Goal: Task Accomplishment & Management: Complete application form

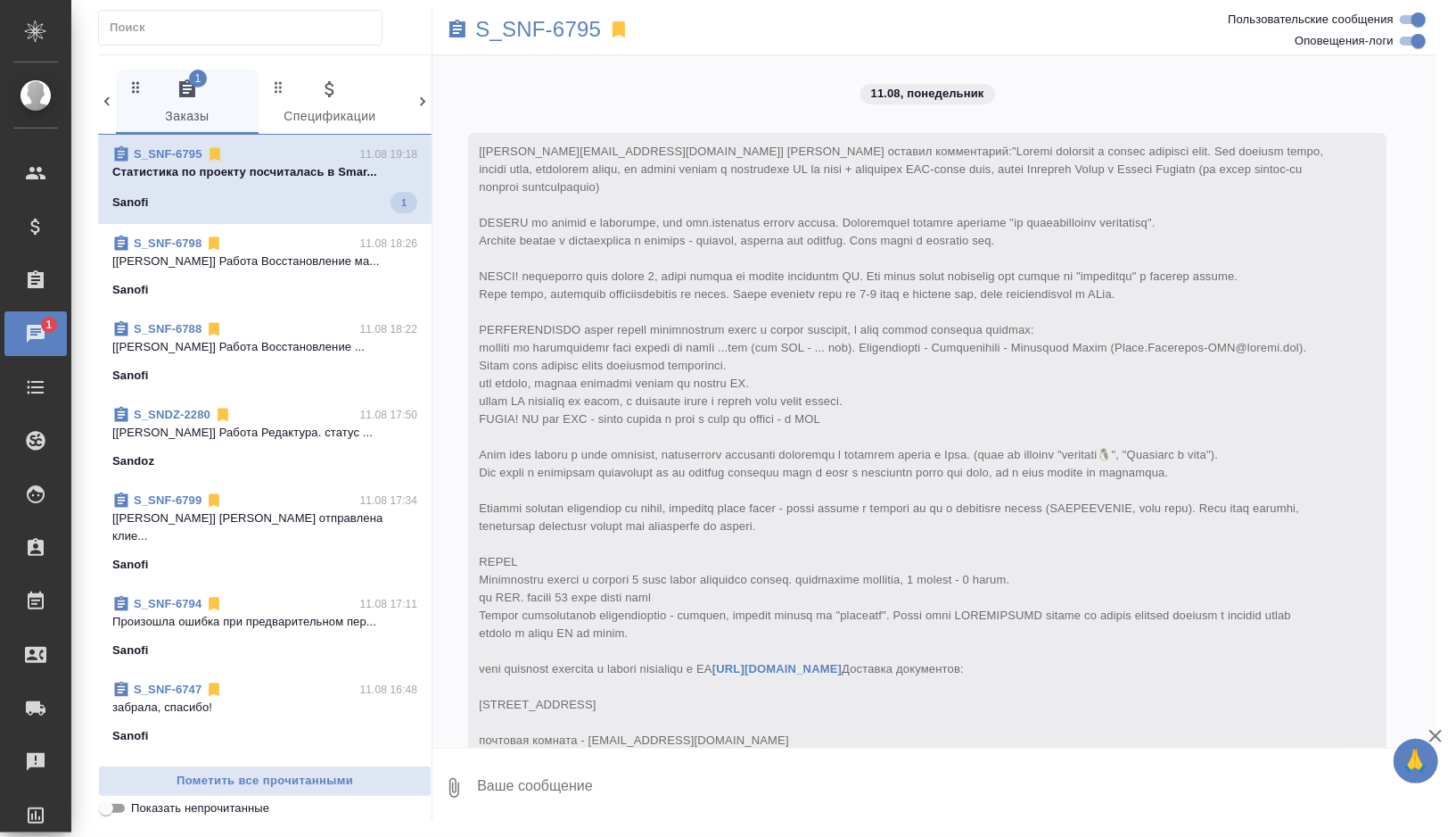
scroll to position [2927, 0]
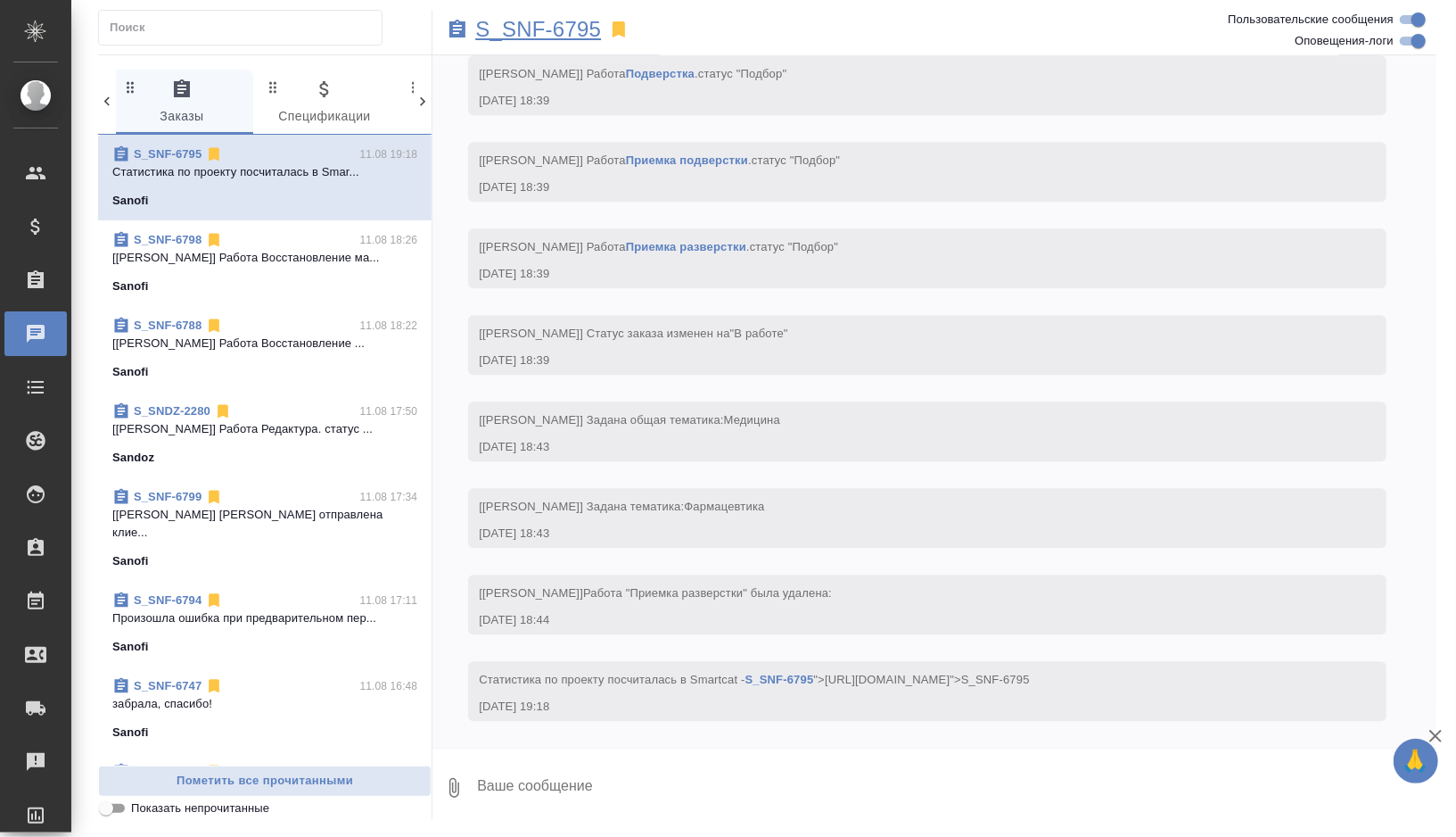
click at [577, 31] on p "S_SNF-6795" at bounding box center [537, 29] width 126 height 18
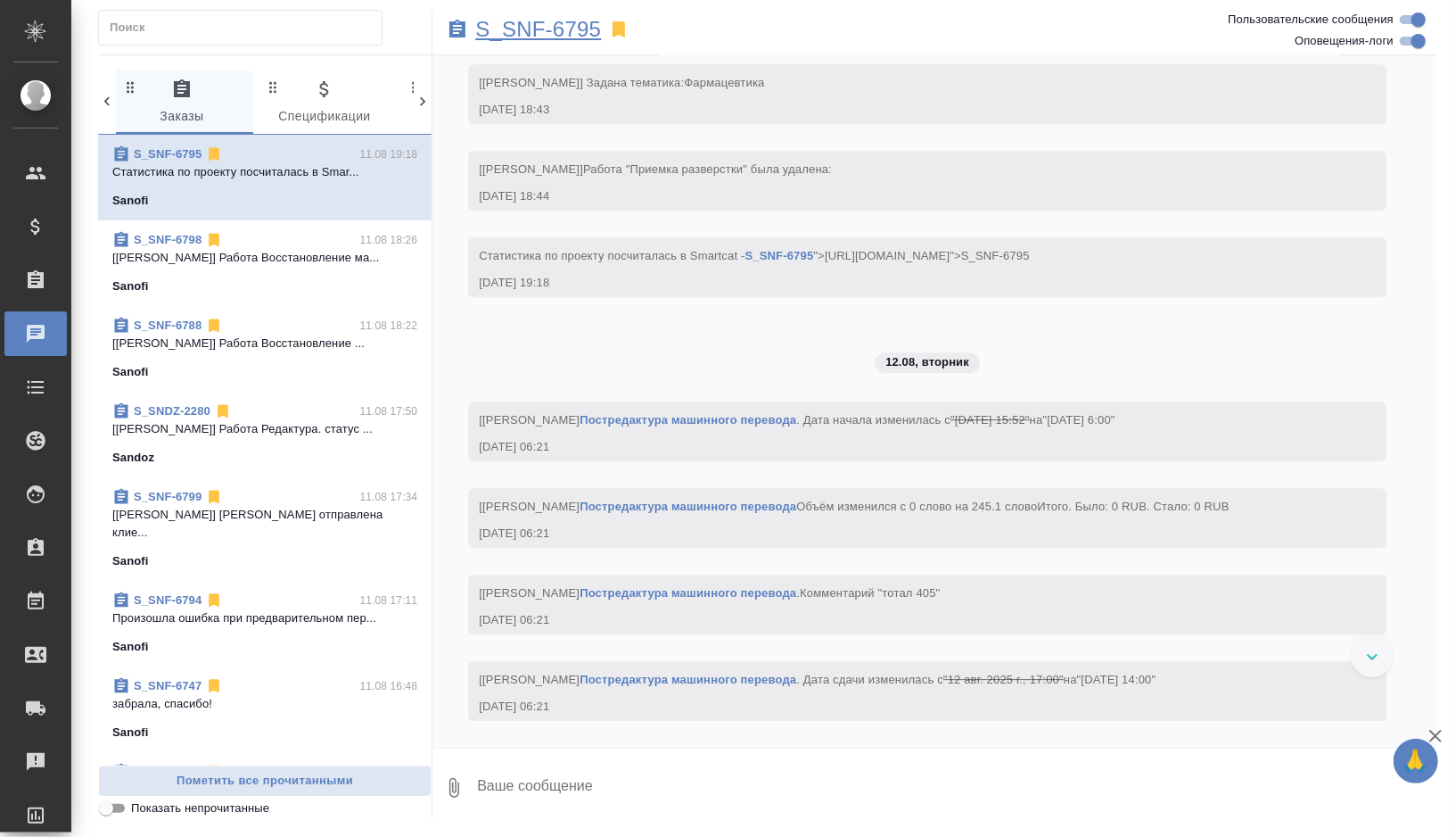
scroll to position [3368, 0]
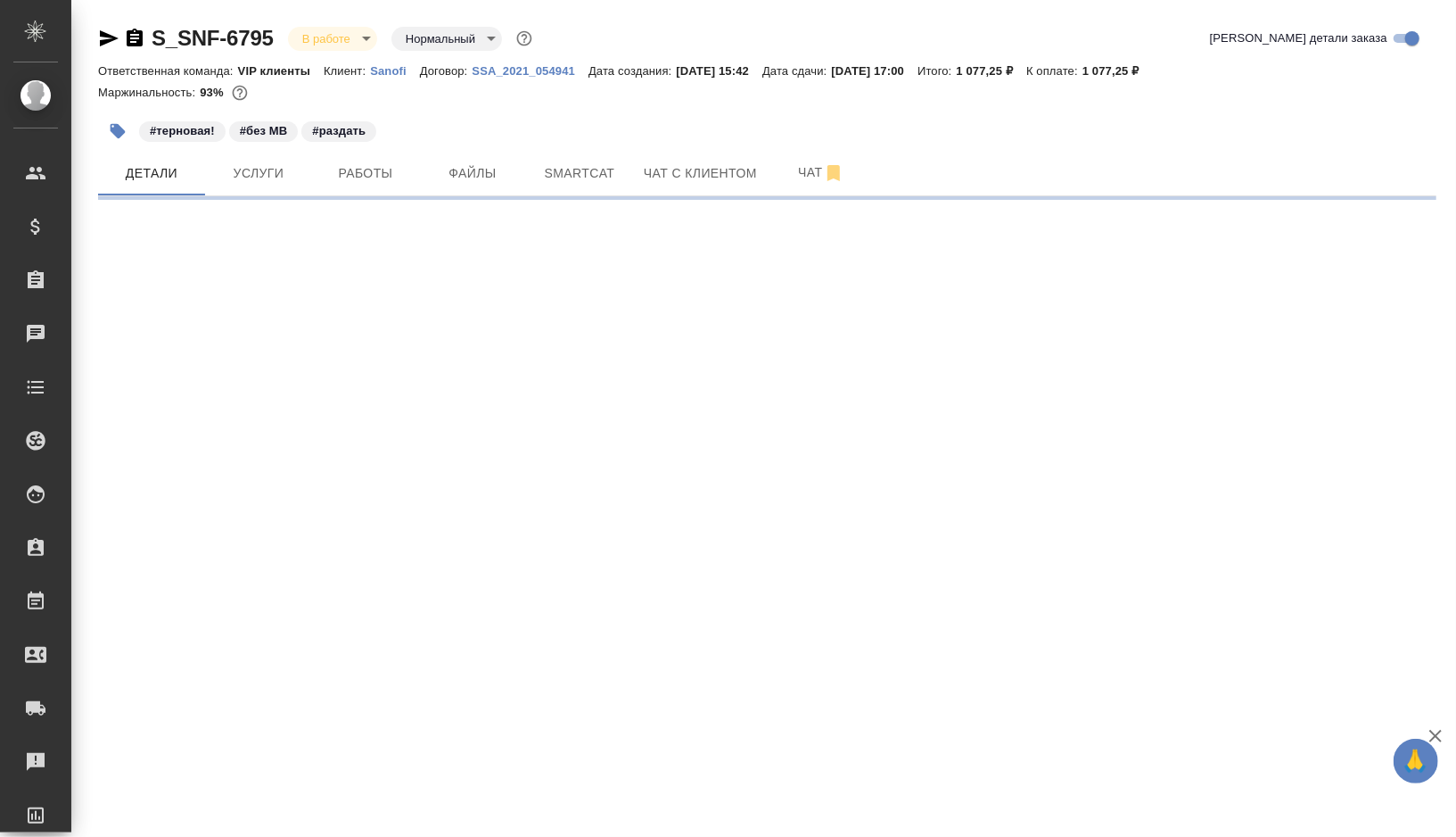
select select "RU"
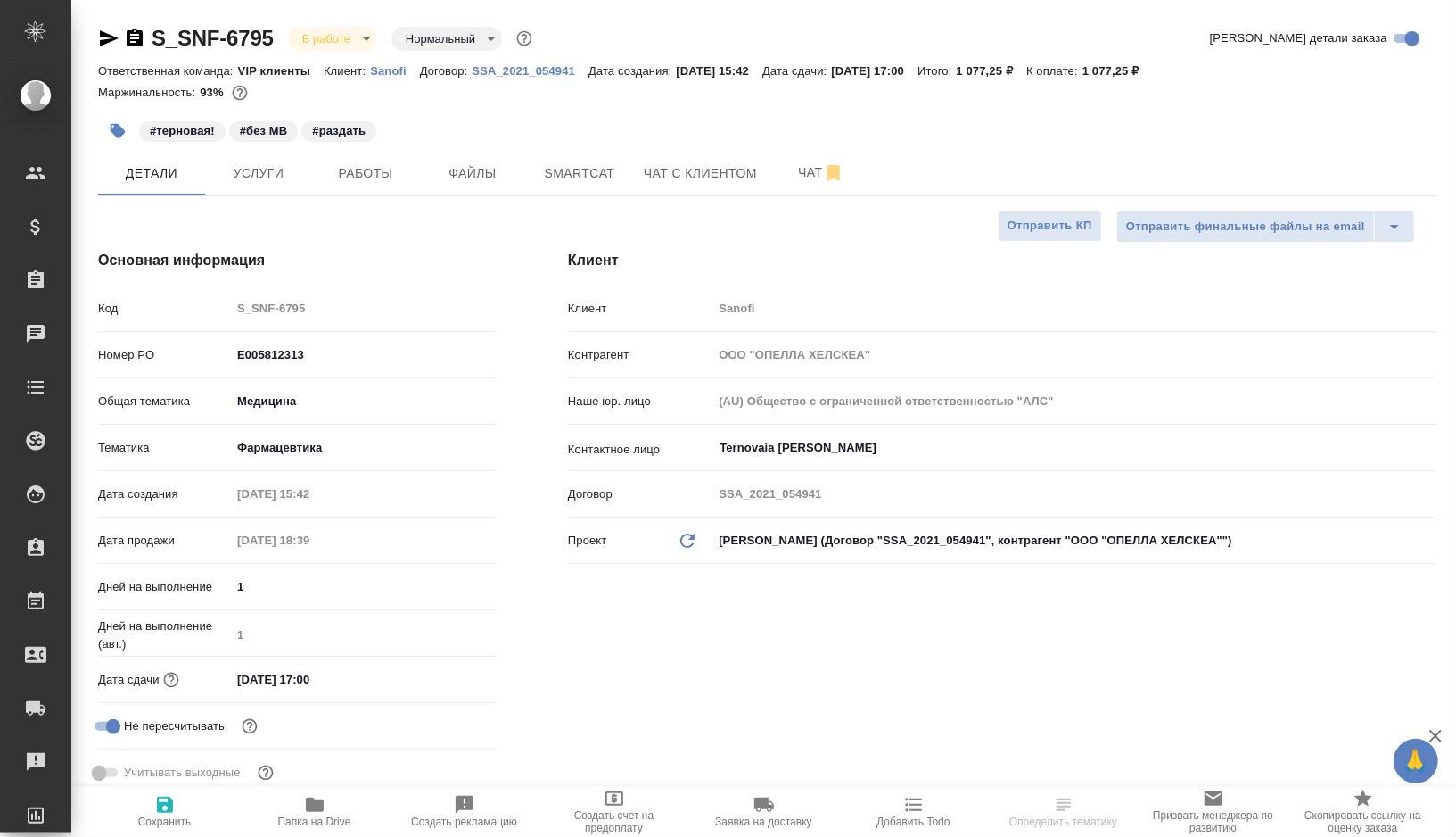
type input "[PERSON_NAME]"
type textarea "x"
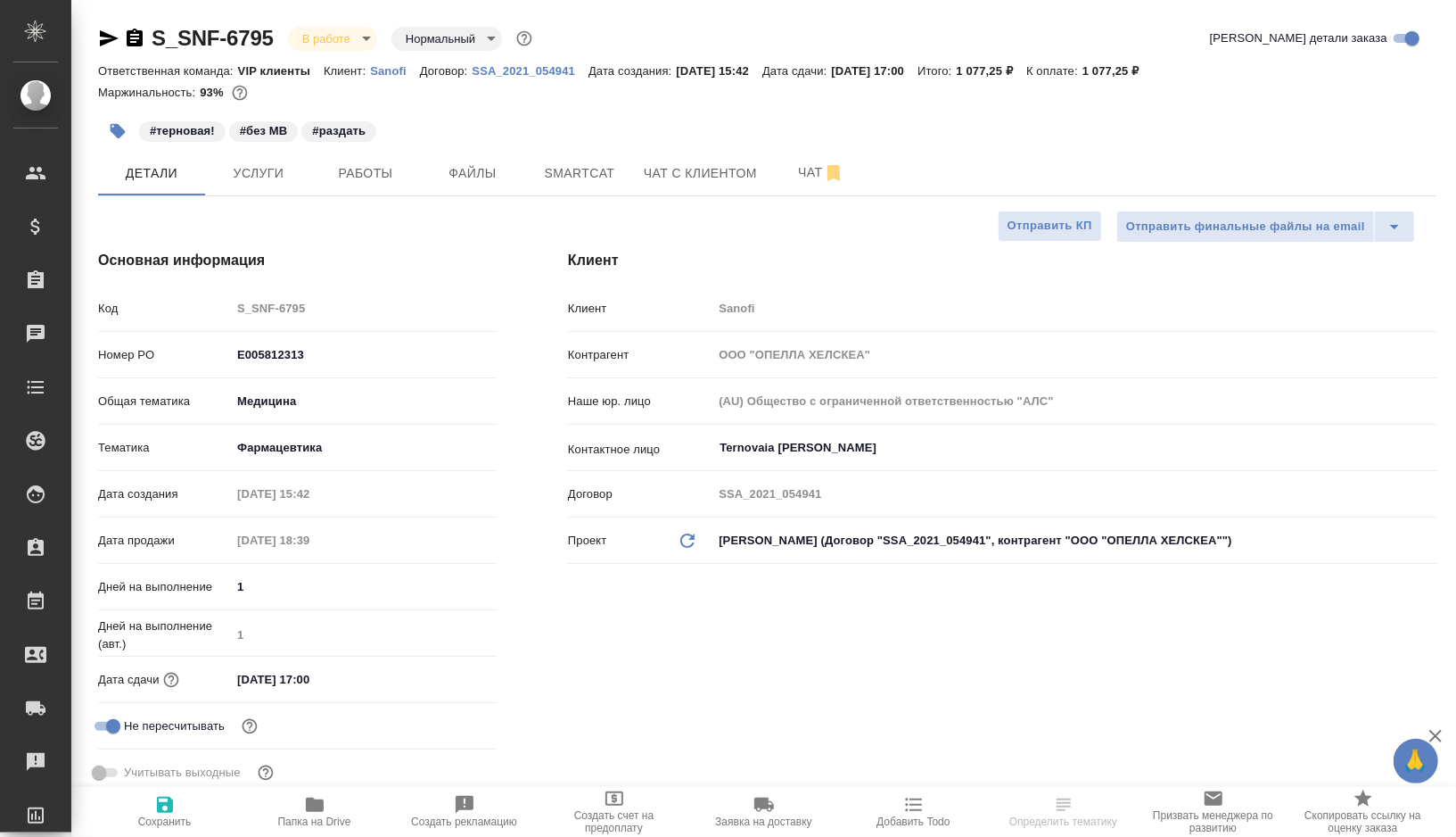
click at [317, 807] on icon "button" at bounding box center [314, 804] width 18 height 14
type textarea "x"
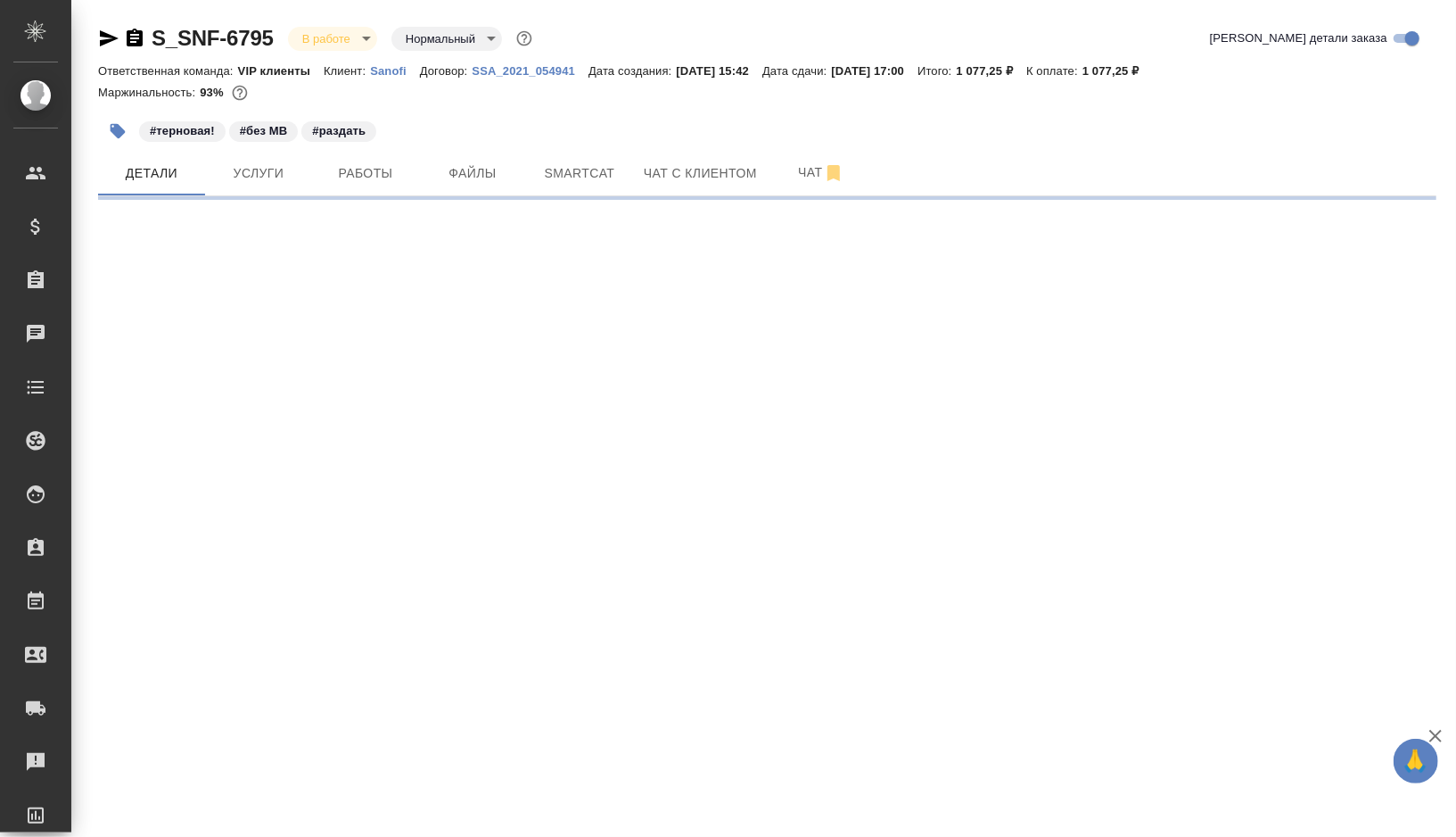
select select "RU"
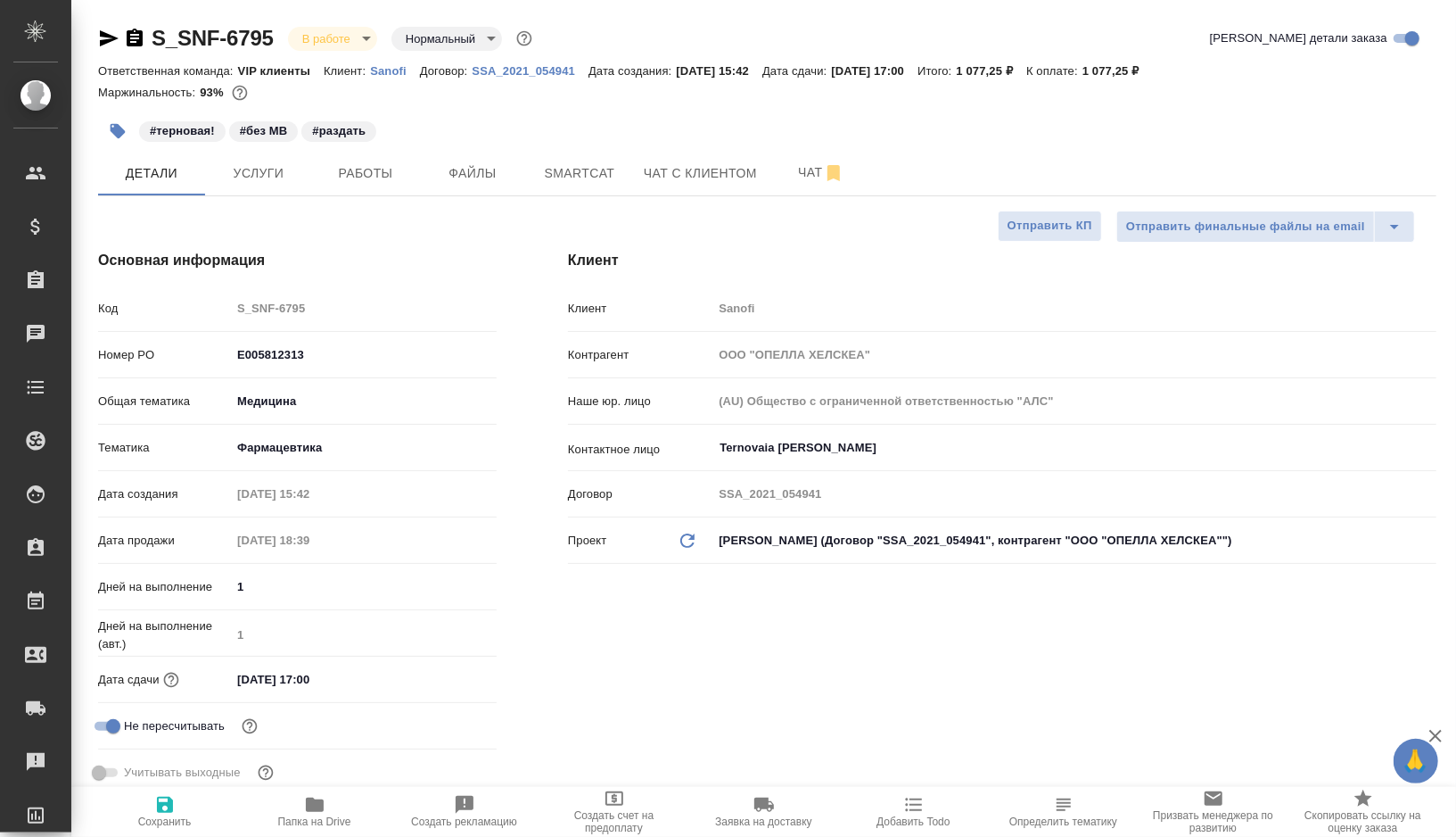
type textarea "x"
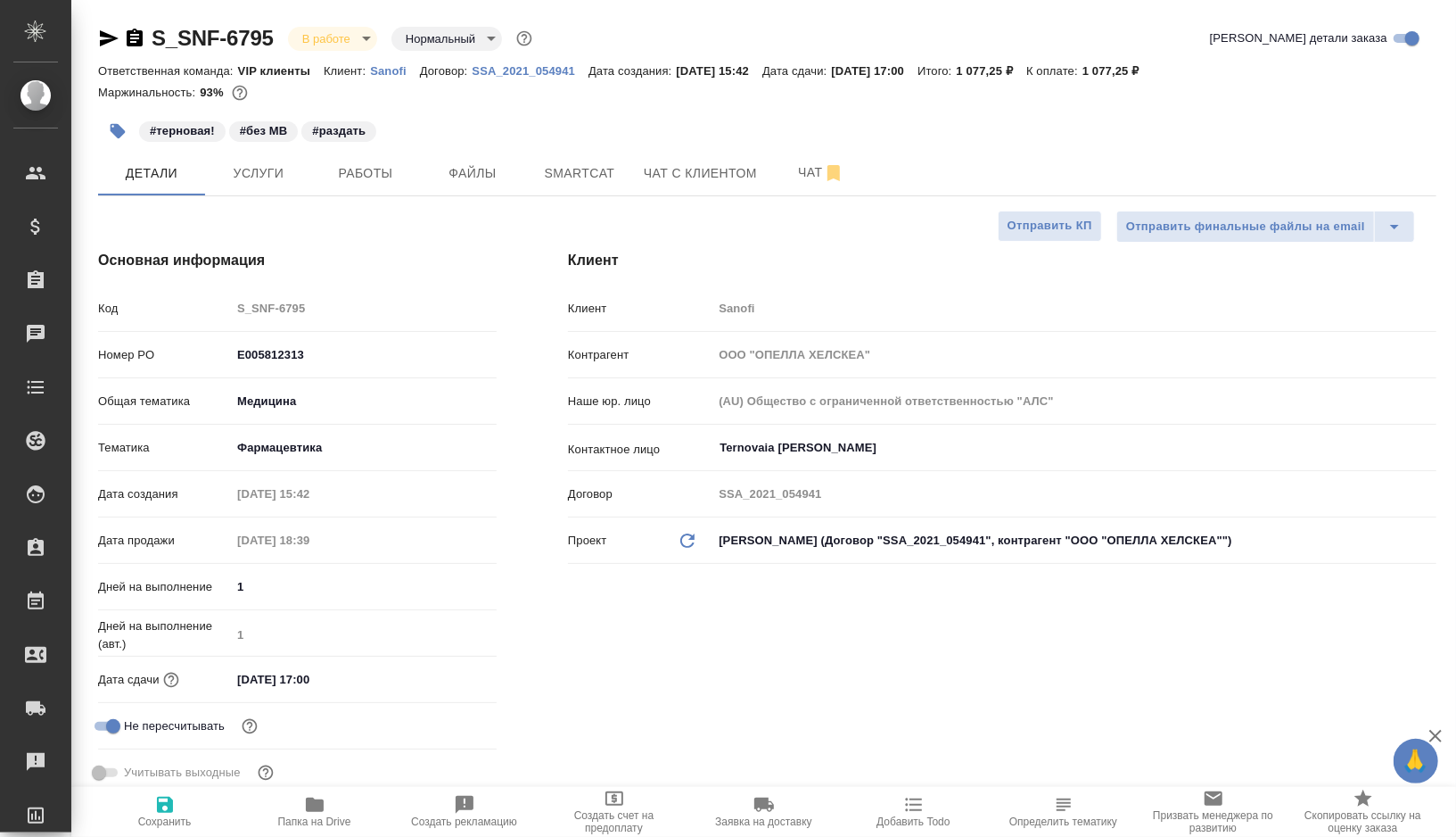
type textarea "x"
click at [381, 166] on span "Работы" at bounding box center [365, 174] width 86 height 22
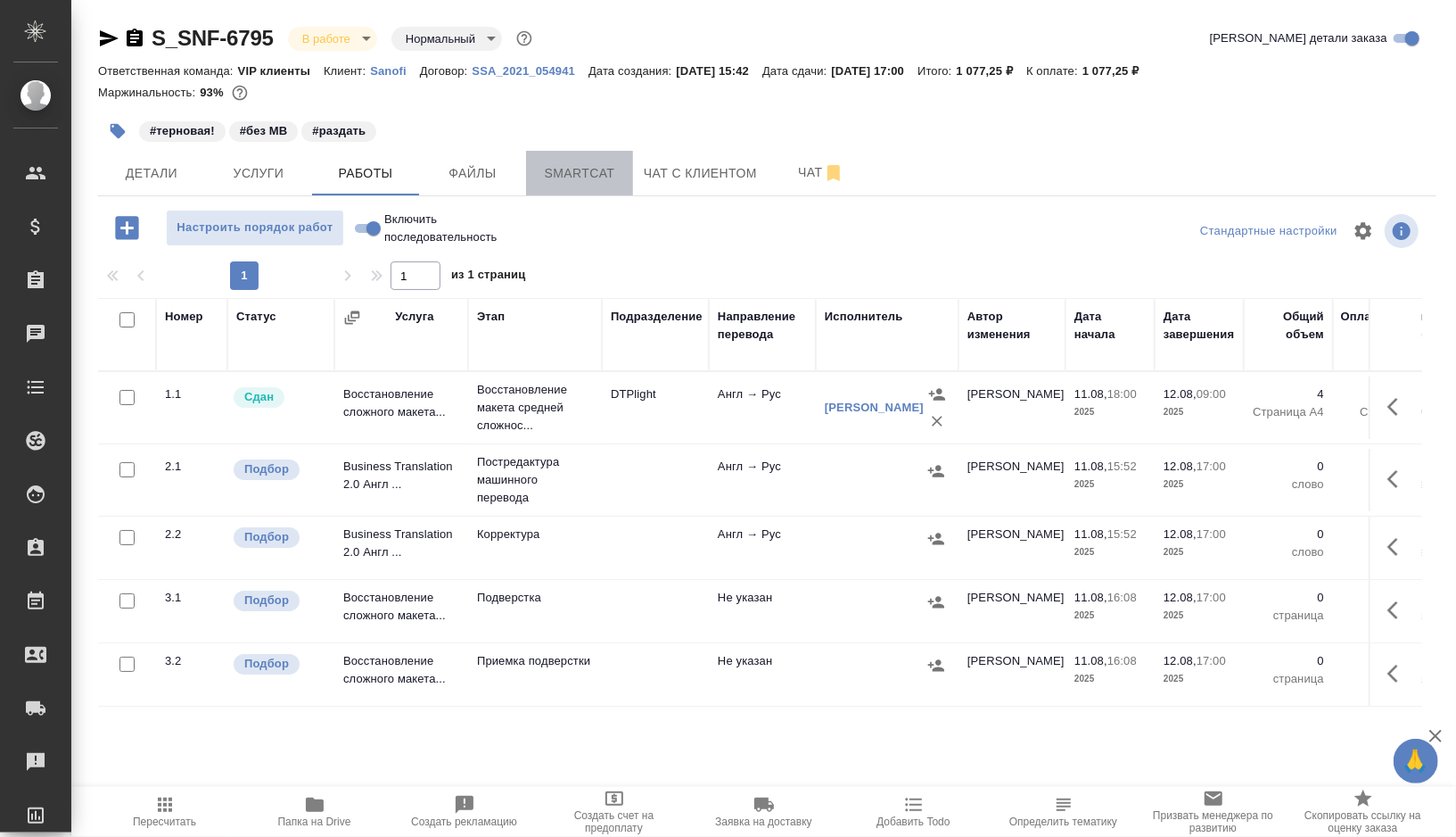
click at [601, 178] on span "Smartcat" at bounding box center [579, 174] width 86 height 22
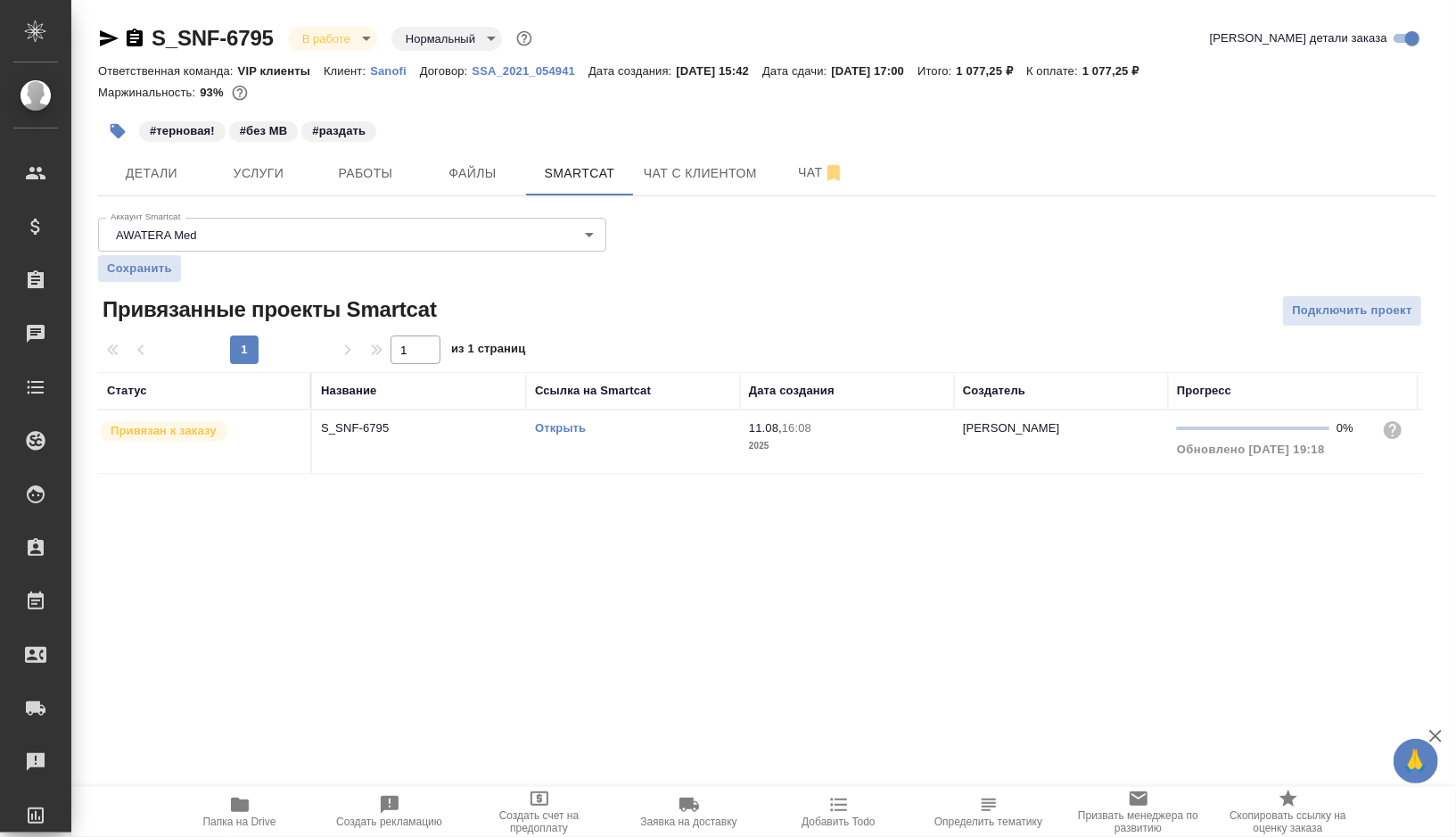
click at [563, 427] on link "Открыть" at bounding box center [560, 428] width 51 height 13
click at [365, 170] on span "Работы" at bounding box center [365, 174] width 86 height 22
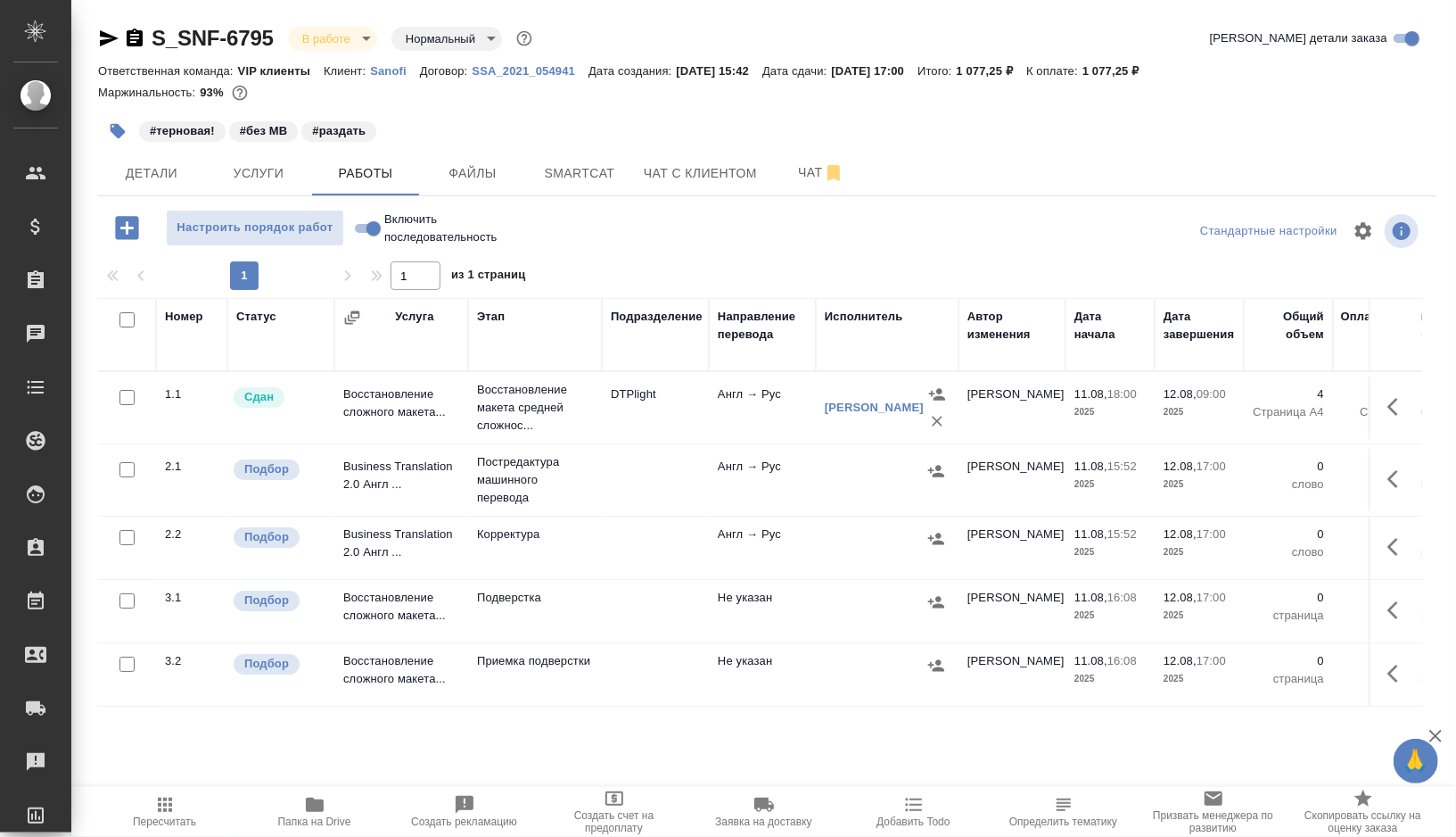
click at [631, 439] on td at bounding box center [655, 407] width 107 height 62
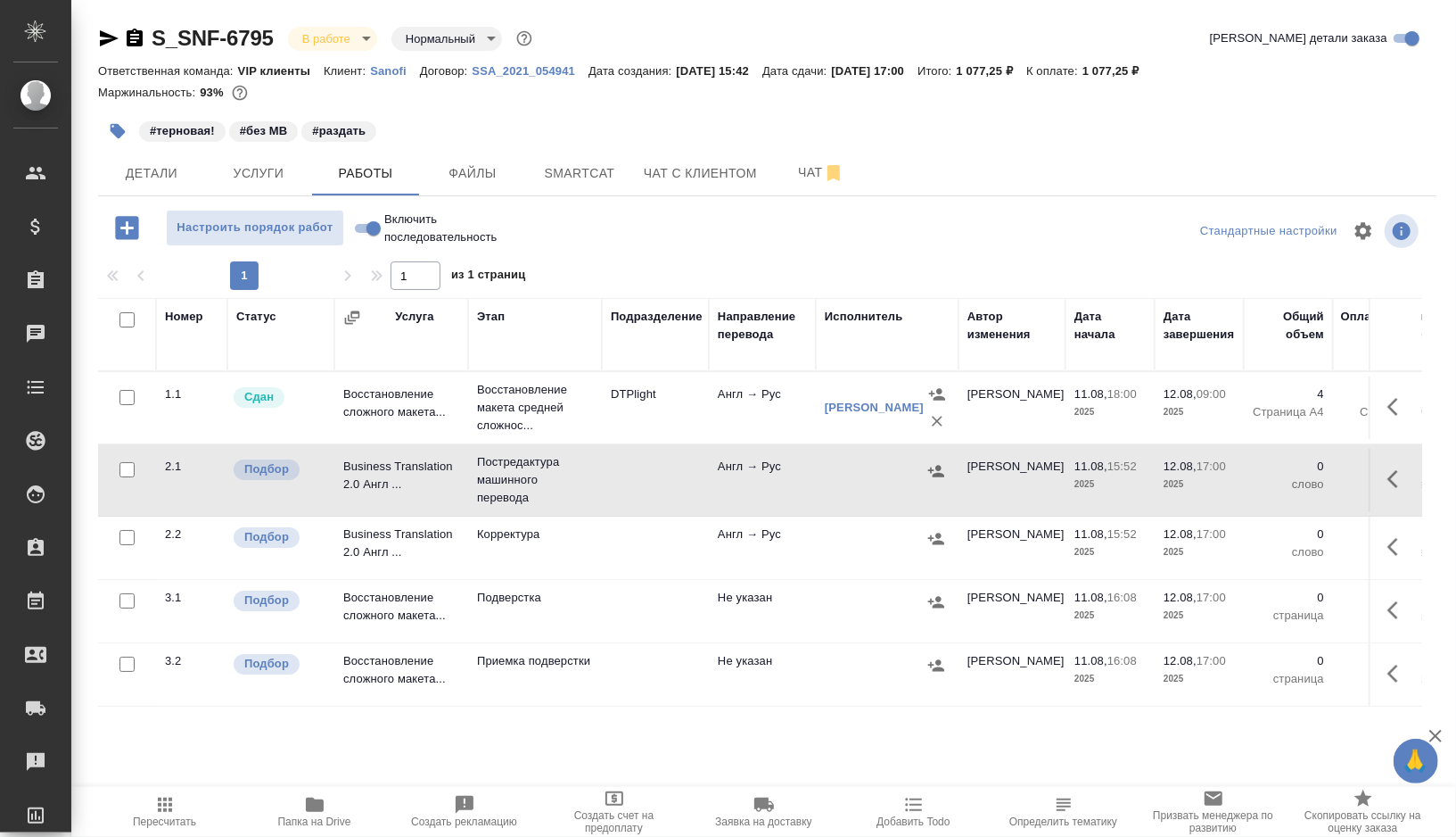
click at [114, 133] on icon "button" at bounding box center [118, 131] width 15 height 15
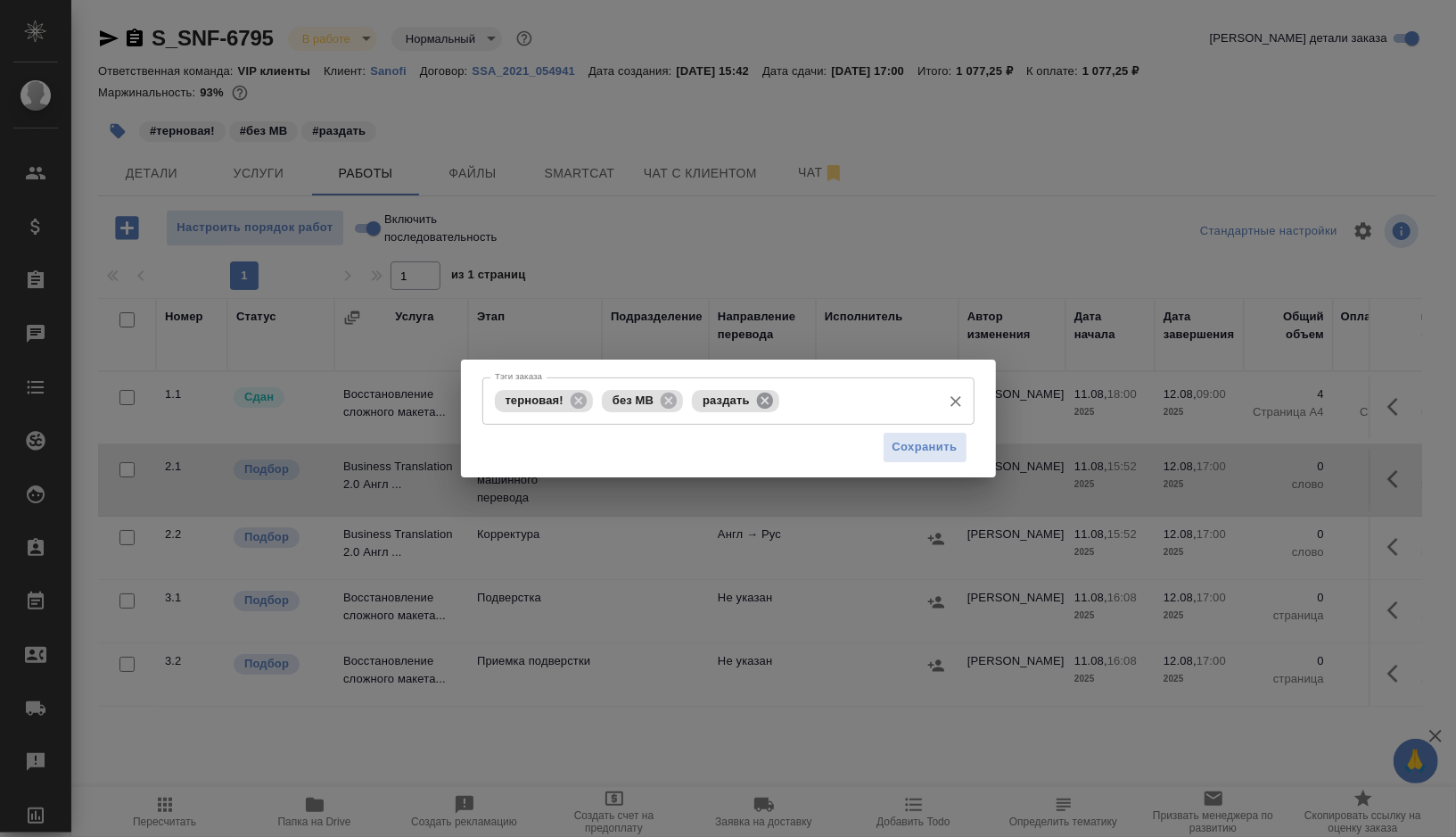
click at [761, 402] on icon at bounding box center [764, 399] width 16 height 16
click at [761, 402] on input "Тэги заказа" at bounding box center [809, 400] width 245 height 31
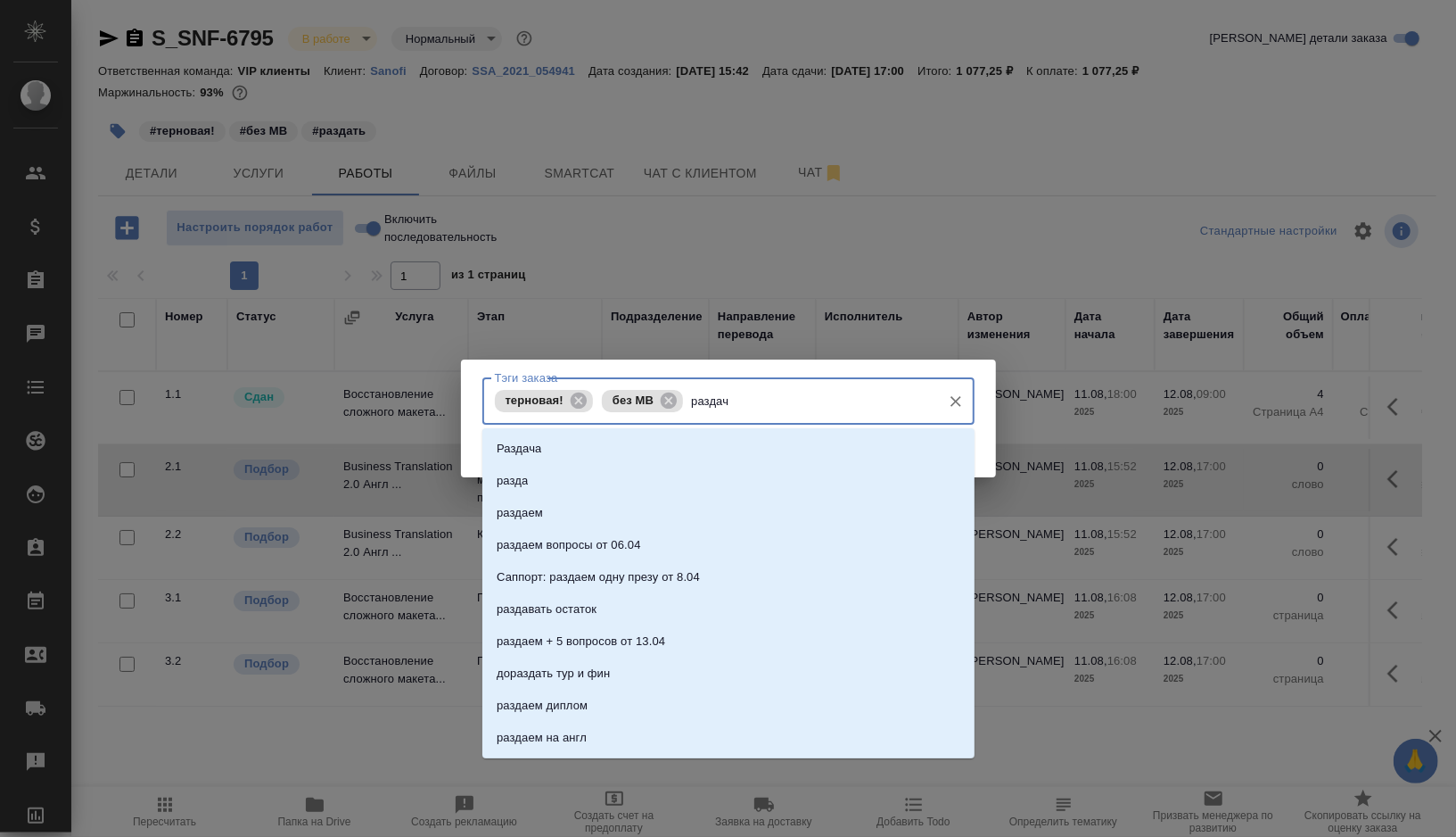
type input "раздача"
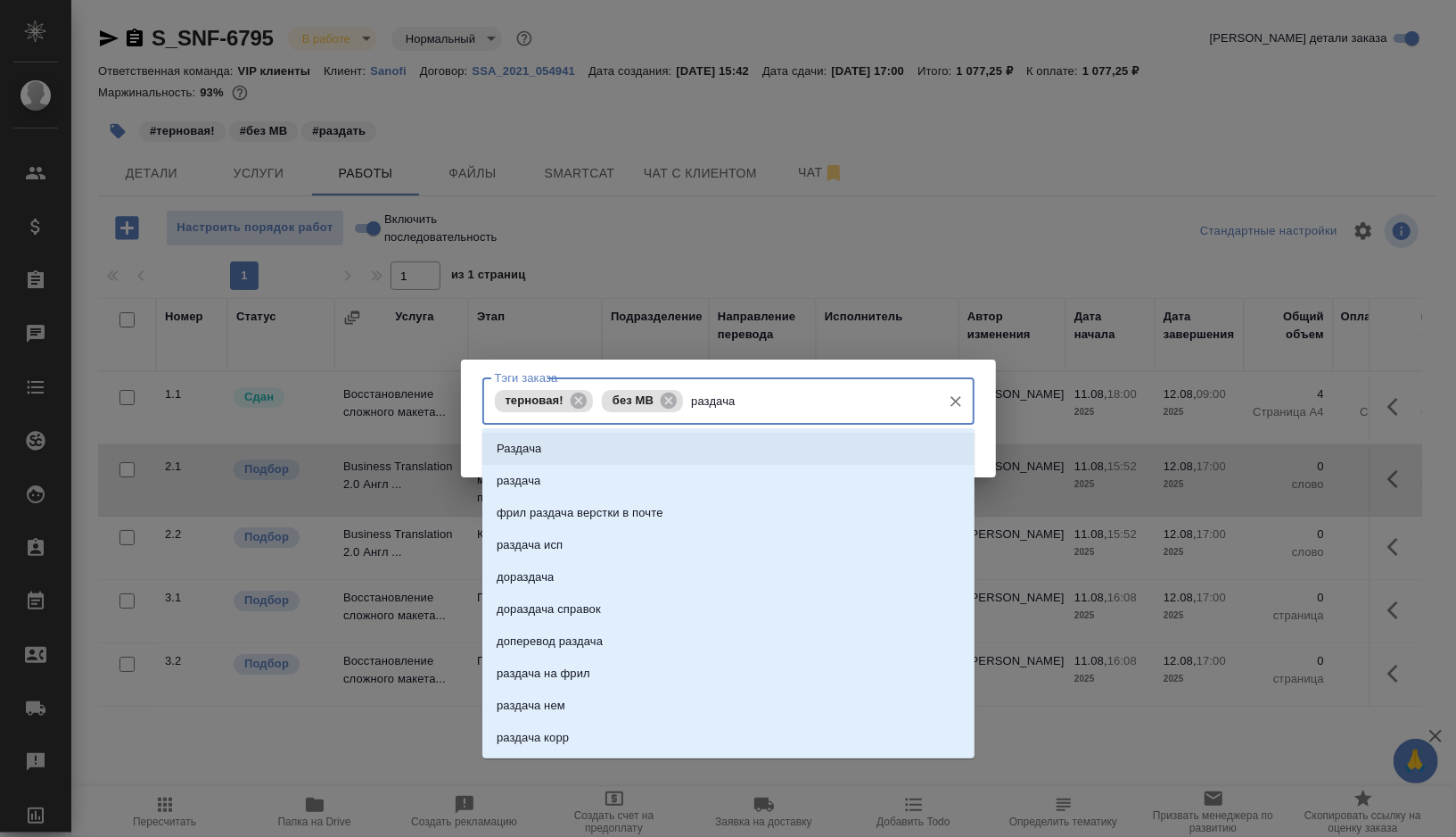
click at [600, 447] on li "Раздача" at bounding box center [728, 448] width 492 height 33
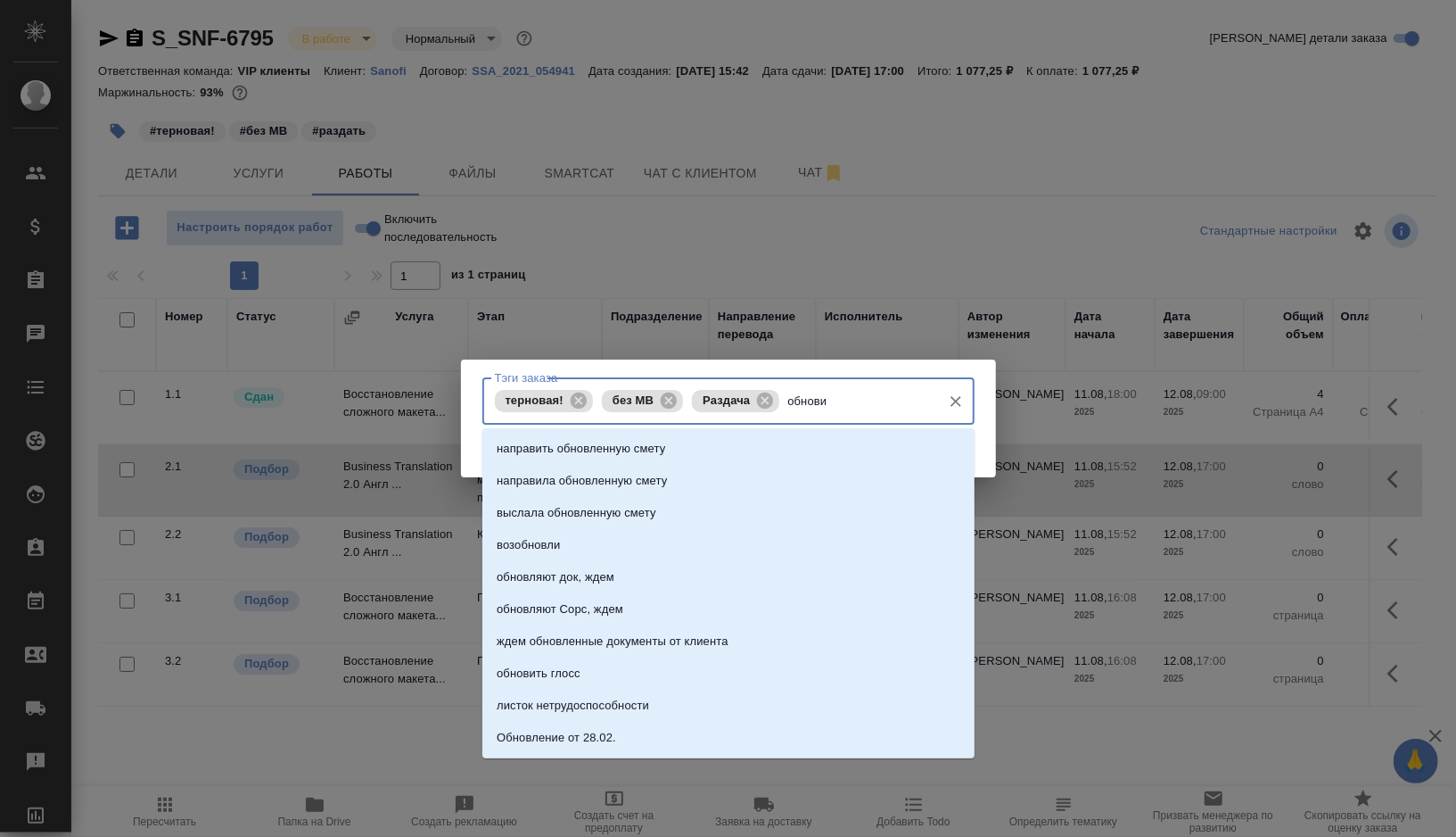
type input "обновит"
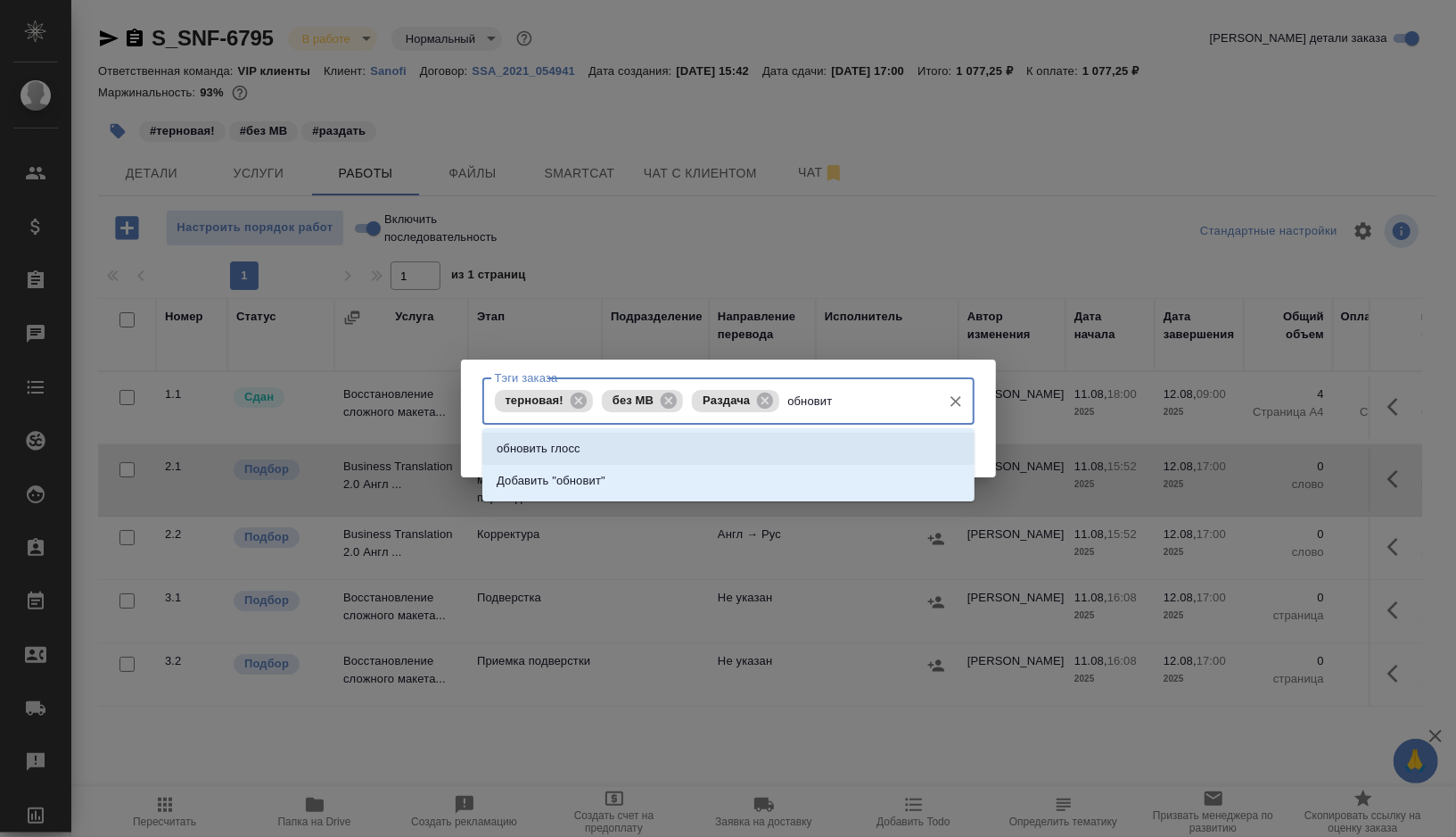
click at [500, 440] on p "обновить глосс" at bounding box center [538, 448] width 84 height 18
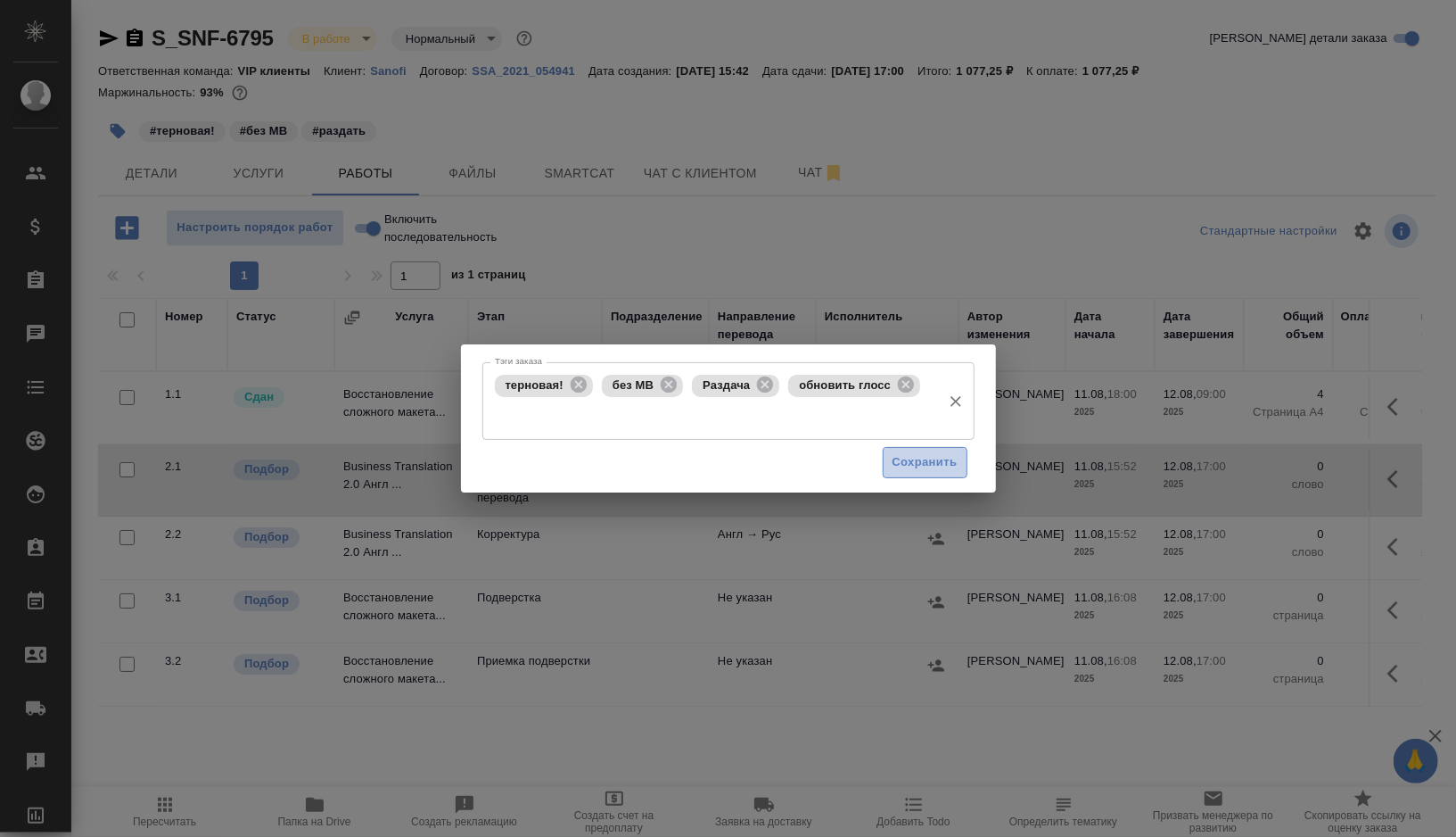
click at [920, 454] on span "Сохранить" at bounding box center [925, 462] width 65 height 20
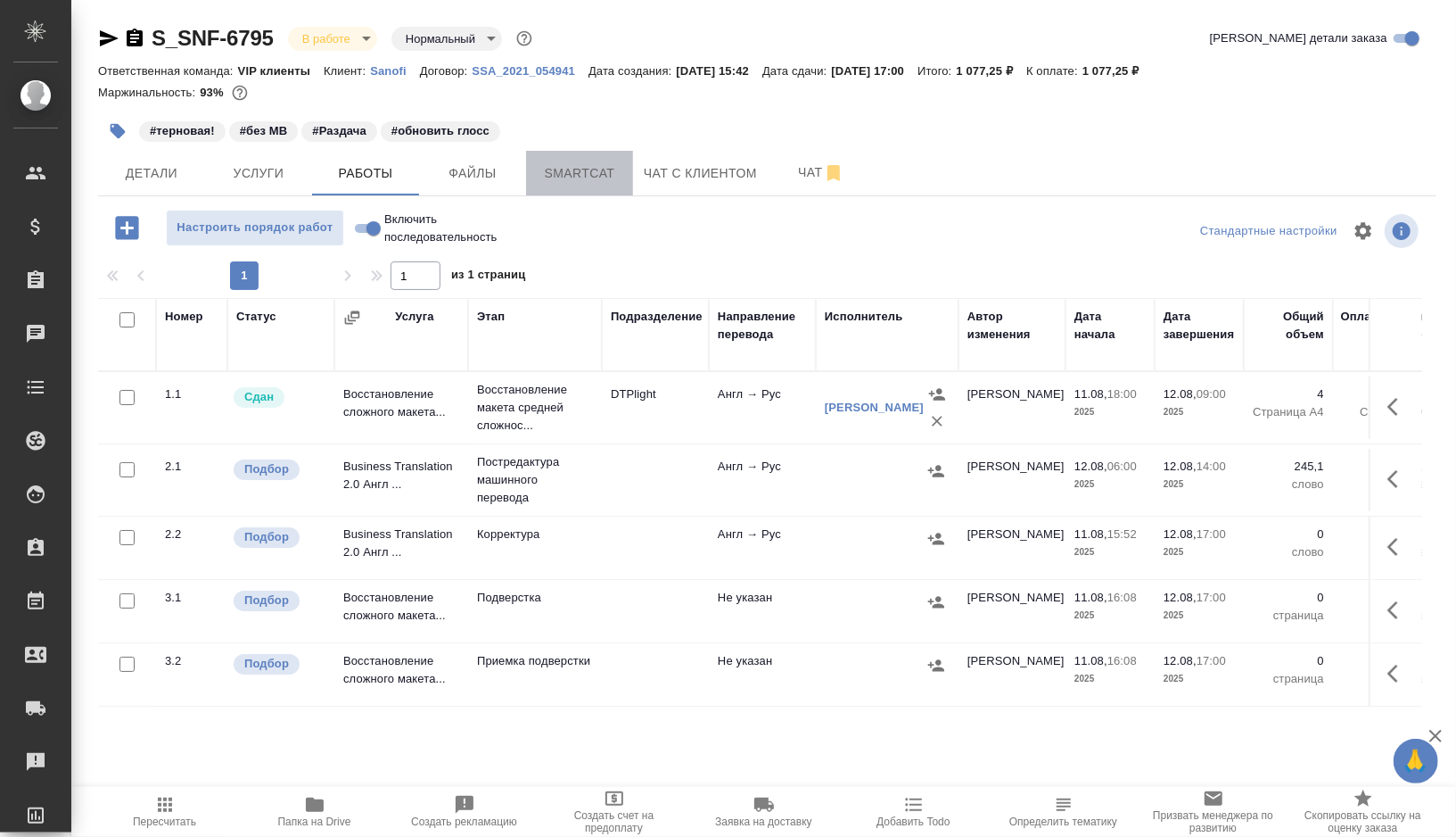
click at [585, 182] on span "Smartcat" at bounding box center [579, 174] width 86 height 22
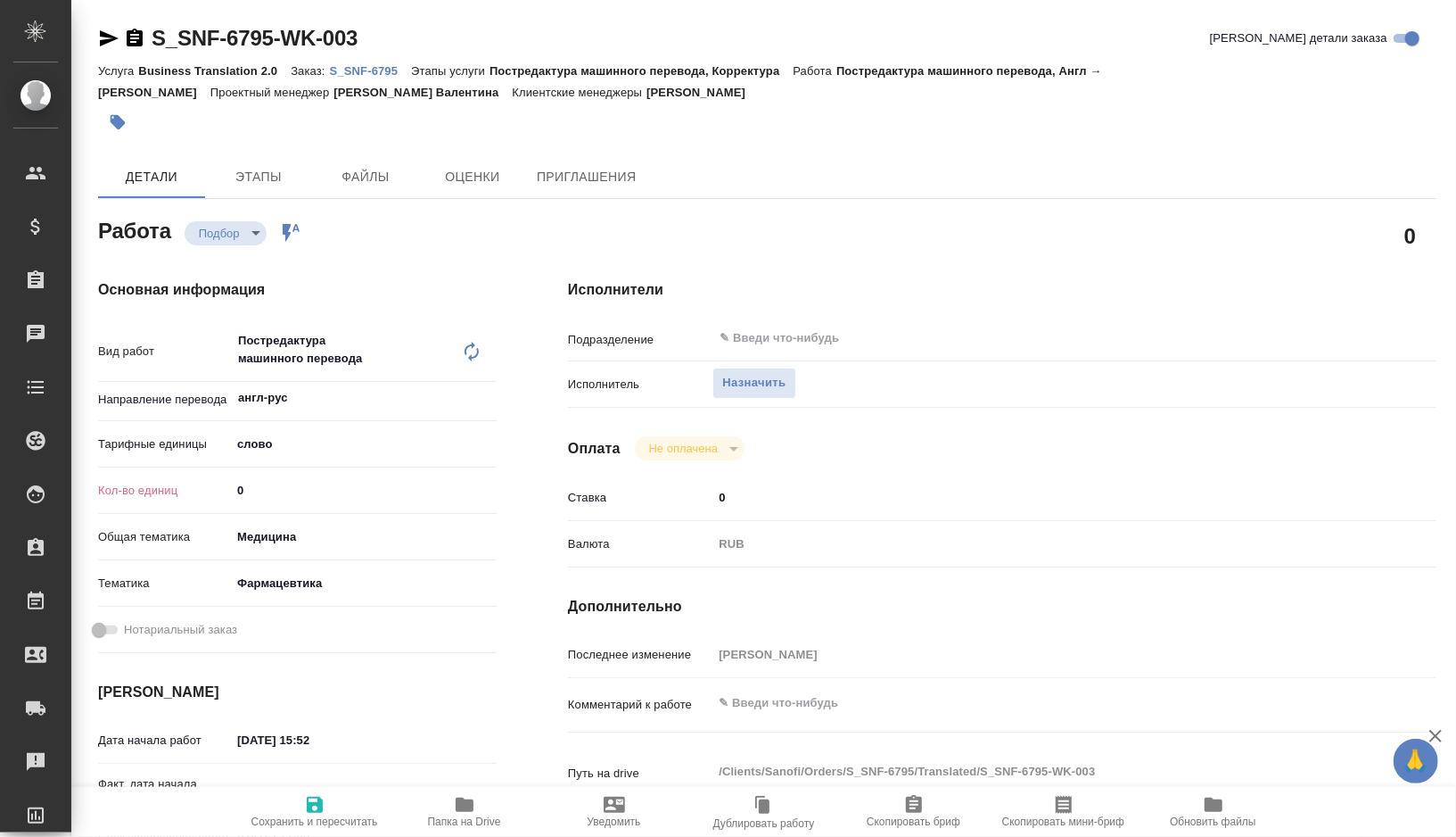
type textarea "x"
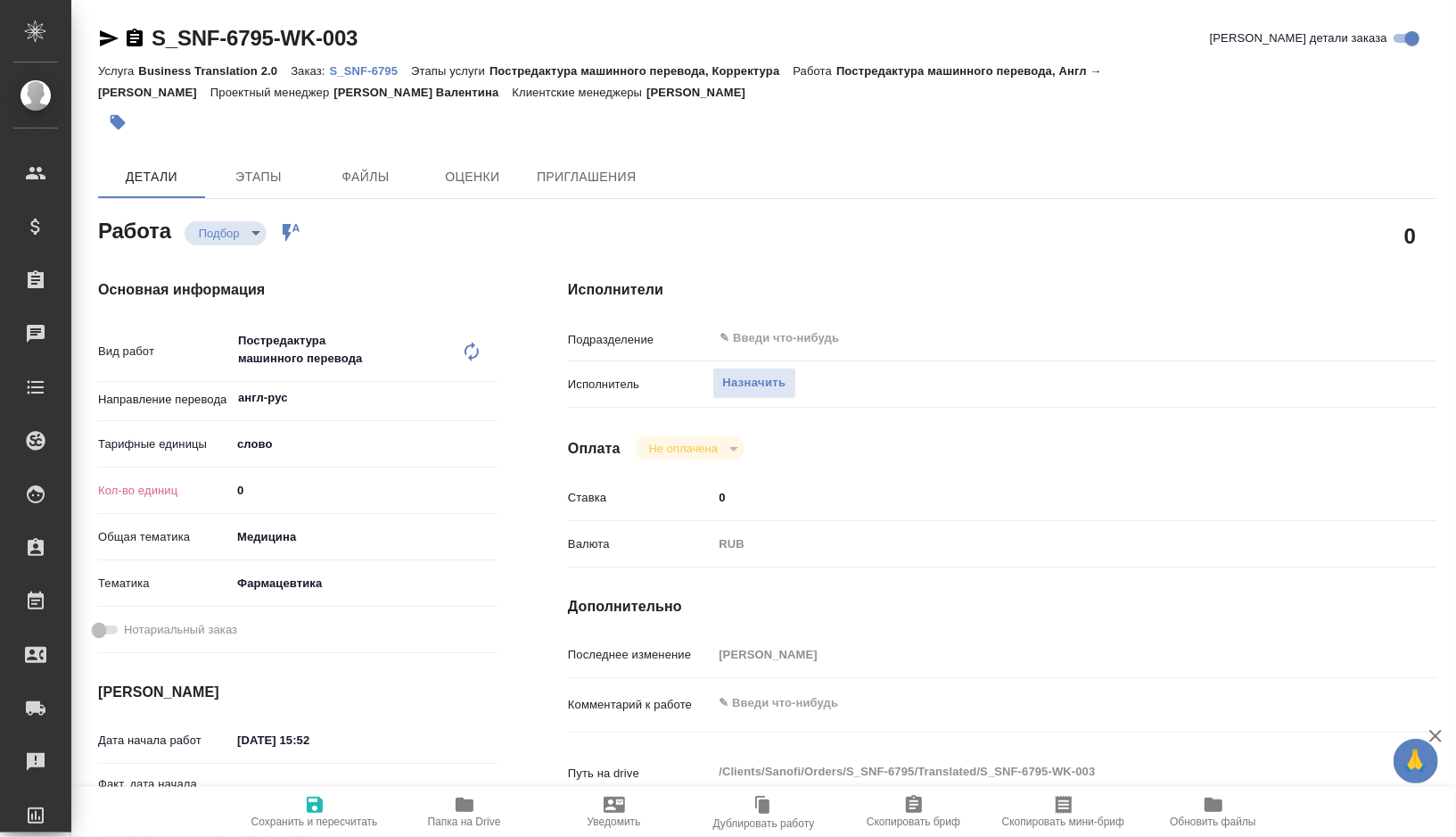
type textarea "x"
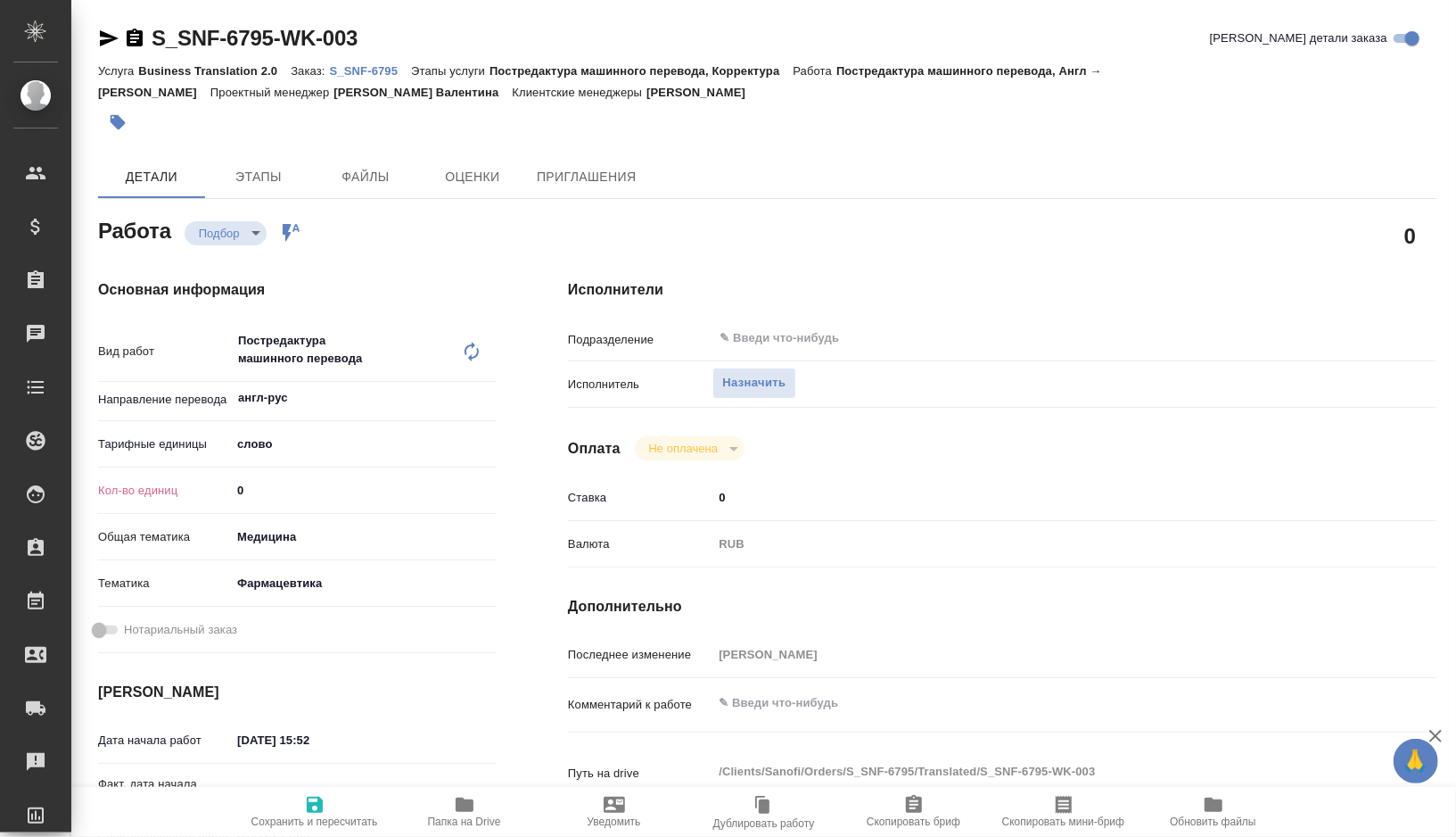
type textarea "x"
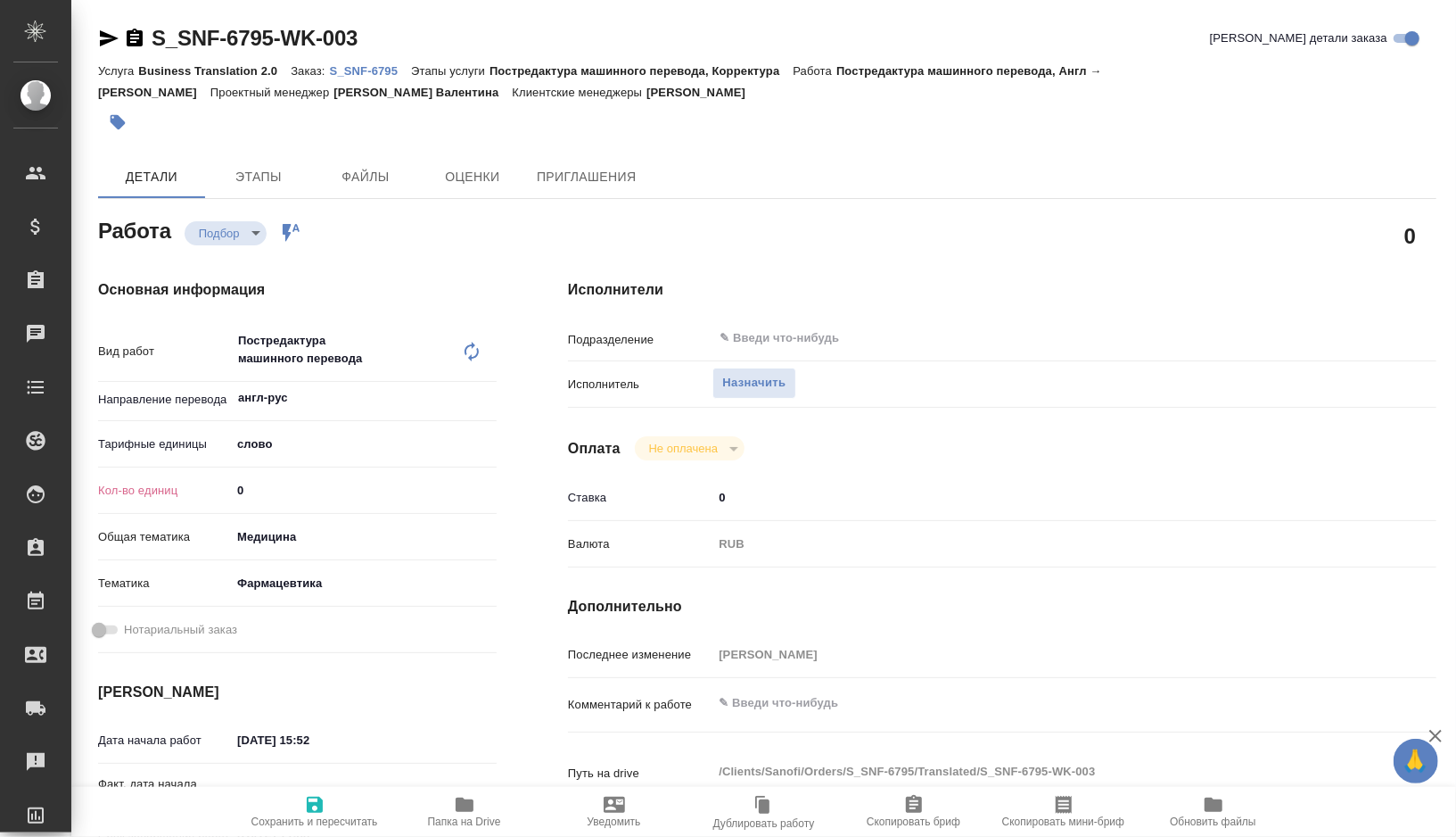
type textarea "x"
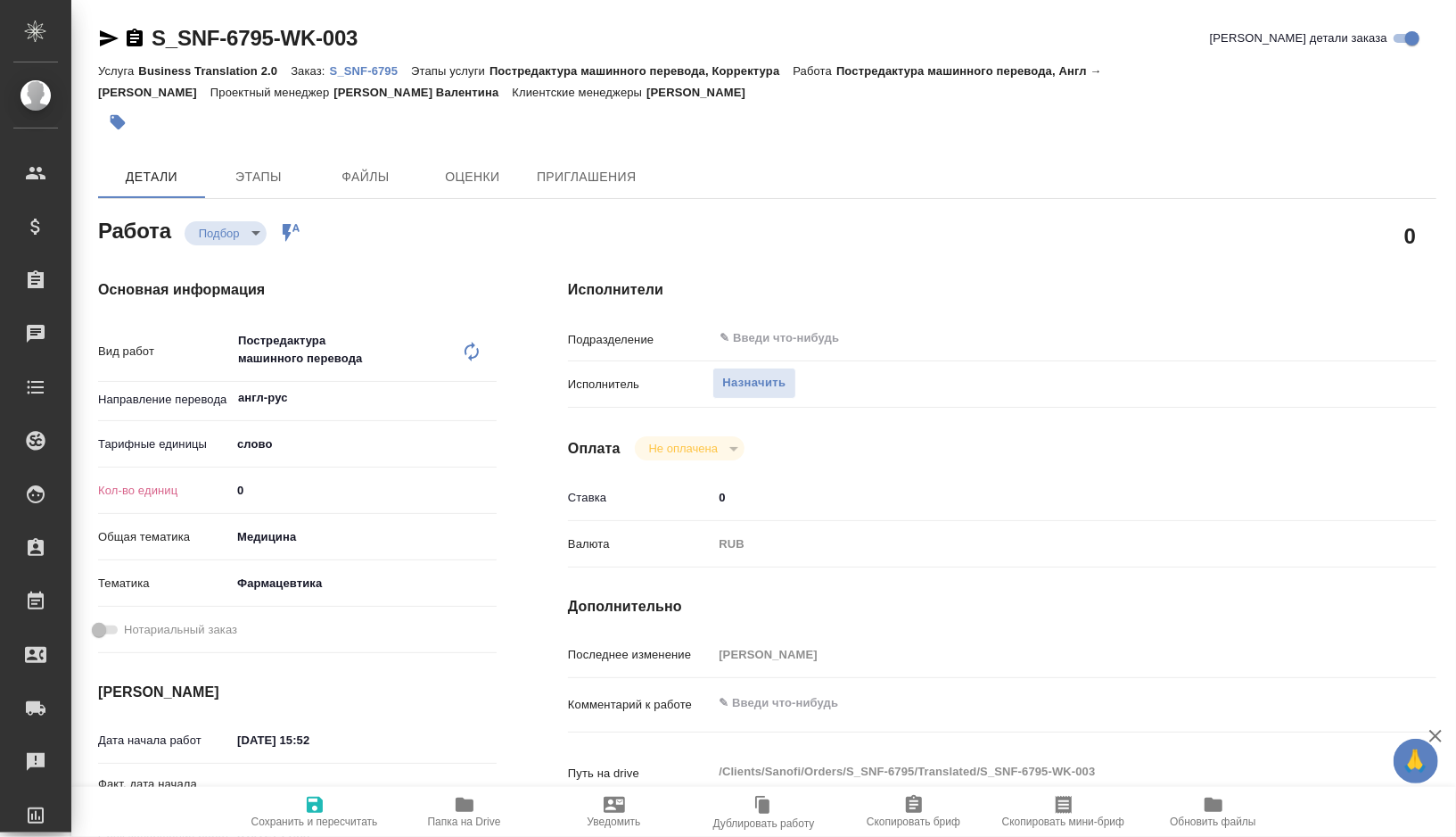
type textarea "x"
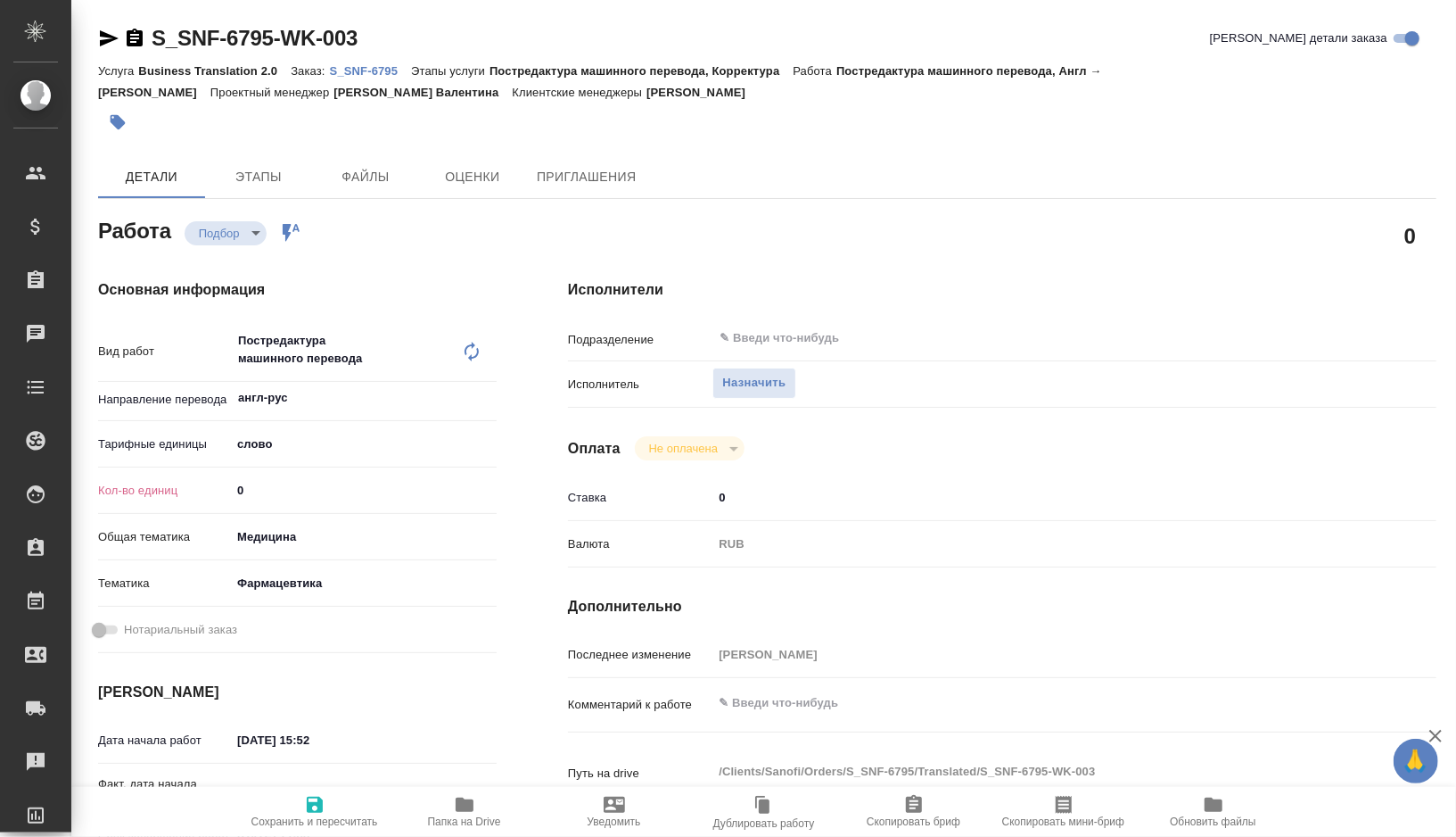
type textarea "x"
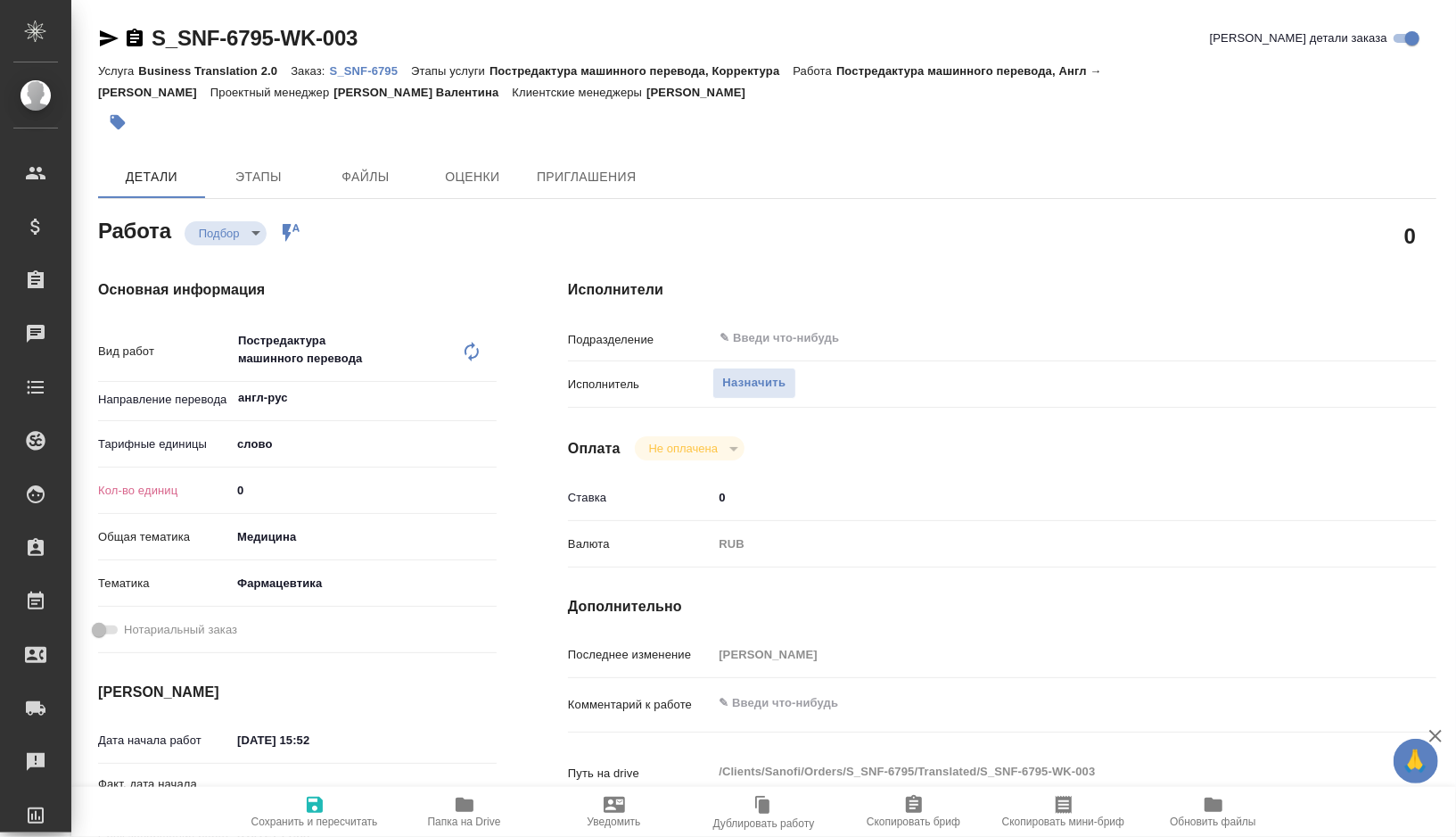
click at [292, 485] on input "0" at bounding box center [364, 490] width 266 height 26
type textarea "x"
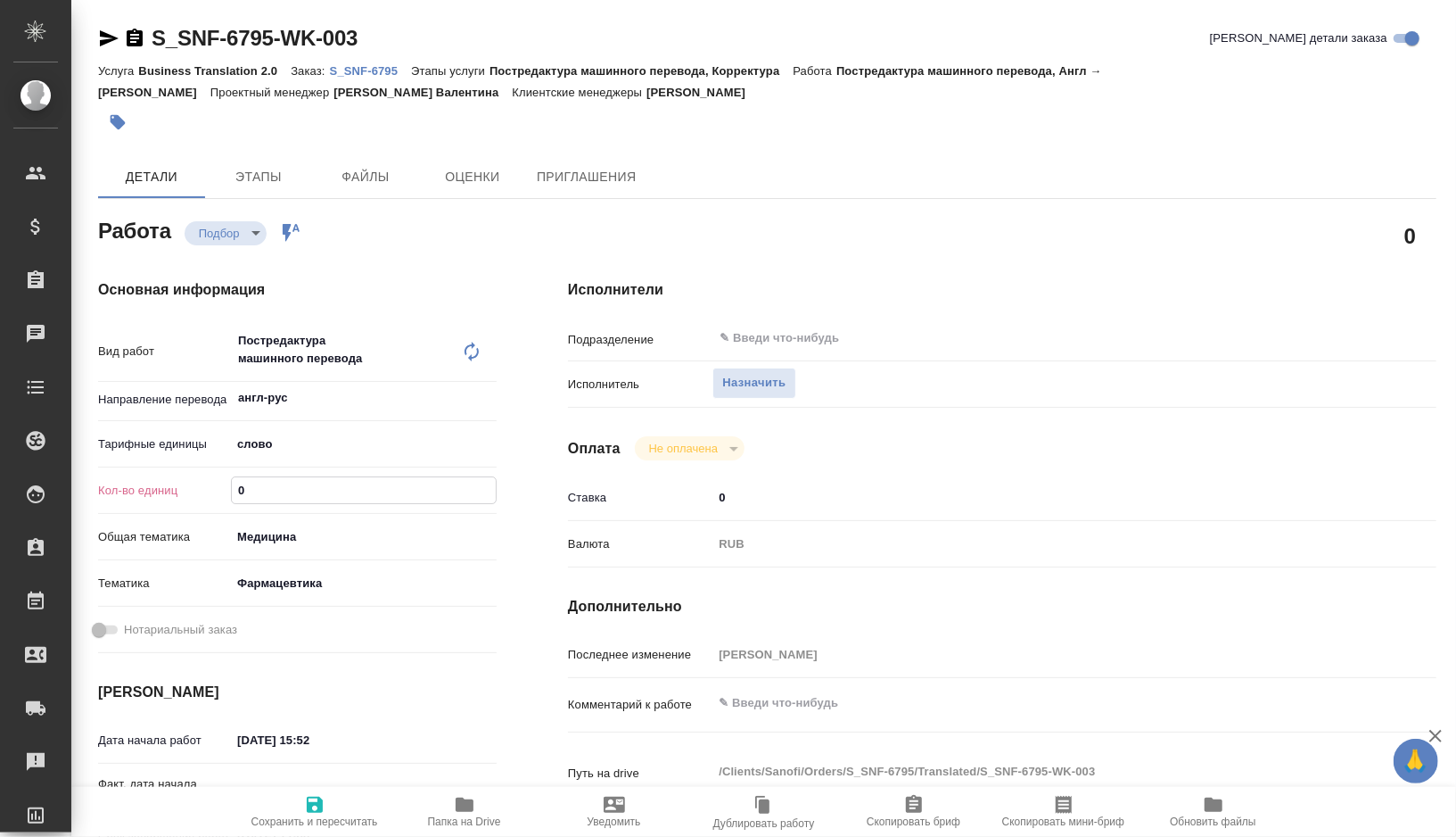
type textarea "x"
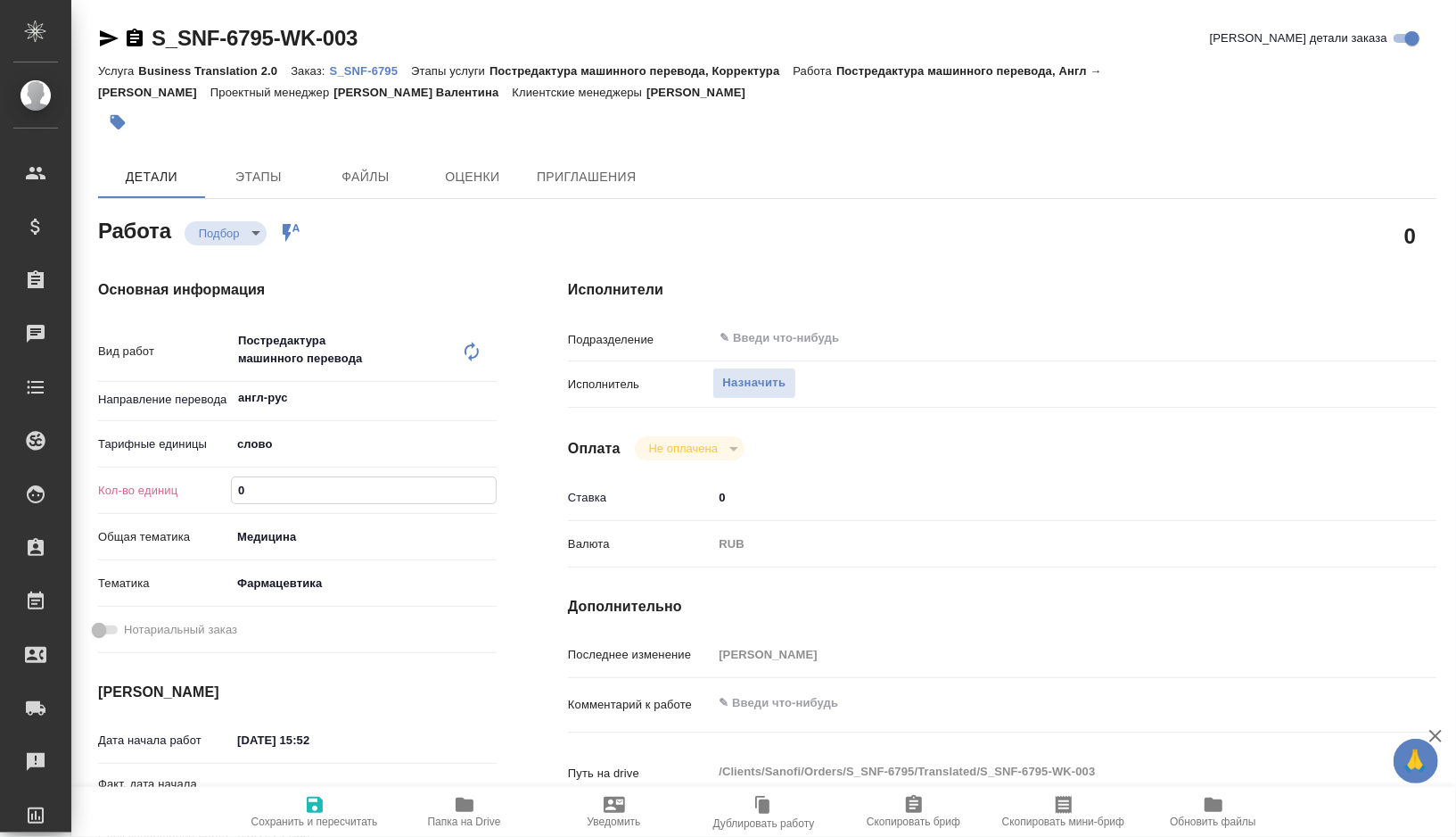
type textarea "x"
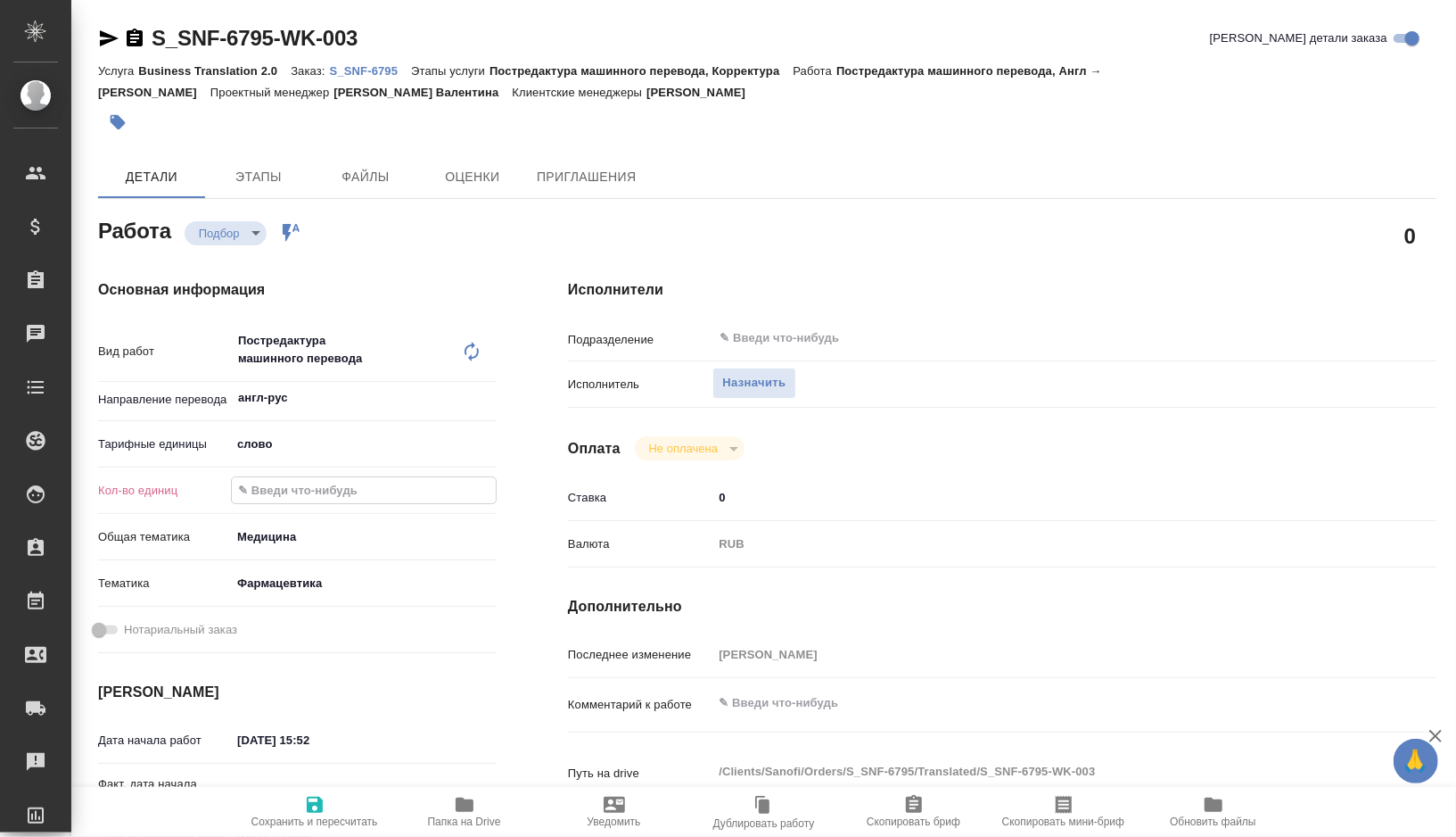
type textarea "x"
paste input "245.1"
type textarea "x"
type input "245.1"
type textarea "x"
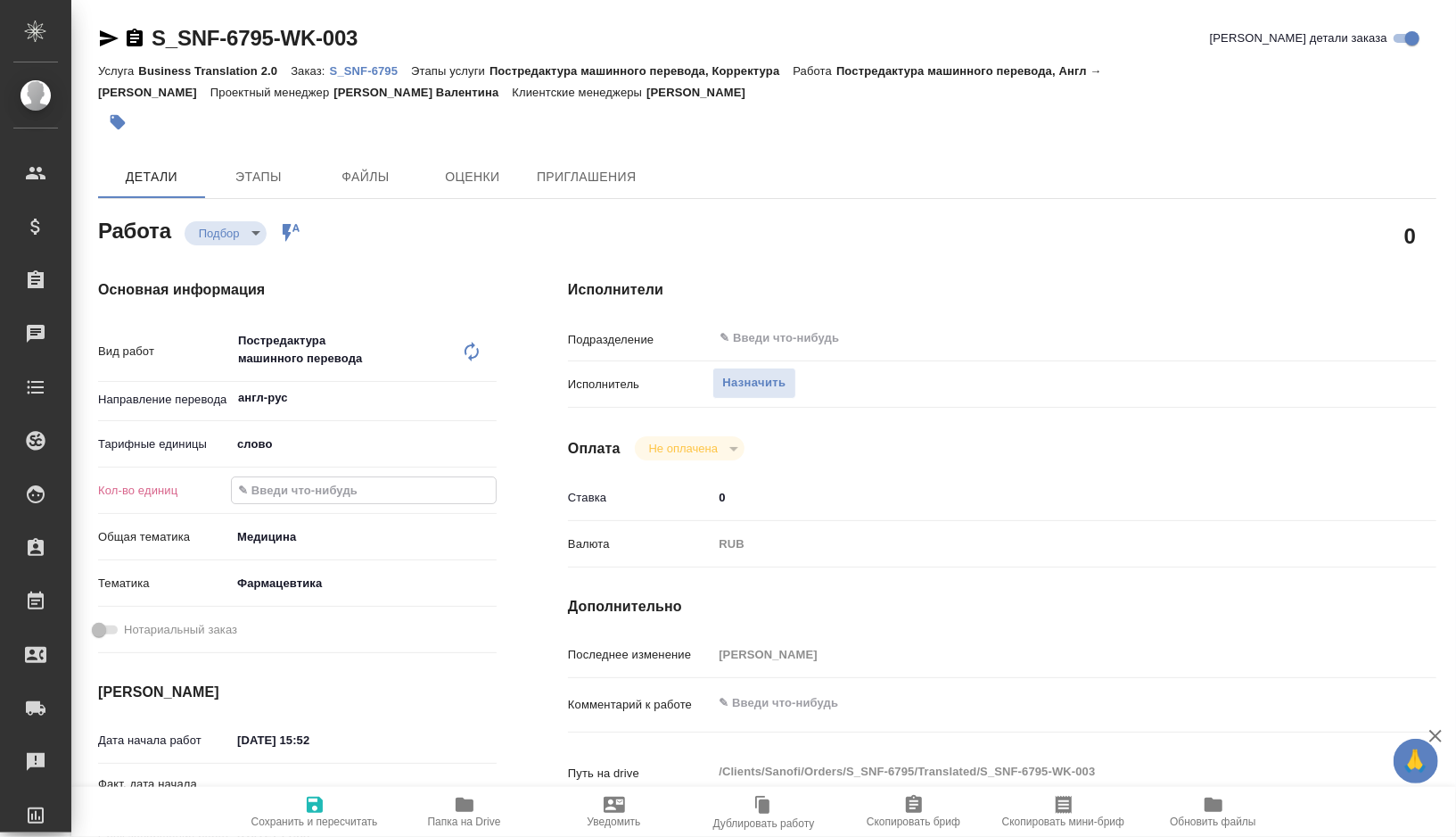
type textarea "x"
type input "245.1"
type textarea "x"
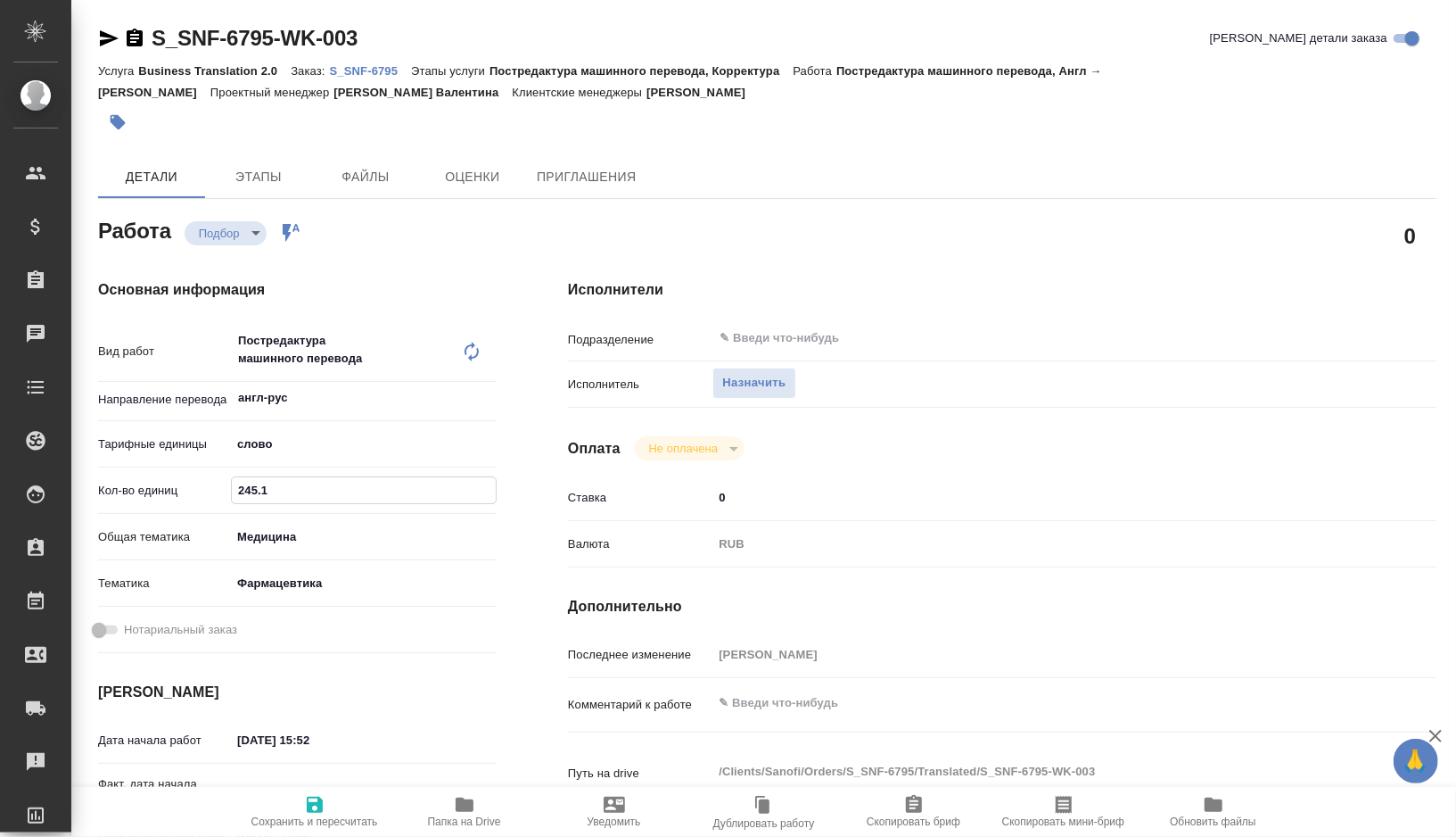
click at [795, 703] on textarea at bounding box center [1038, 702] width 652 height 31
type textarea "x"
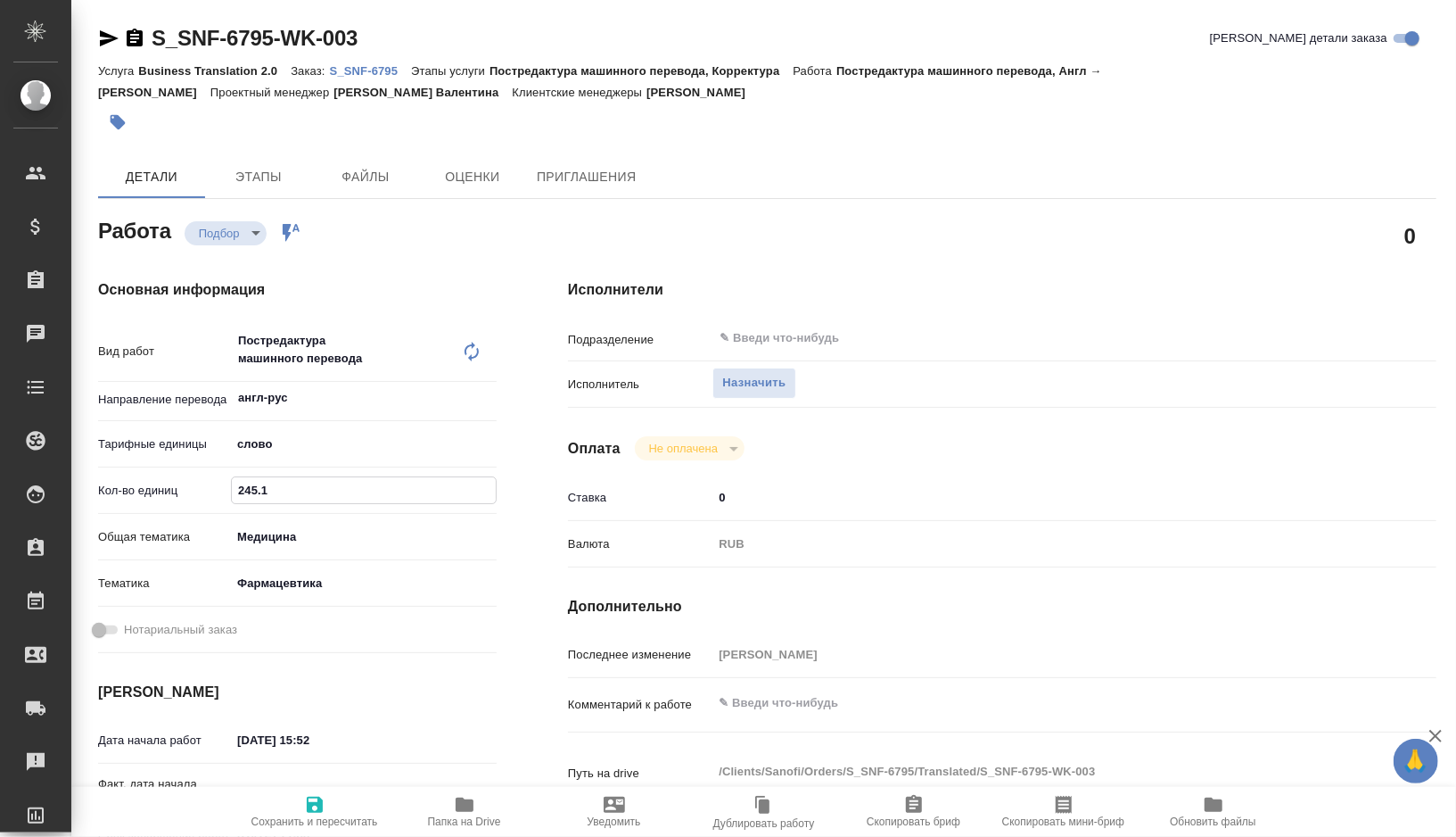
type textarea "x"
type textarea "n"
type textarea "x"
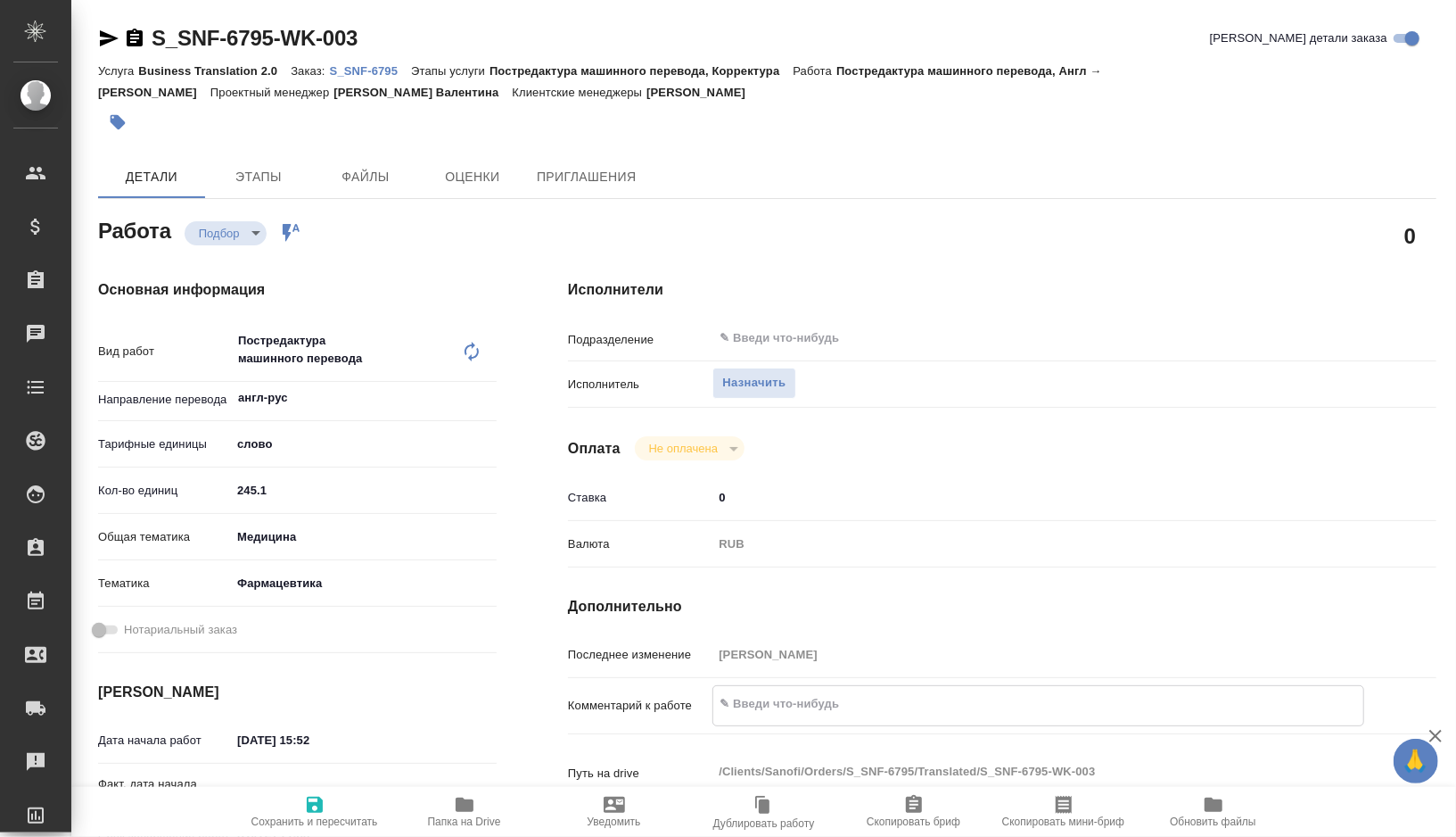
type textarea "x"
type textarea "nj"
type textarea "x"
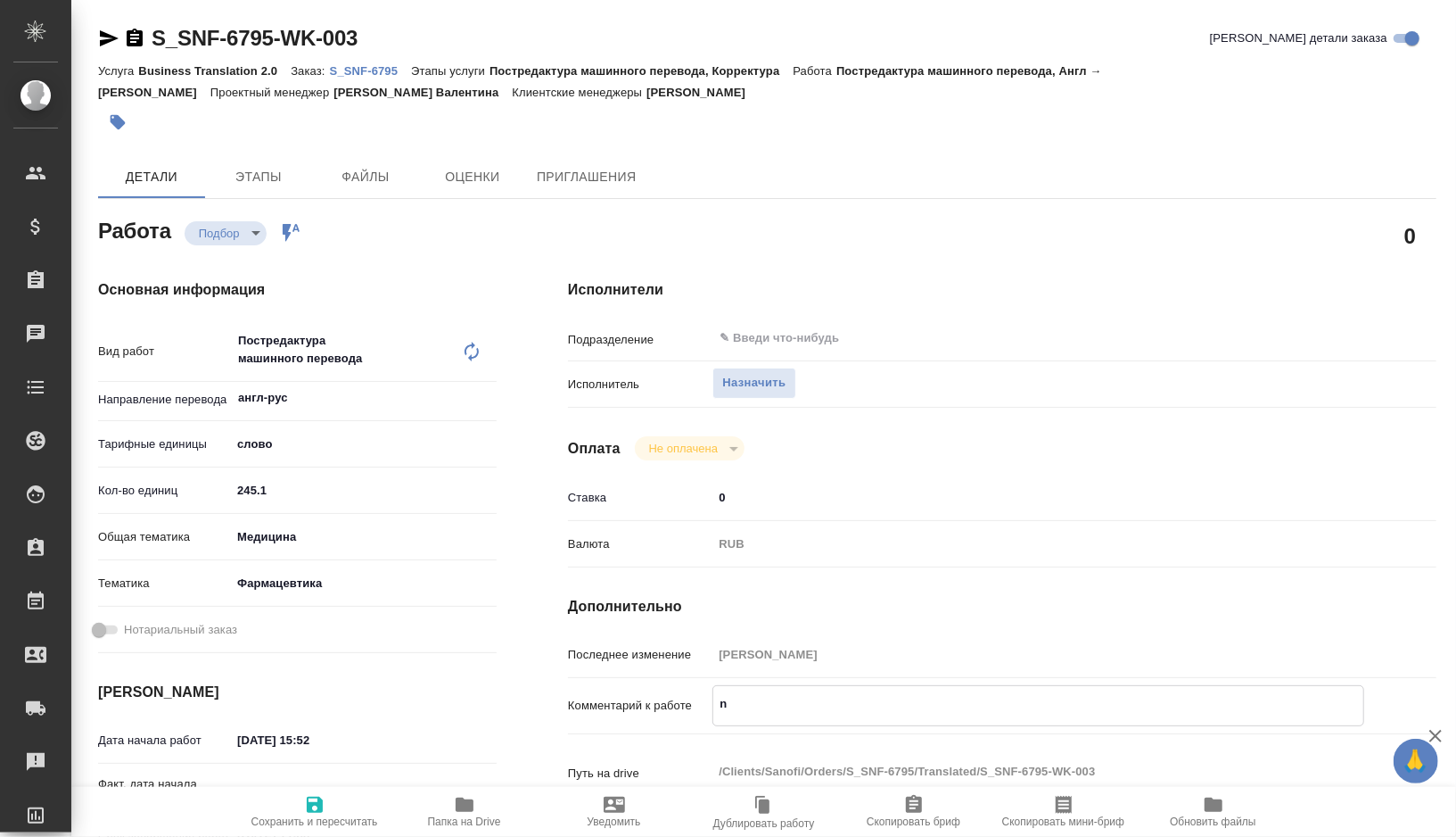
type textarea "x"
type textarea "njn"
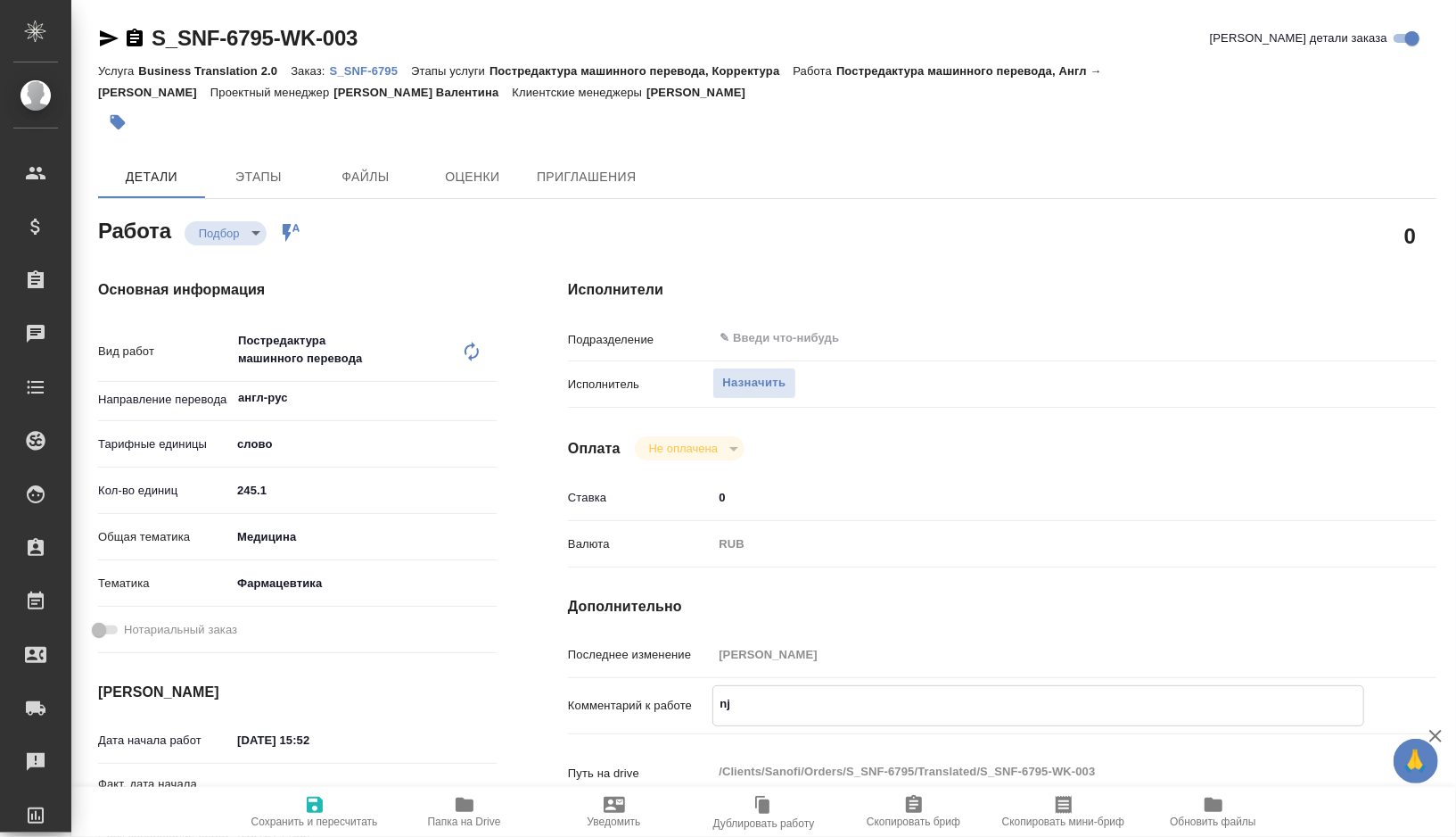
type textarea "x"
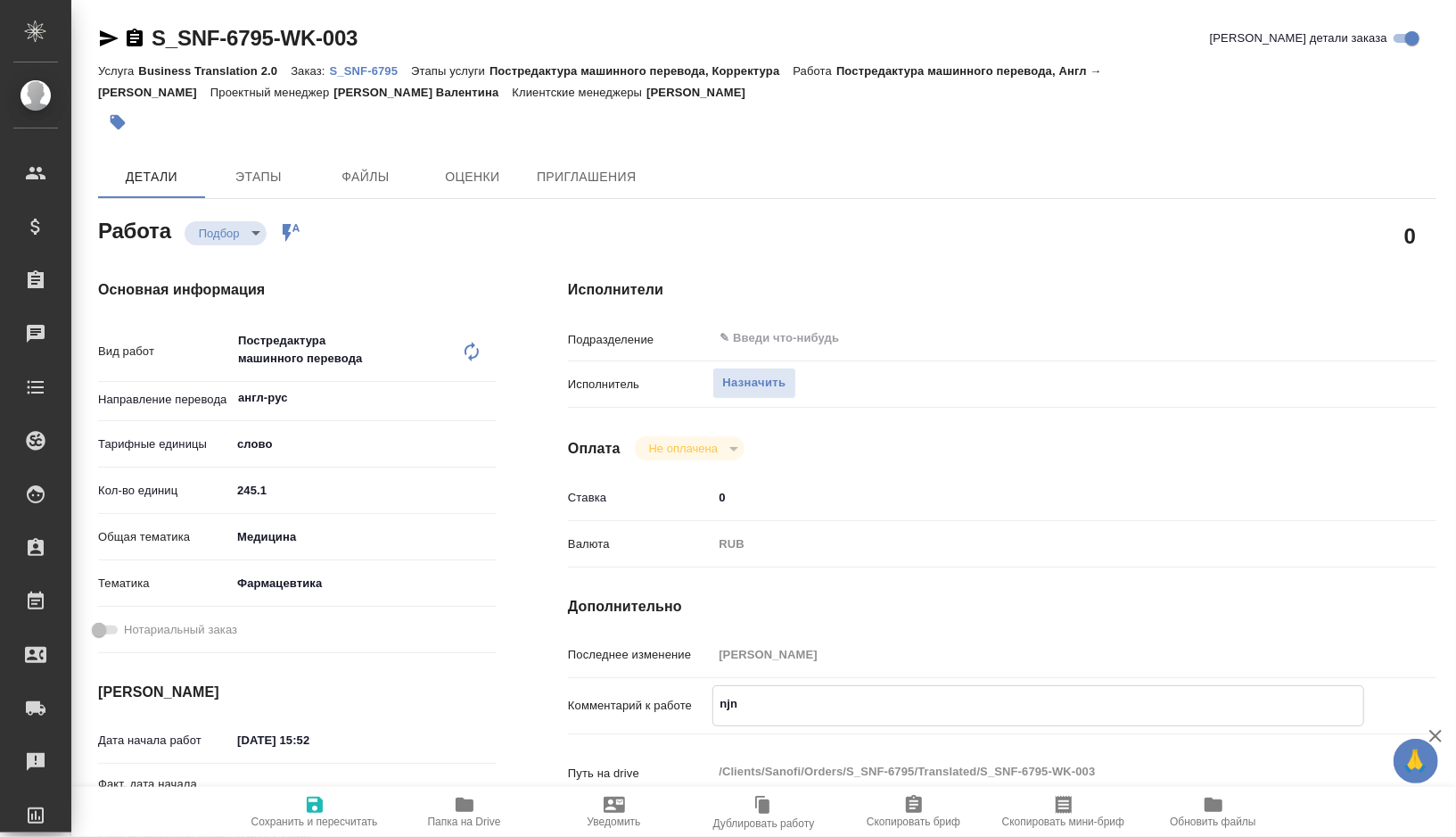
type textarea "njnf"
type textarea "x"
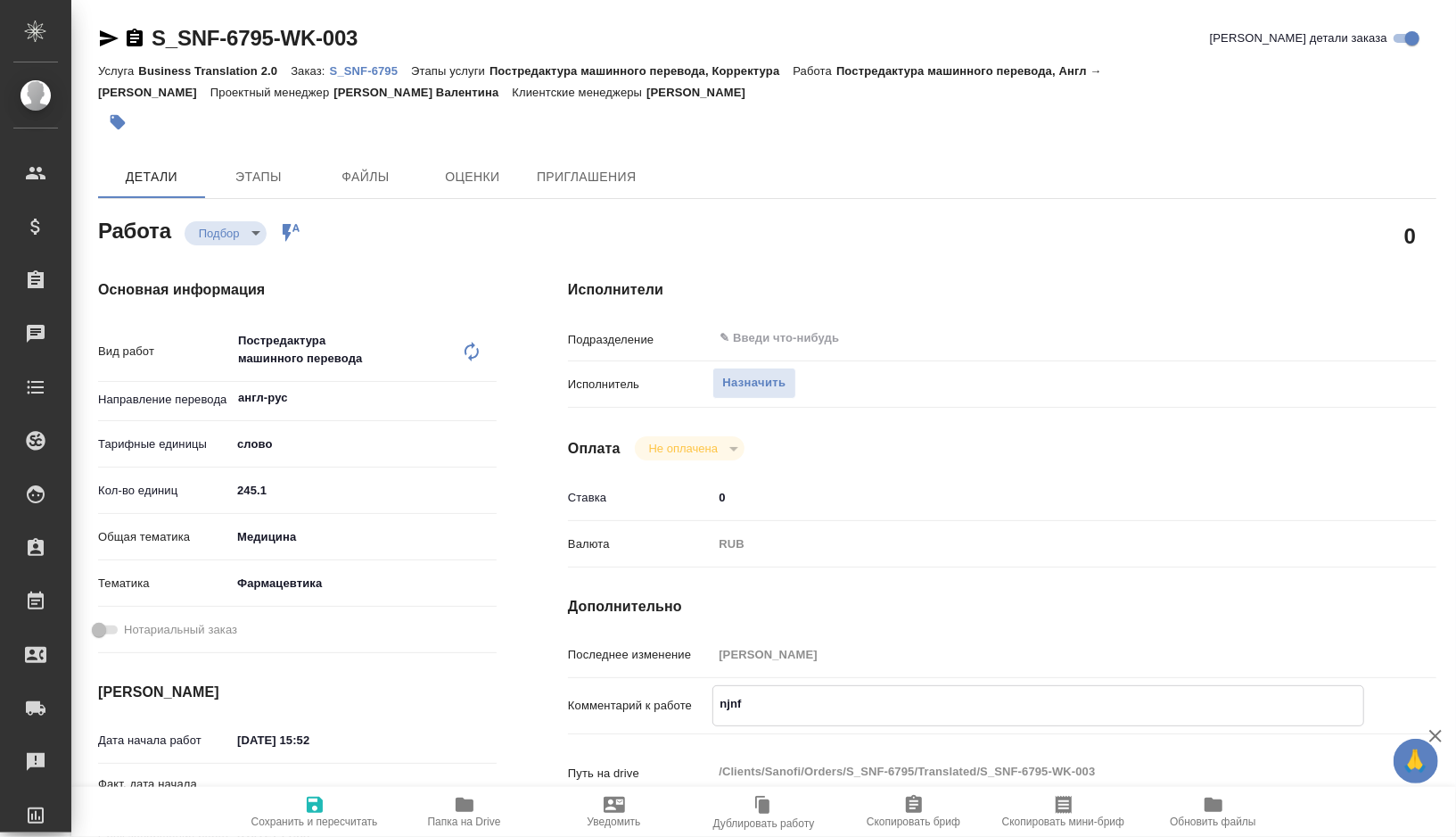
type textarea "x"
type textarea "njnfk"
type textarea "x"
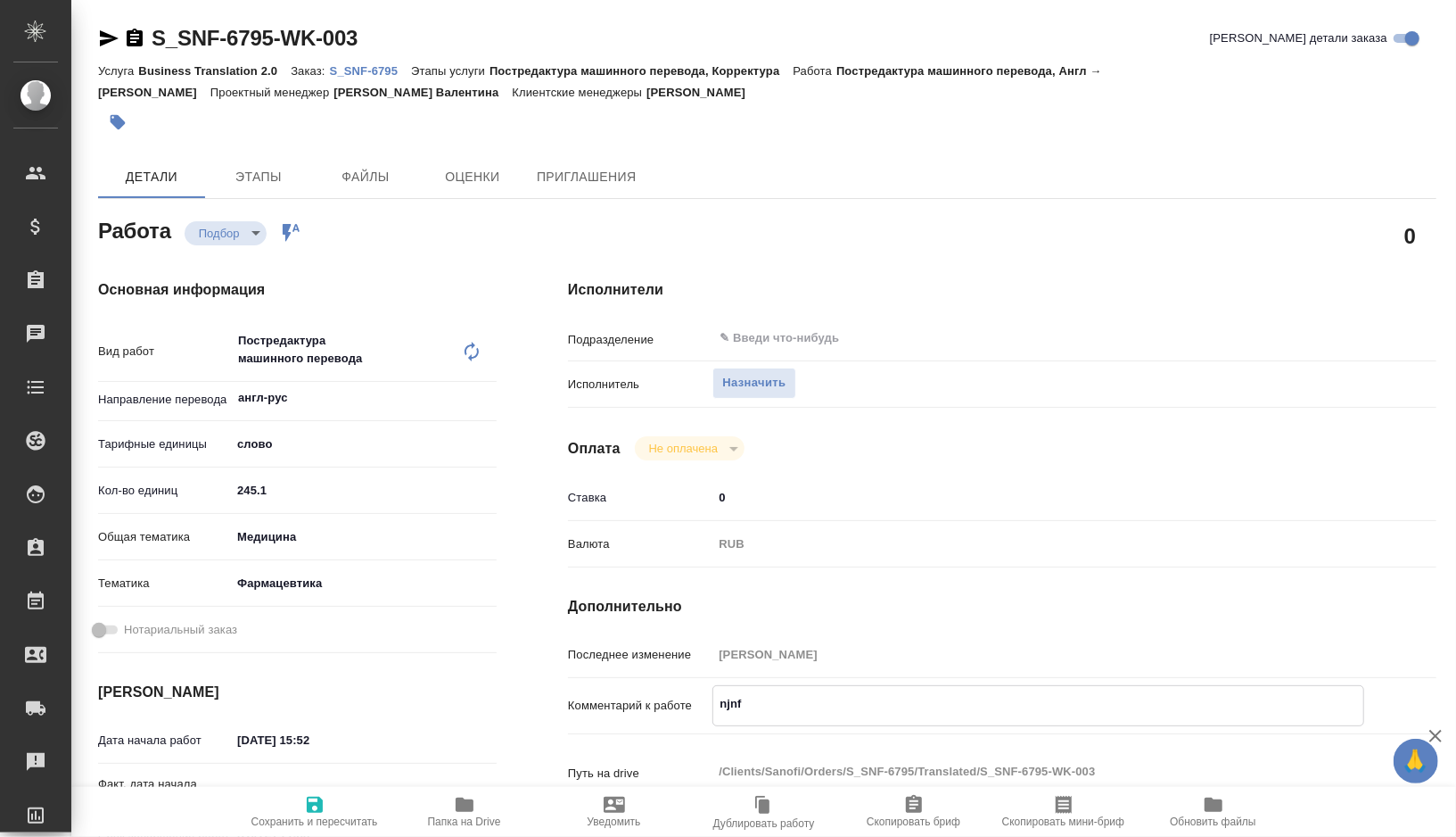
type textarea "x"
type textarea "njnfk"
type textarea "x"
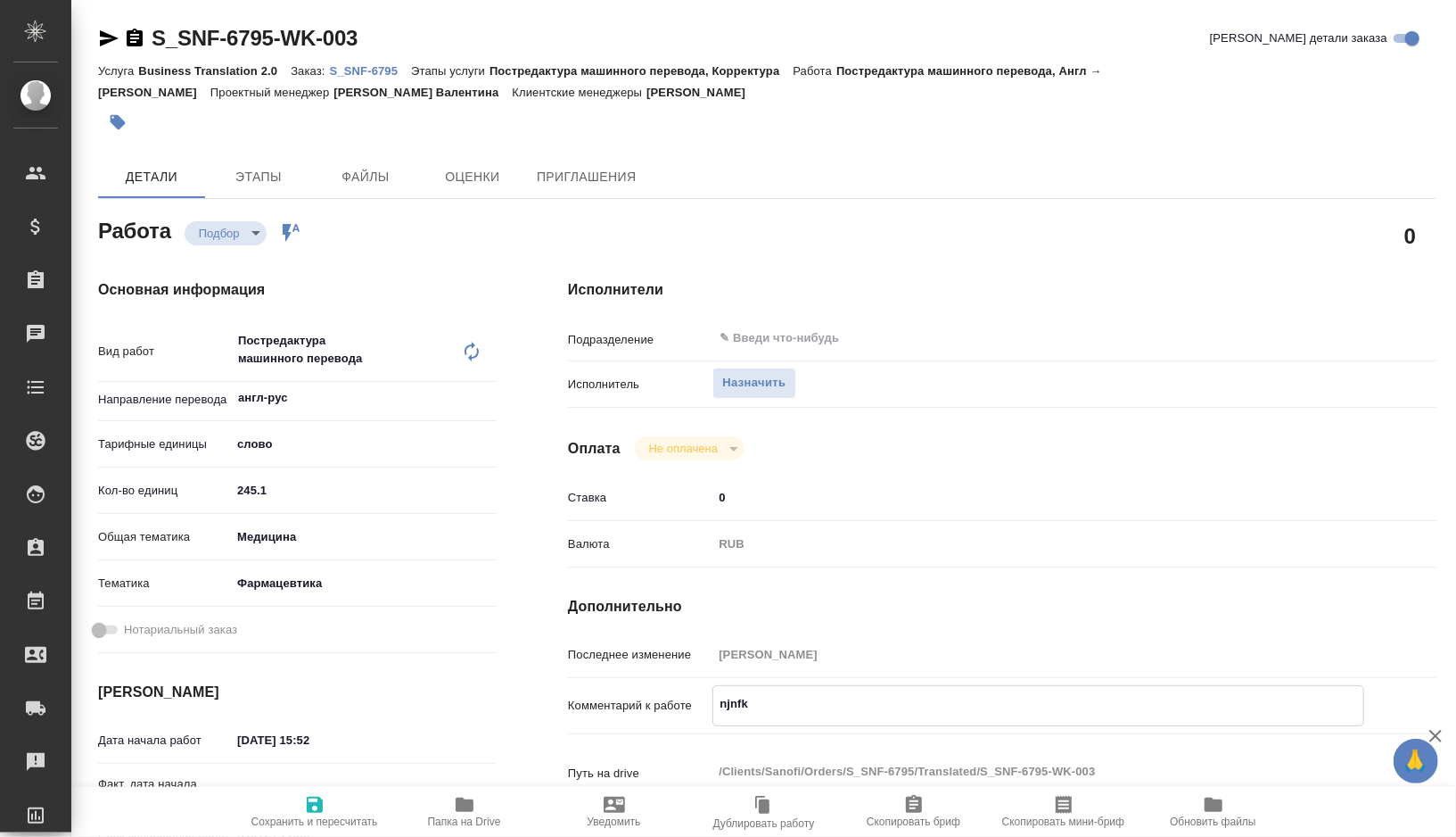
type textarea "x"
type textarea "njnfk"
type textarea "x"
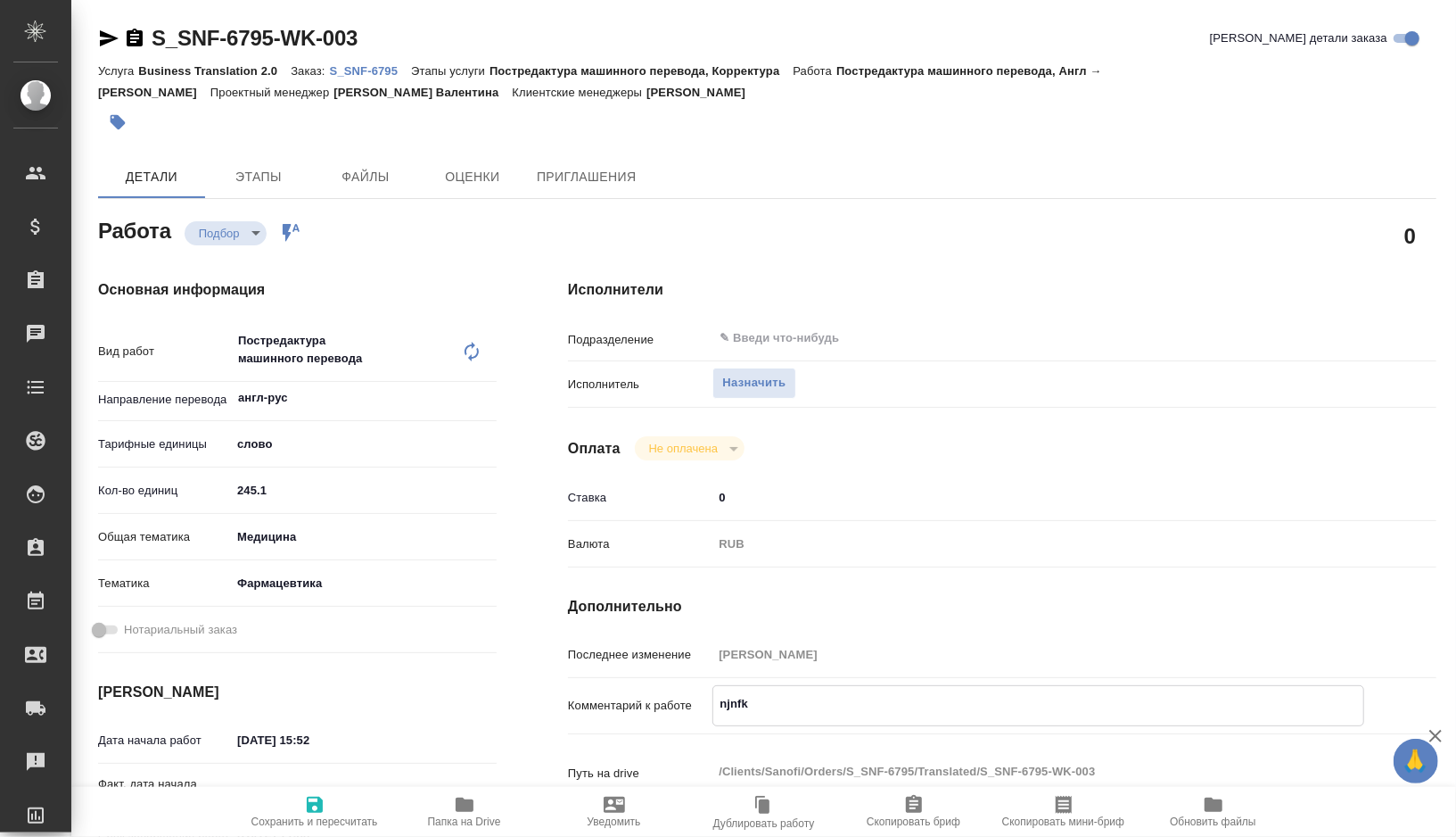
type textarea "x"
type textarea "njnf"
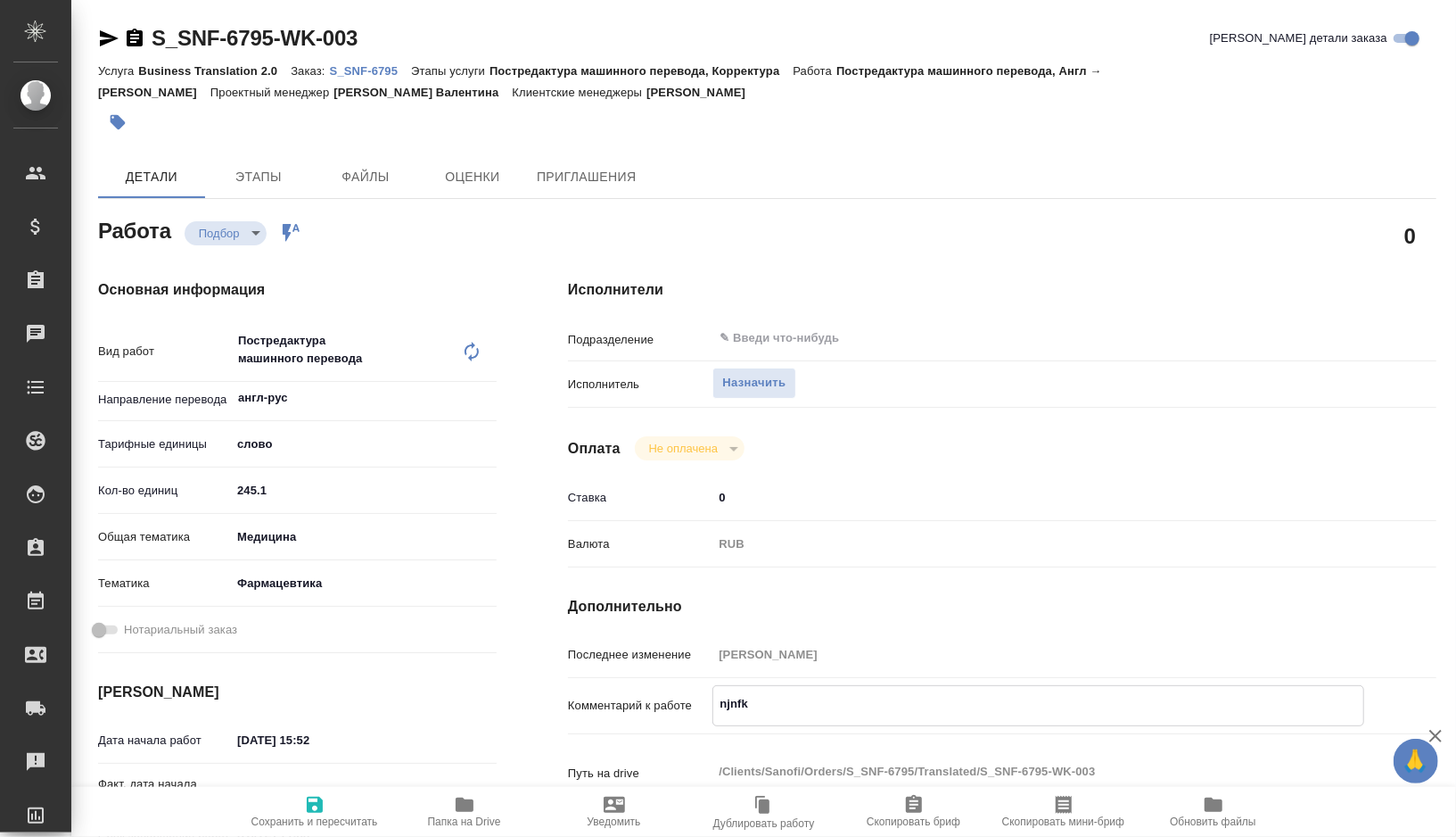
type textarea "x"
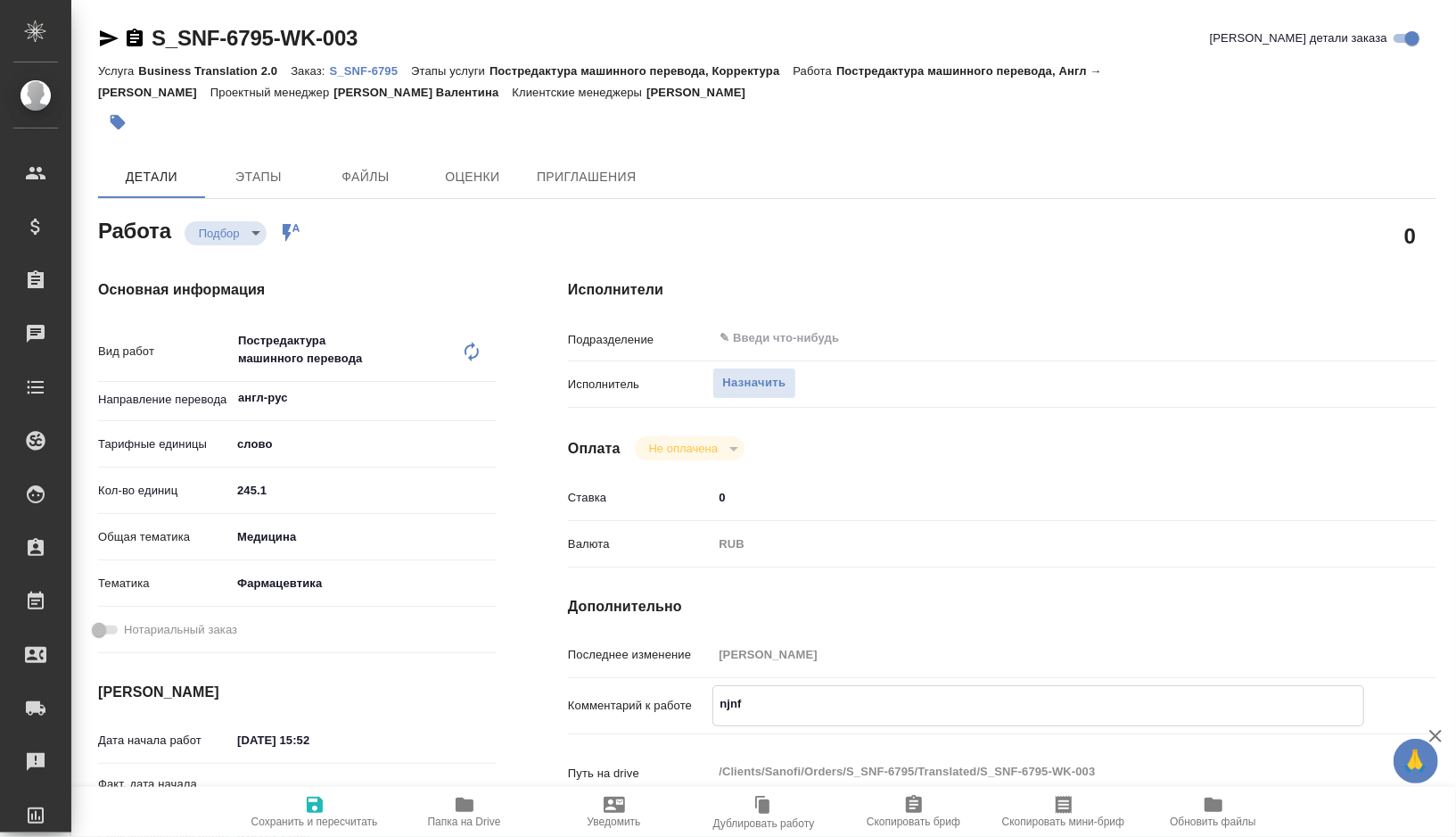
type textarea "njn"
type textarea "x"
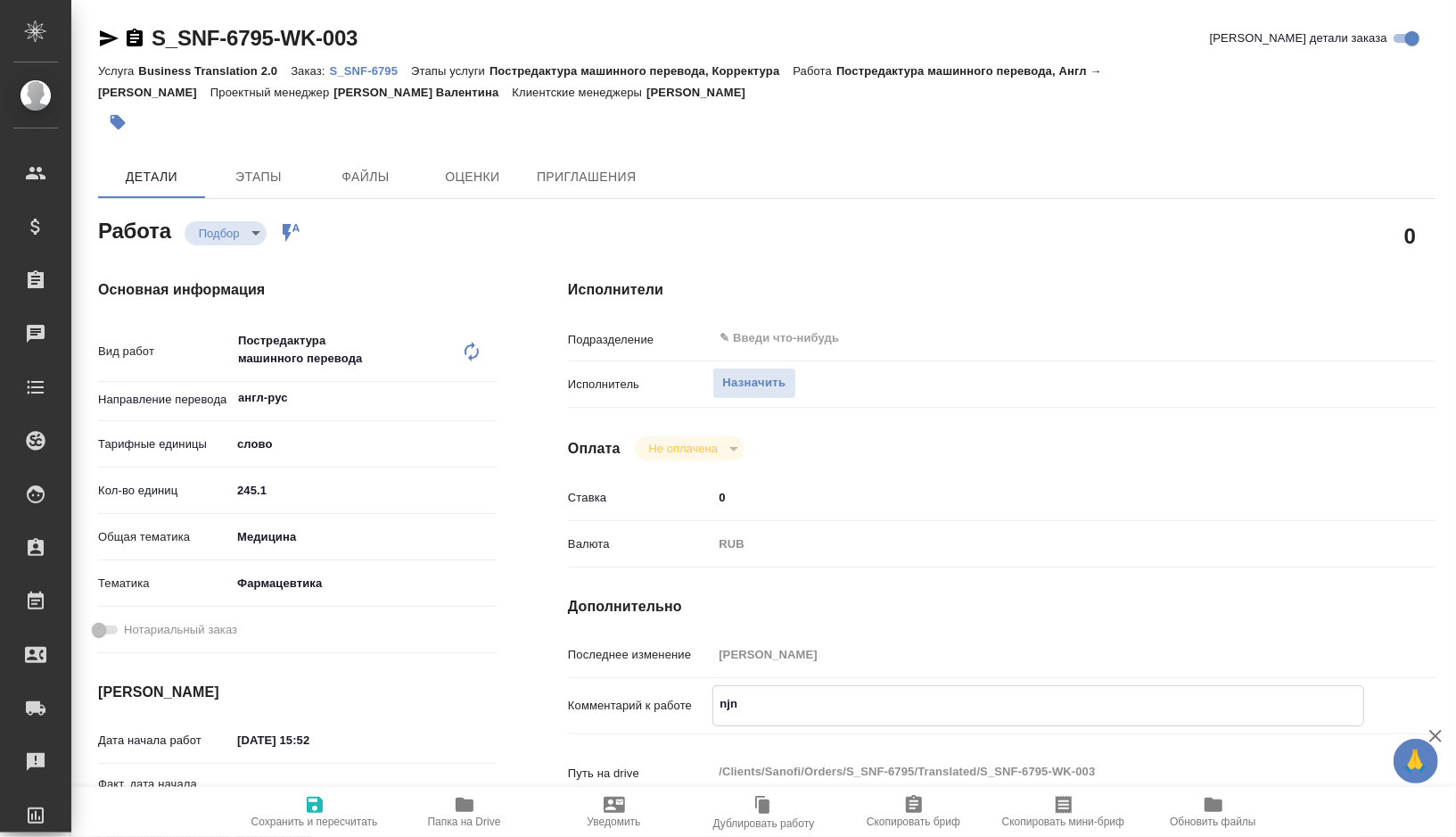
type textarea "nj"
type textarea "x"
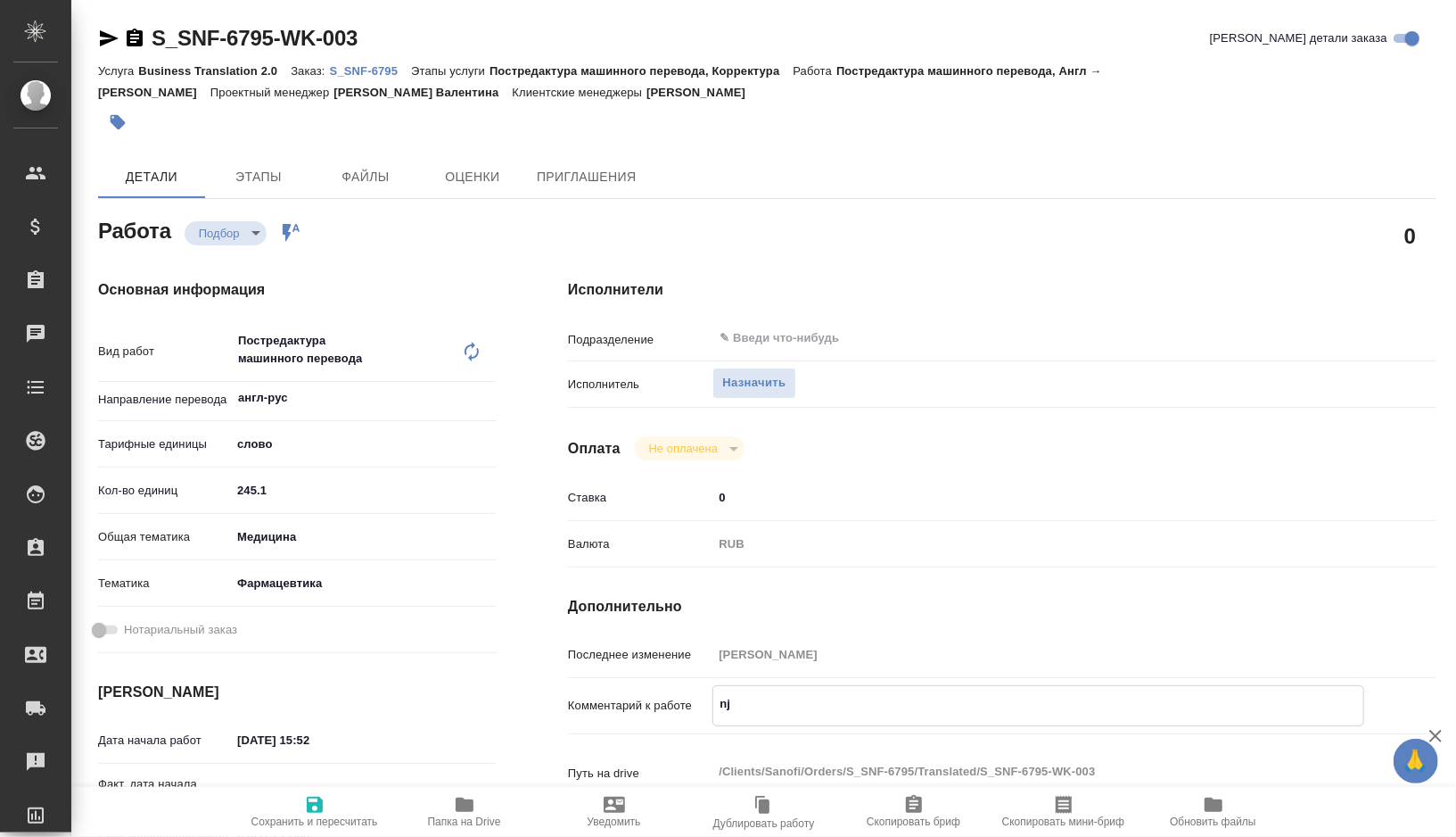
type textarea "x"
type textarea "n"
type textarea "x"
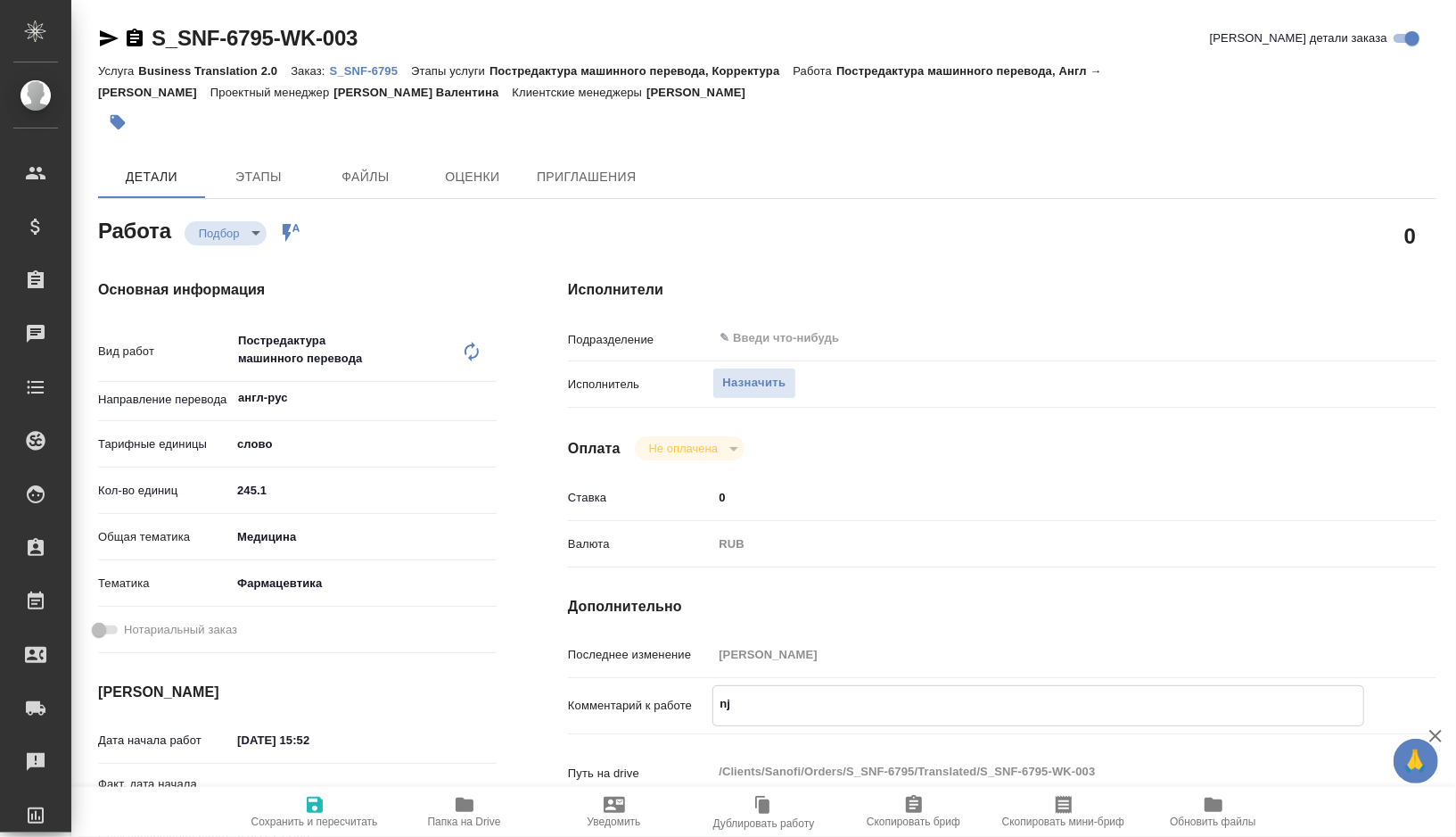
type textarea "x"
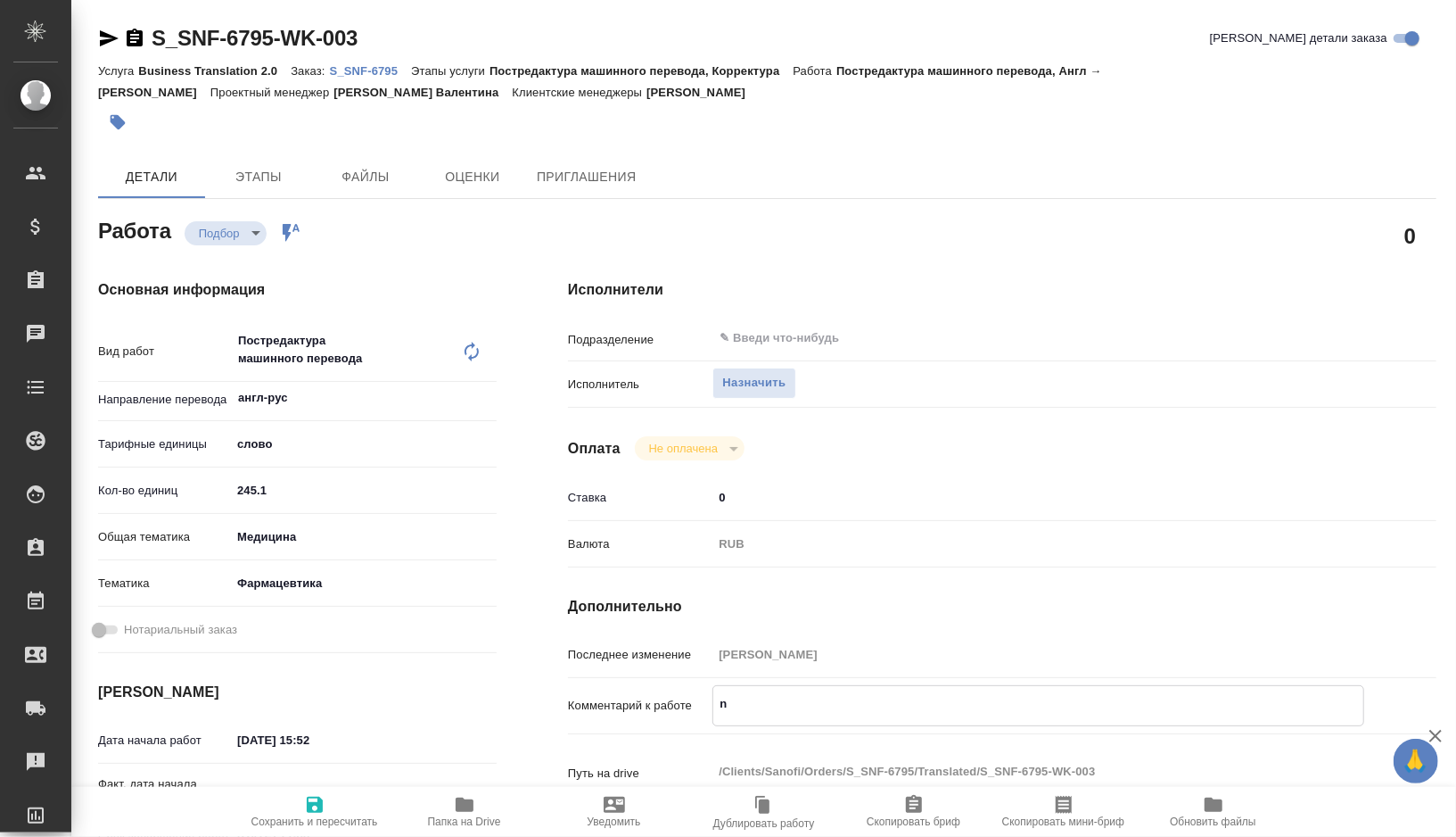
type textarea "x"
type textarea "т"
type textarea "x"
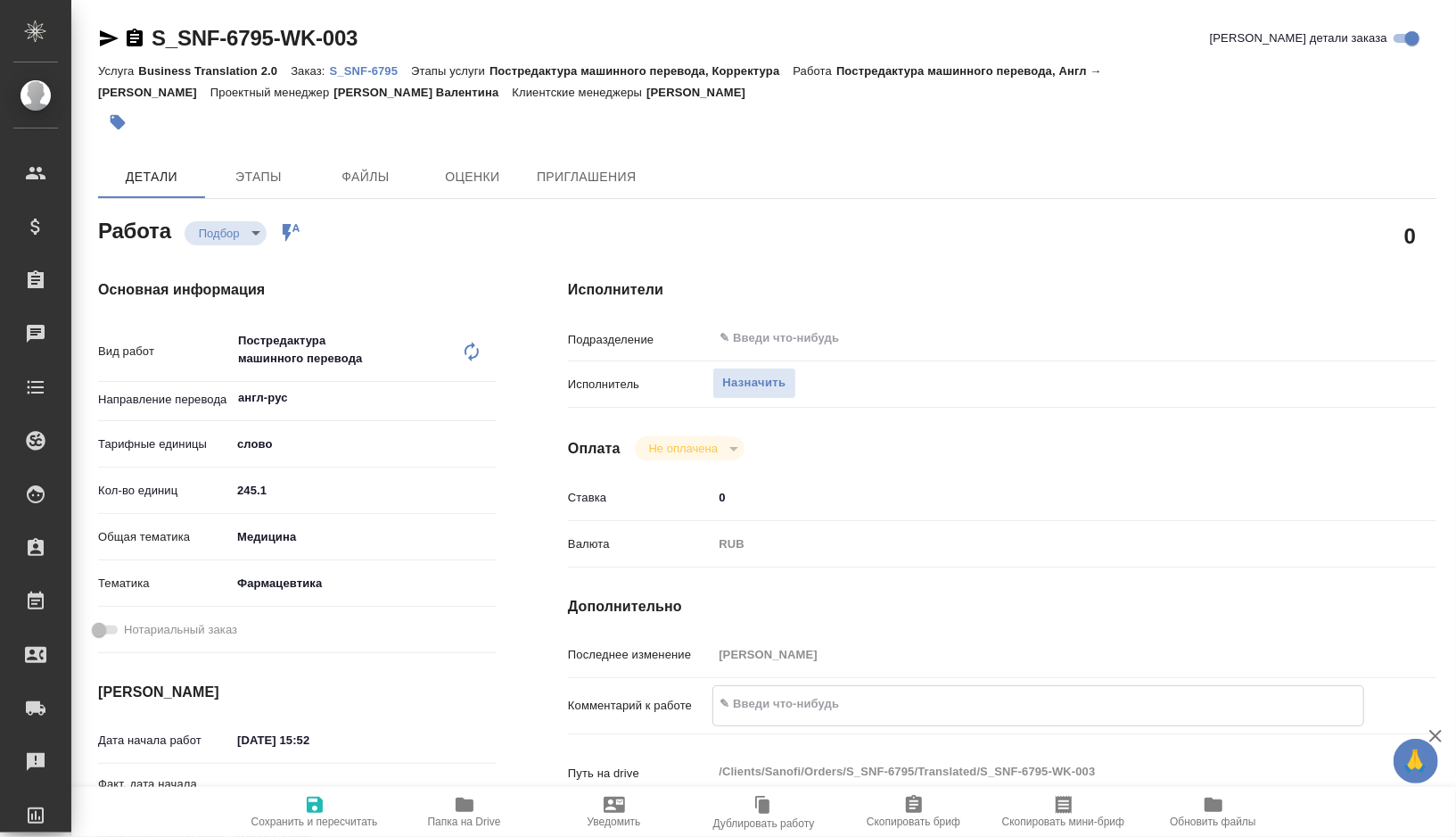
type textarea "x"
type textarea "то"
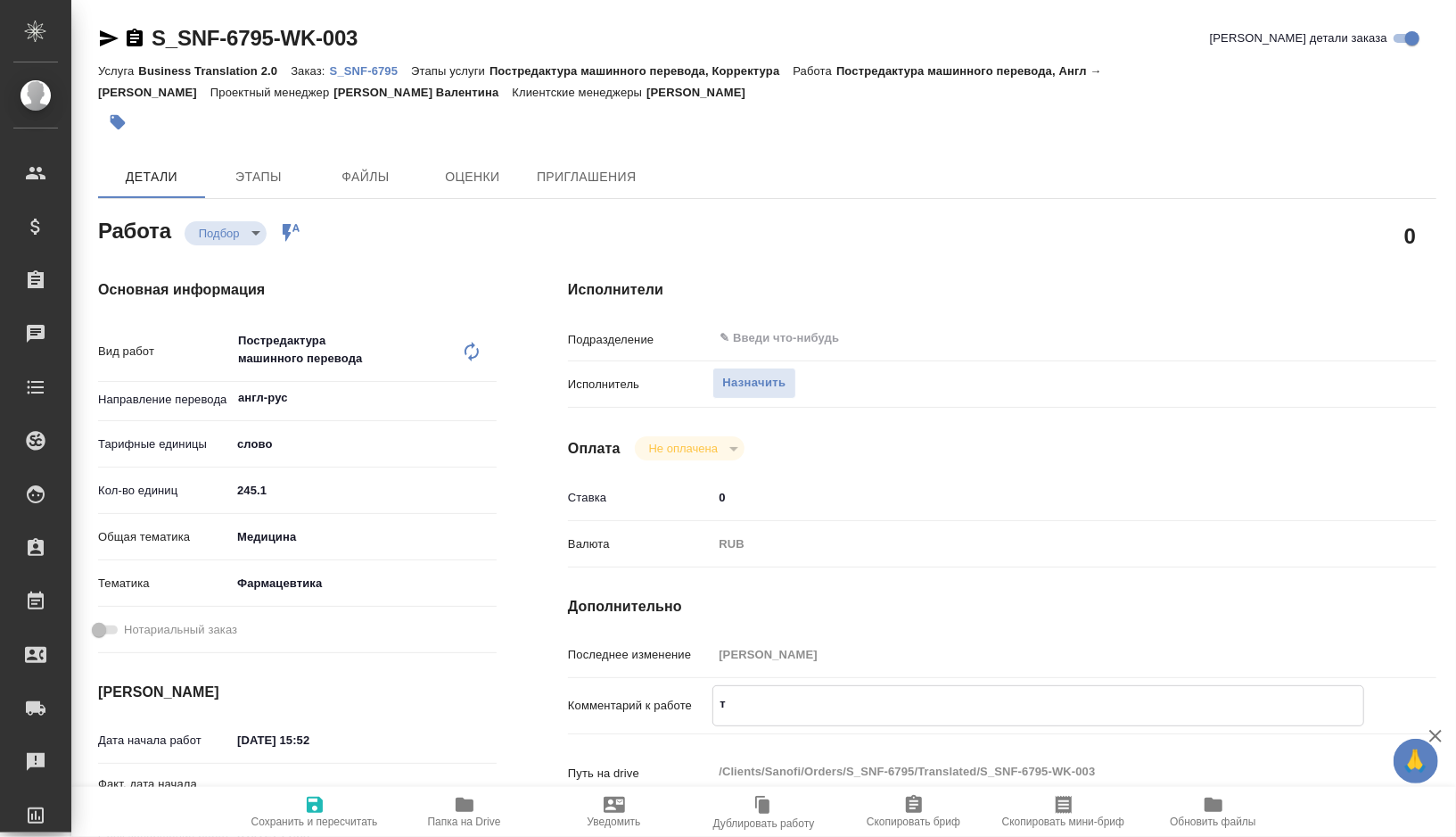
type textarea "x"
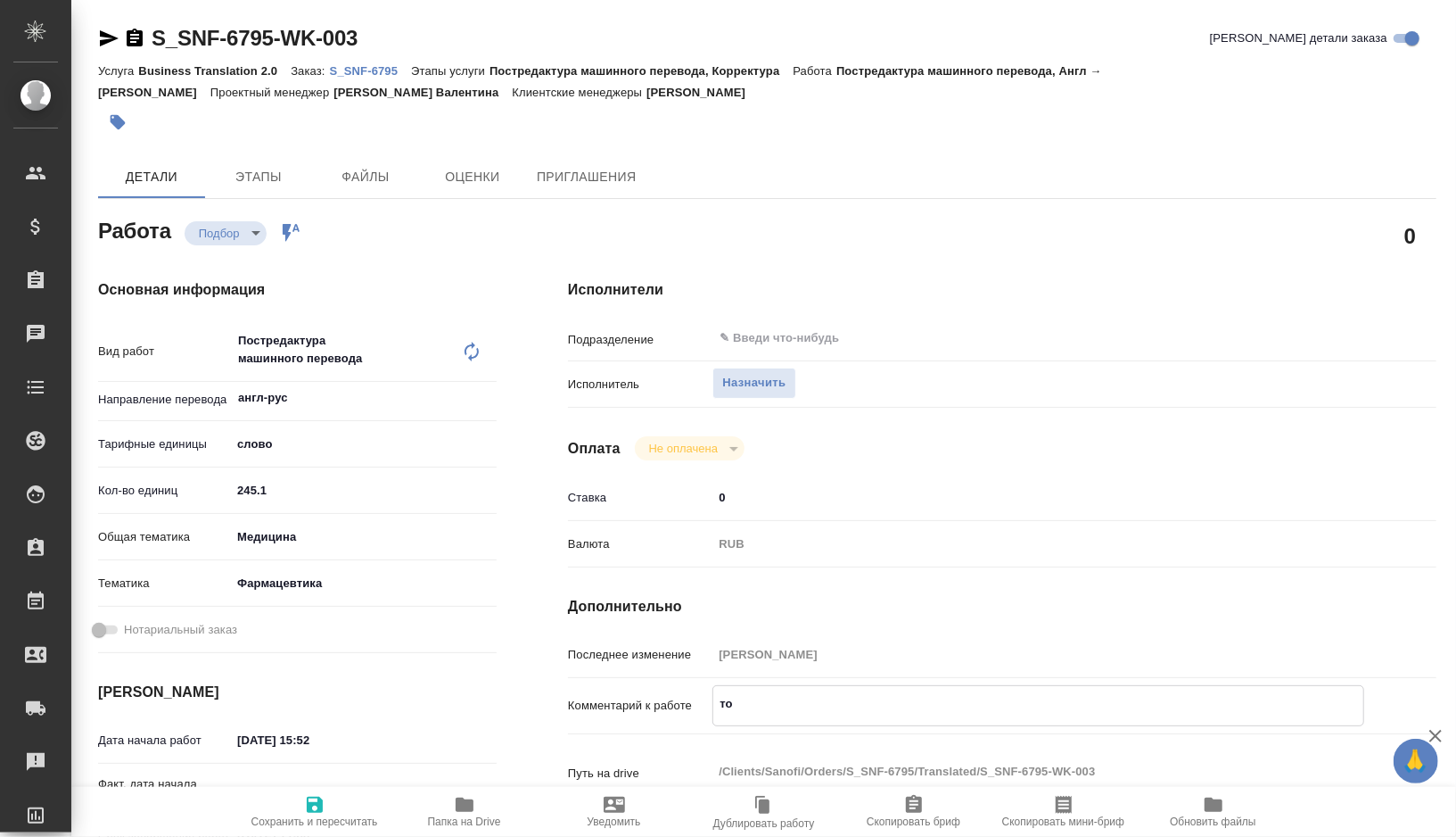
type textarea "тот"
type textarea "x"
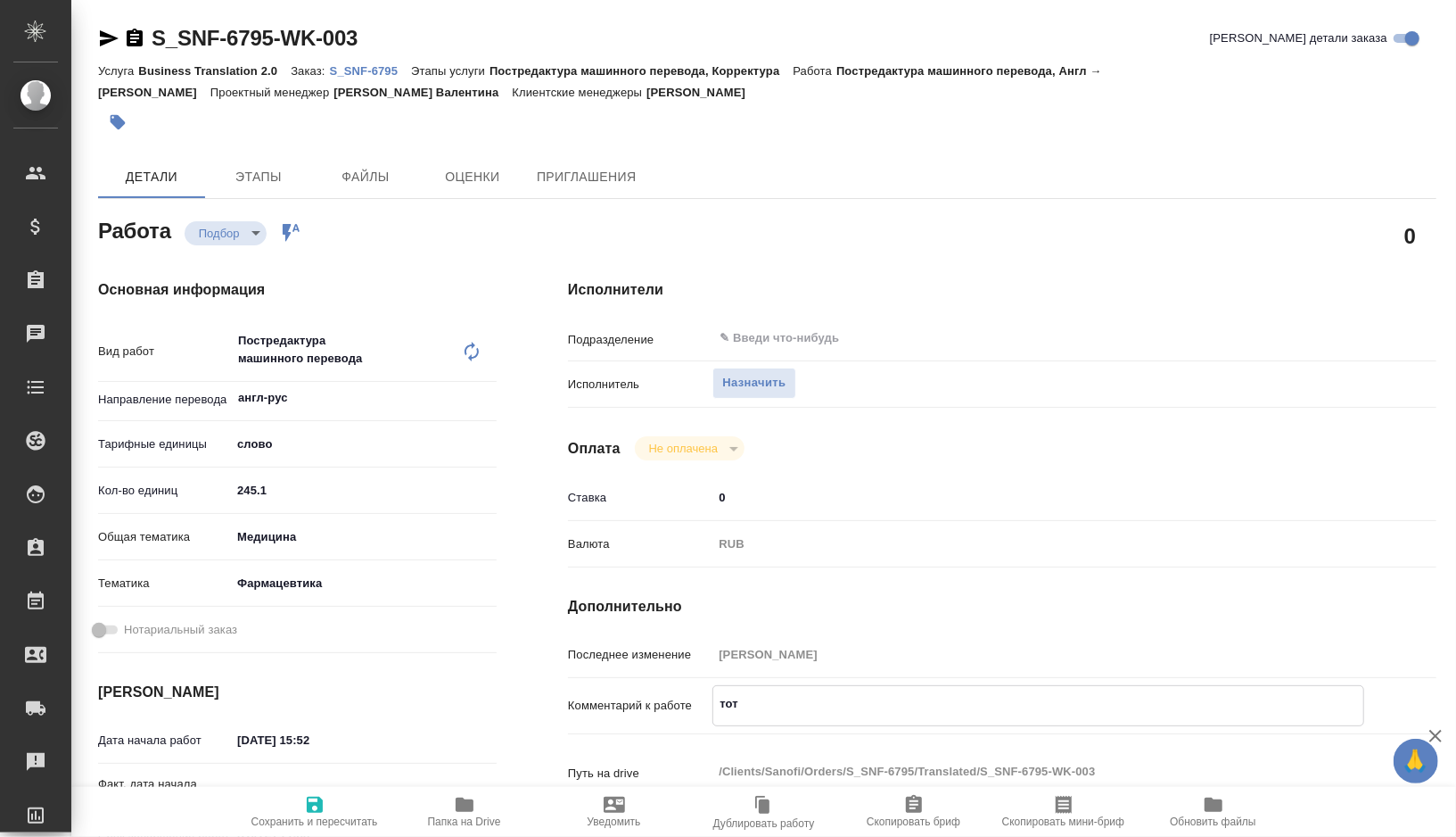
type textarea "x"
type textarea "тота"
type textarea "x"
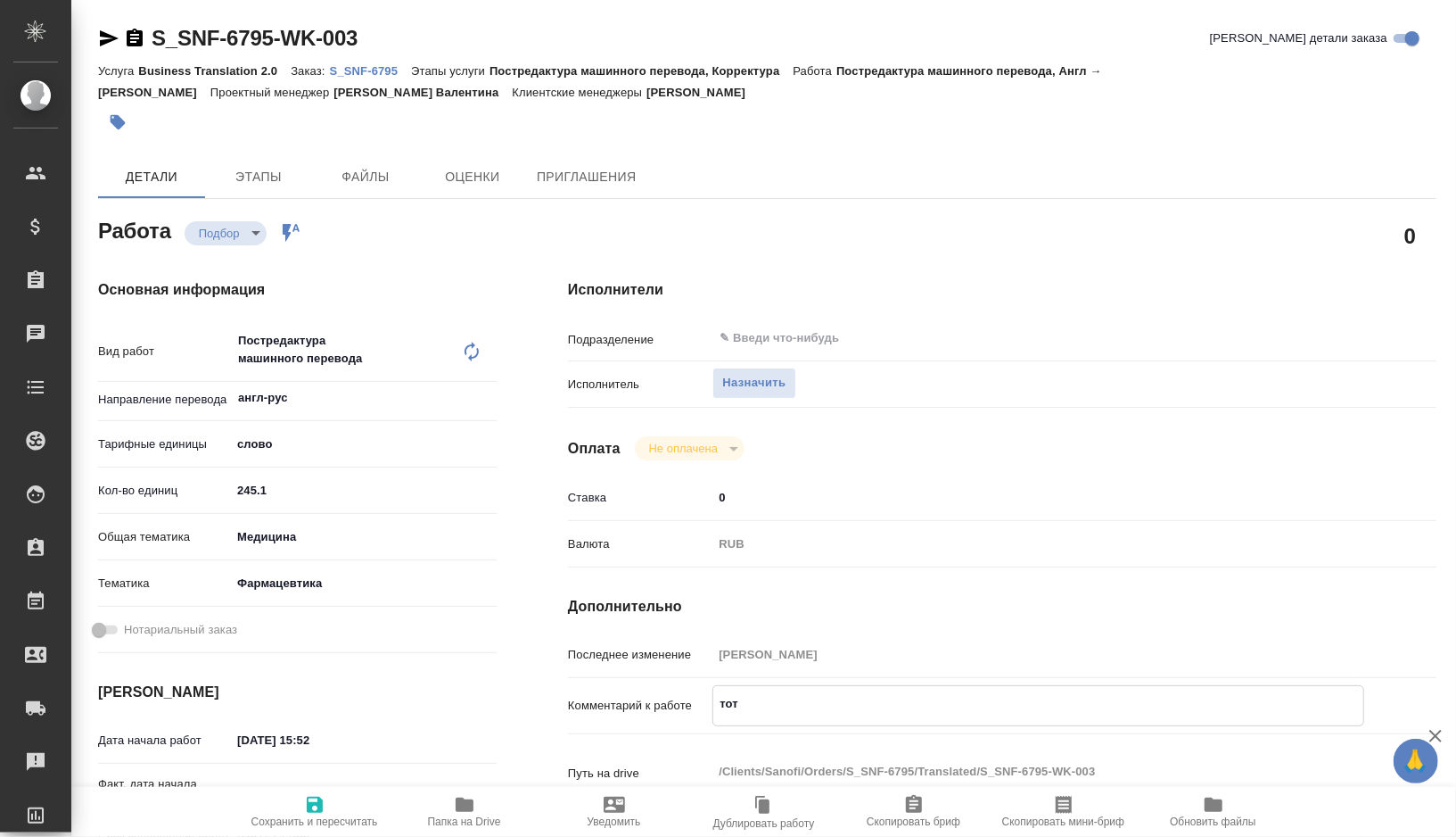
type textarea "x"
type textarea "тотал"
type textarea "x"
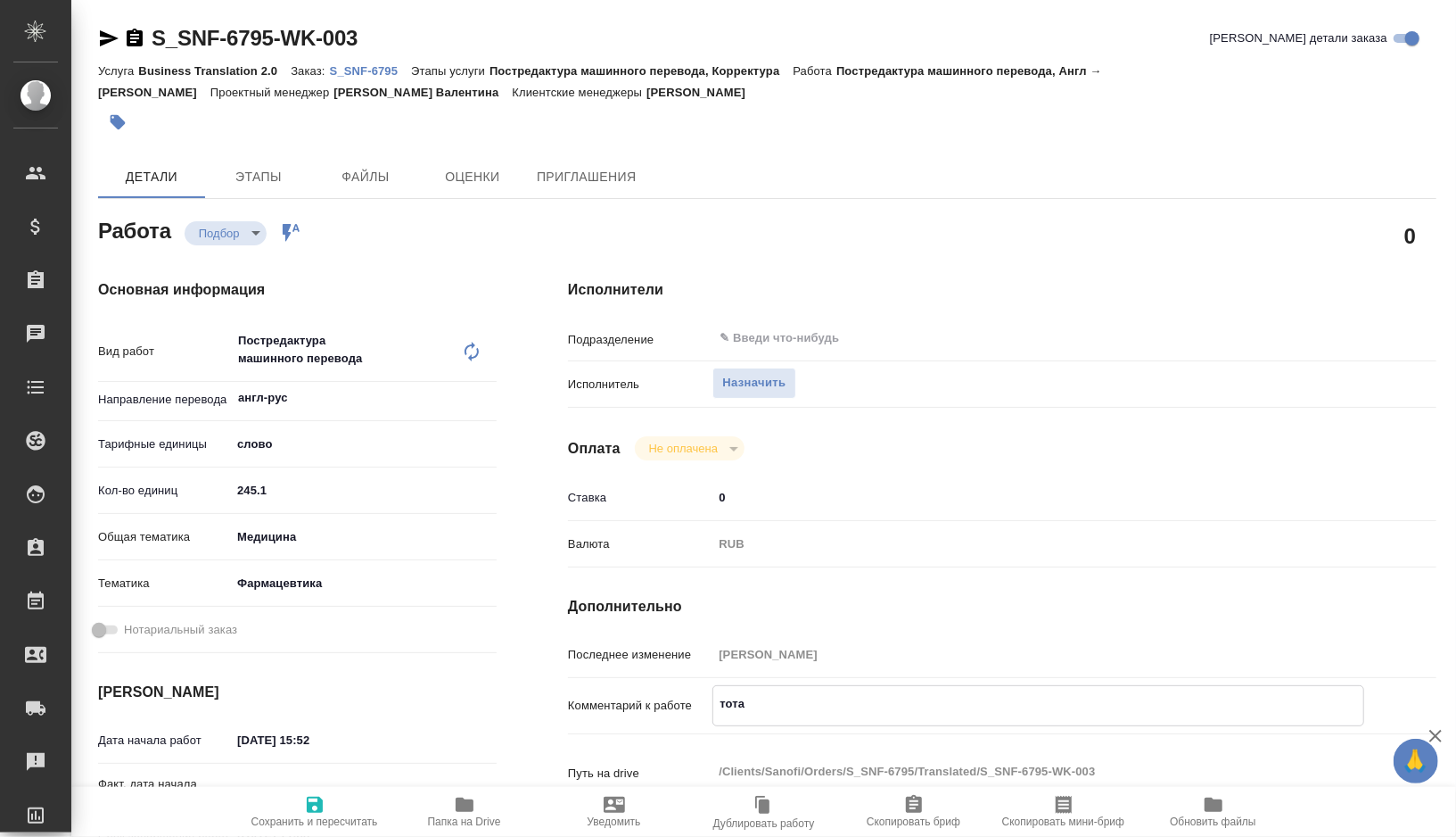
type textarea "x"
type textarea "тотал"
type textarea "x"
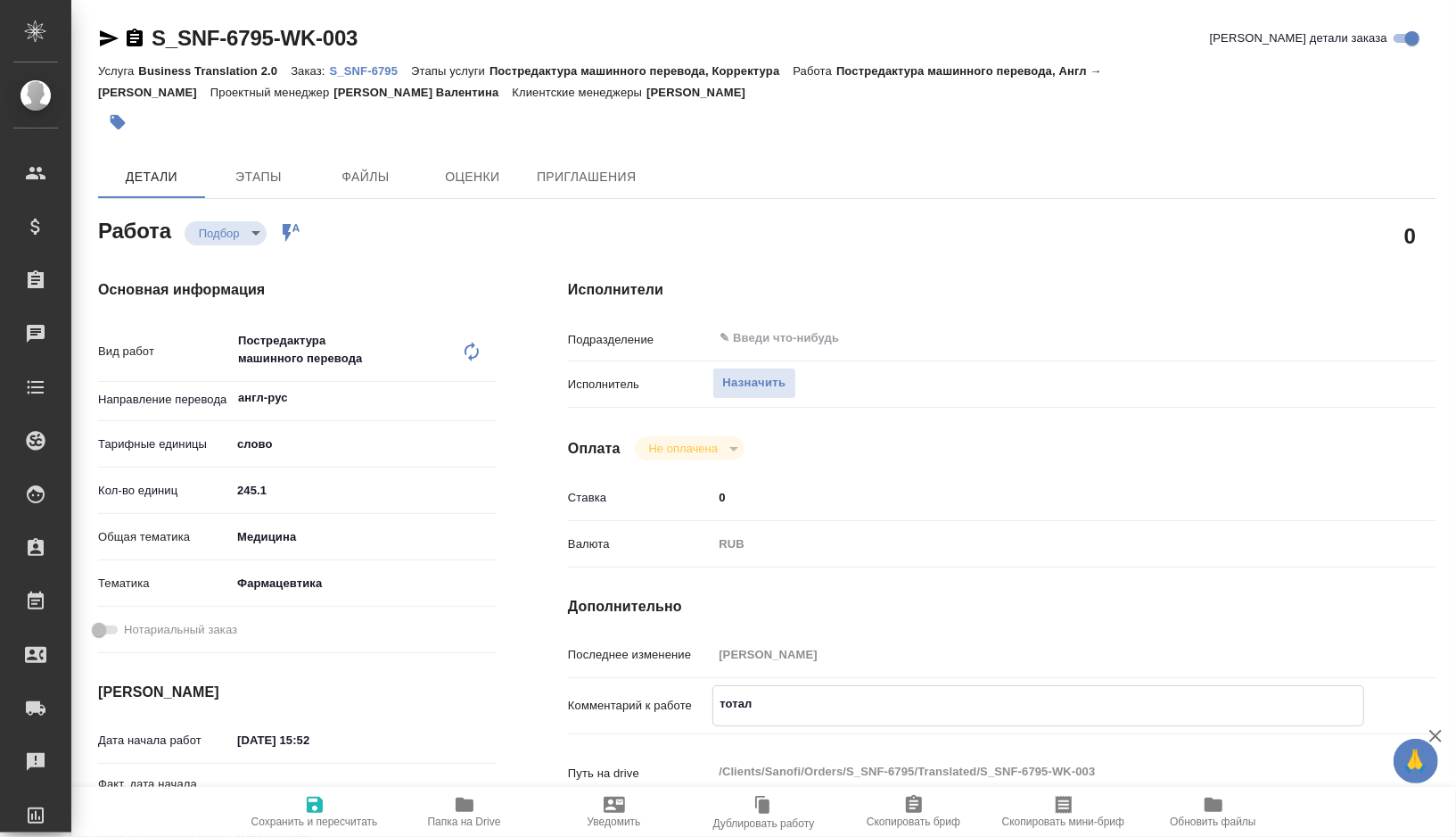
type textarea "тотал"
type textarea "x"
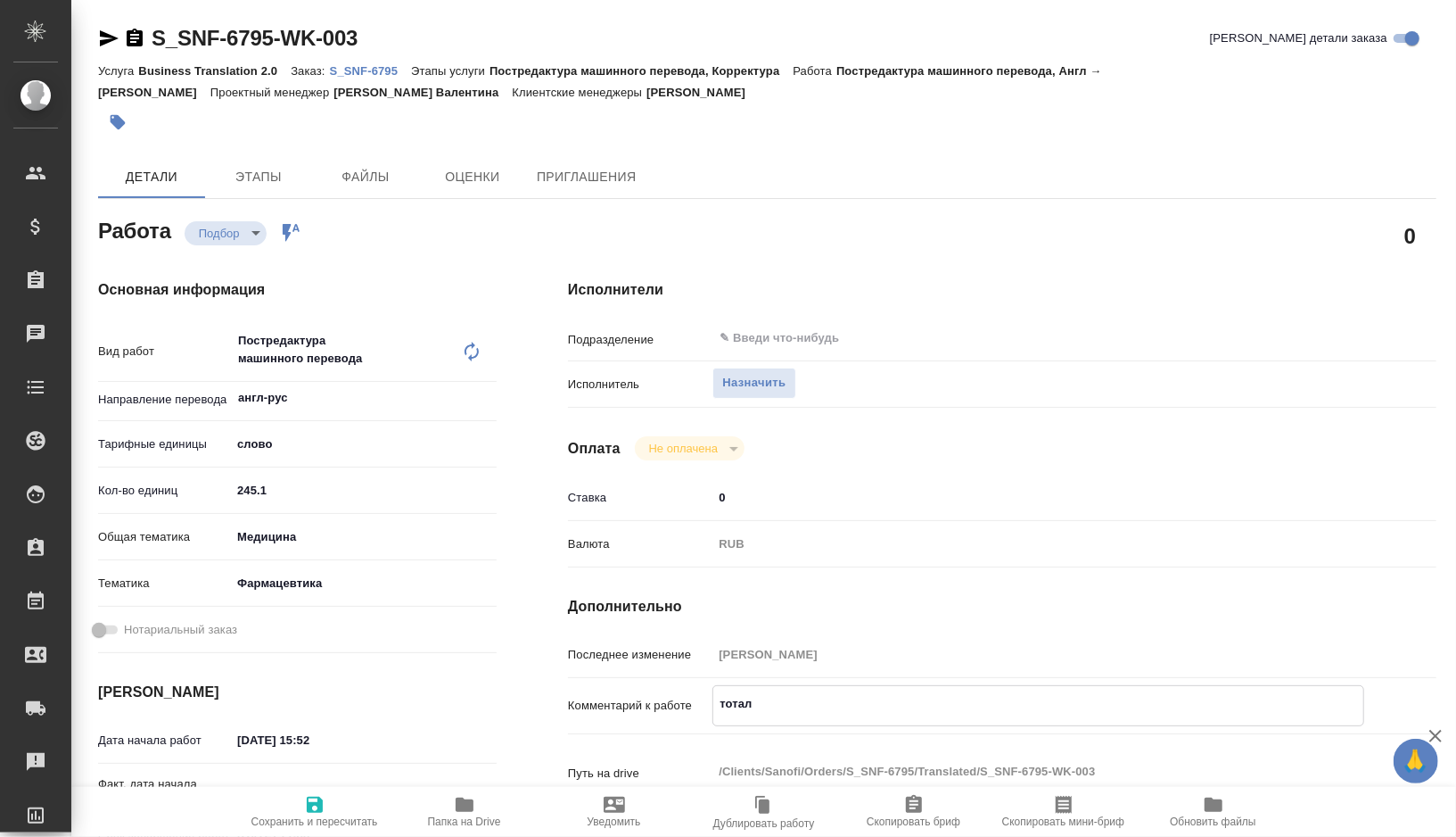
paste textarea "405"
type textarea "x"
type textarea "тотал 405"
type textarea "x"
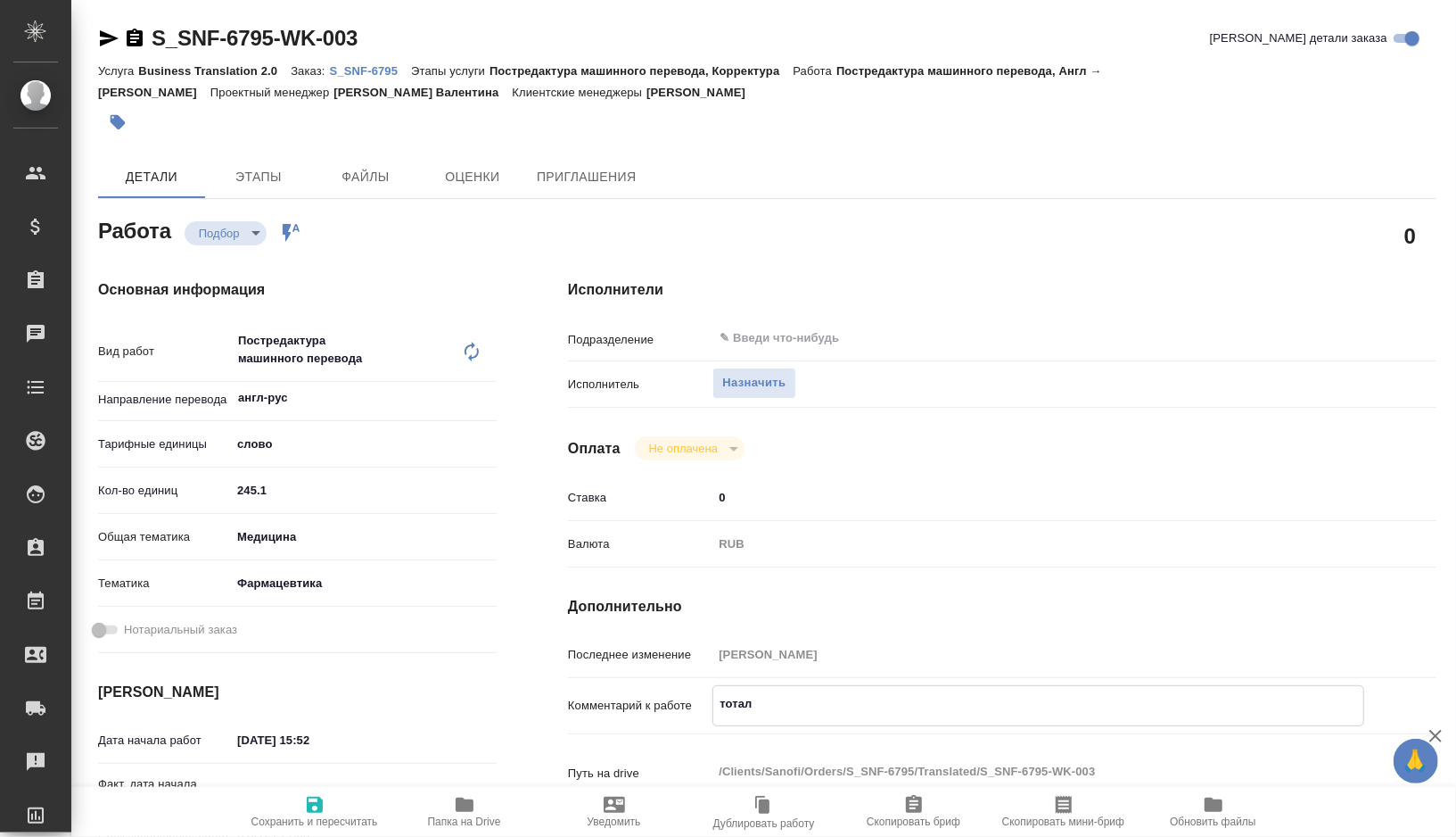
type textarea "x"
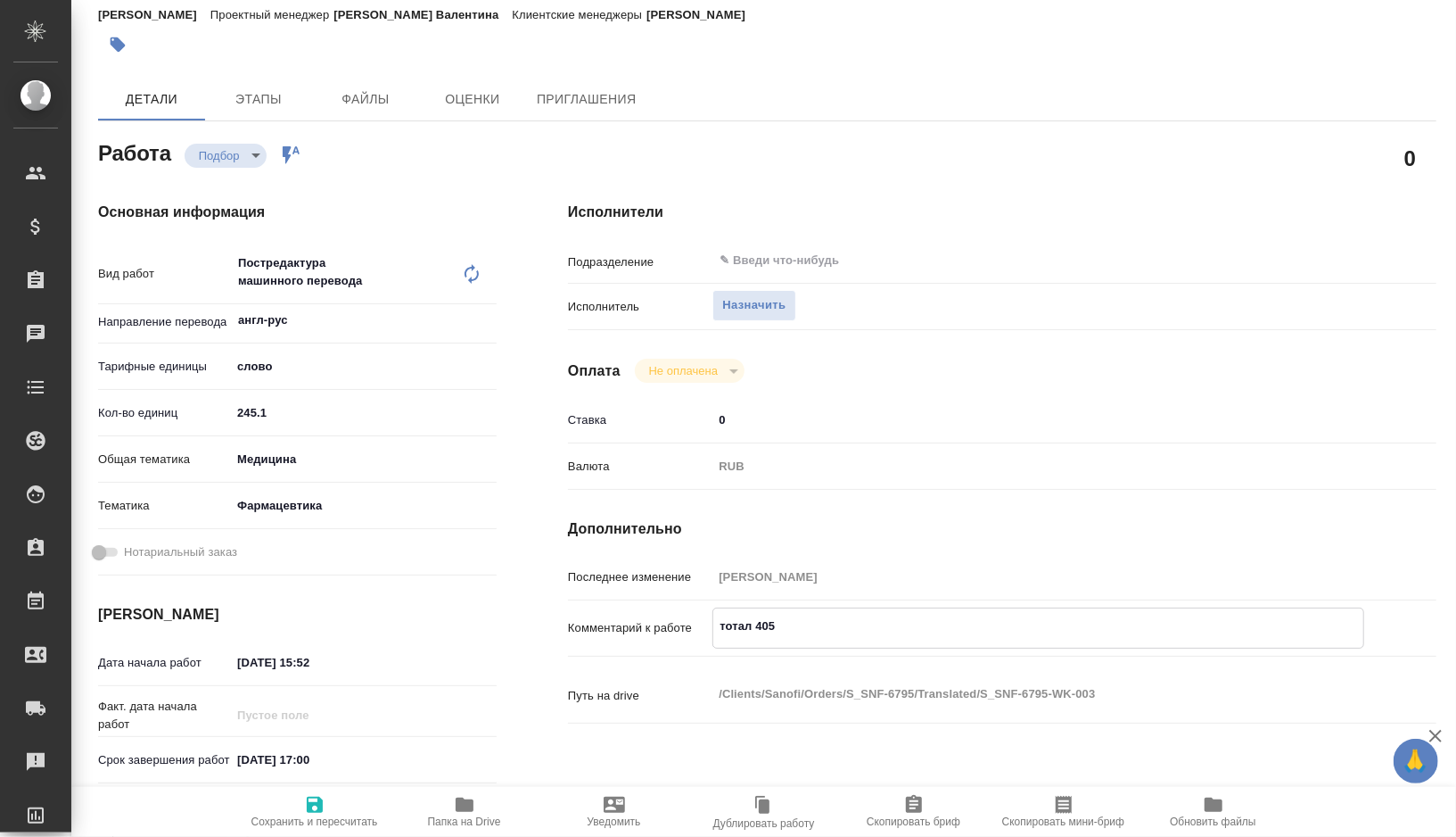
type textarea "тотал 405"
type textarea "x"
click at [354, 663] on input "11.08.2025 15:52" at bounding box center [310, 662] width 156 height 26
type textarea "x"
type input "11.08.2025 15:5_"
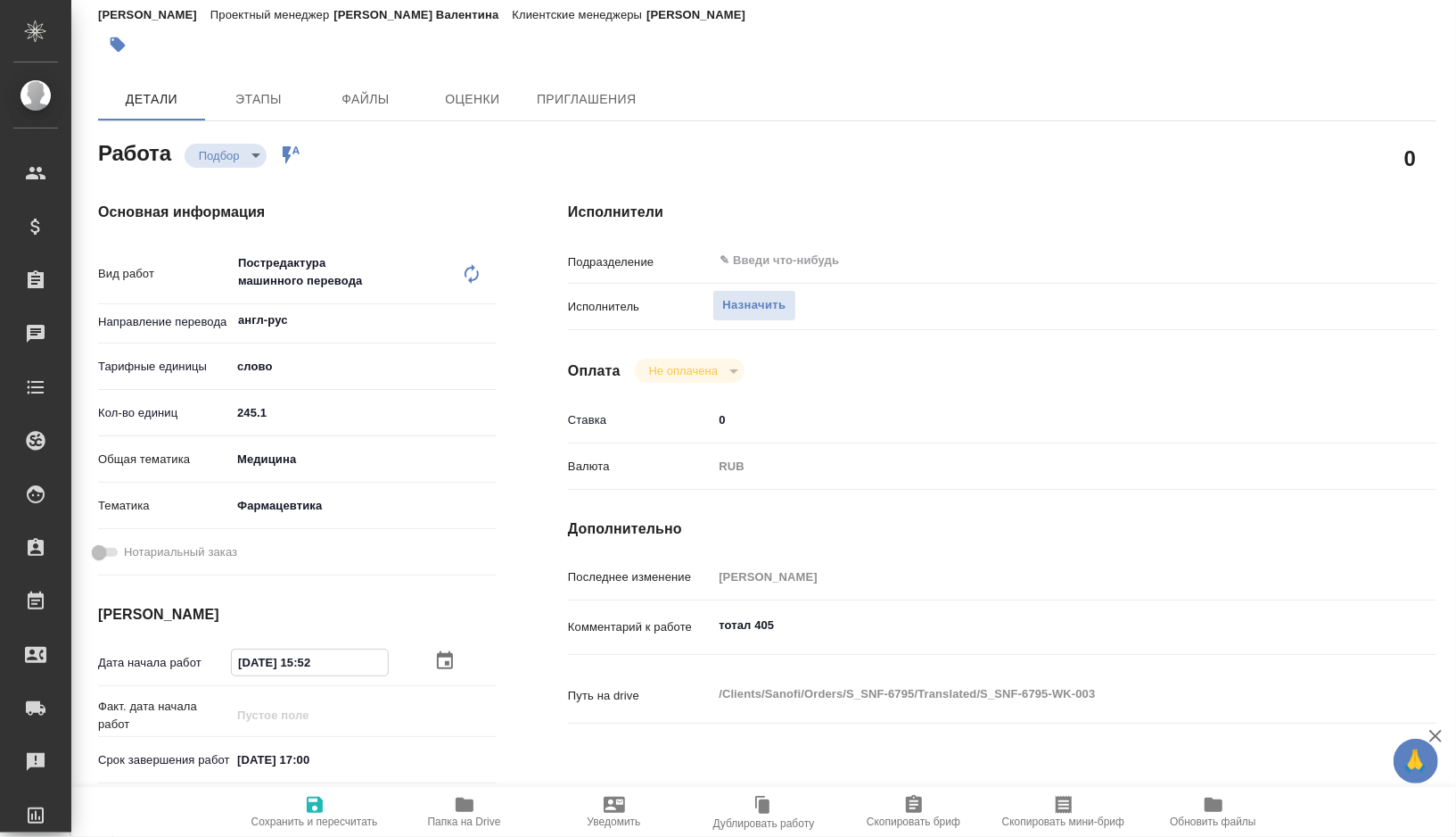
type textarea "x"
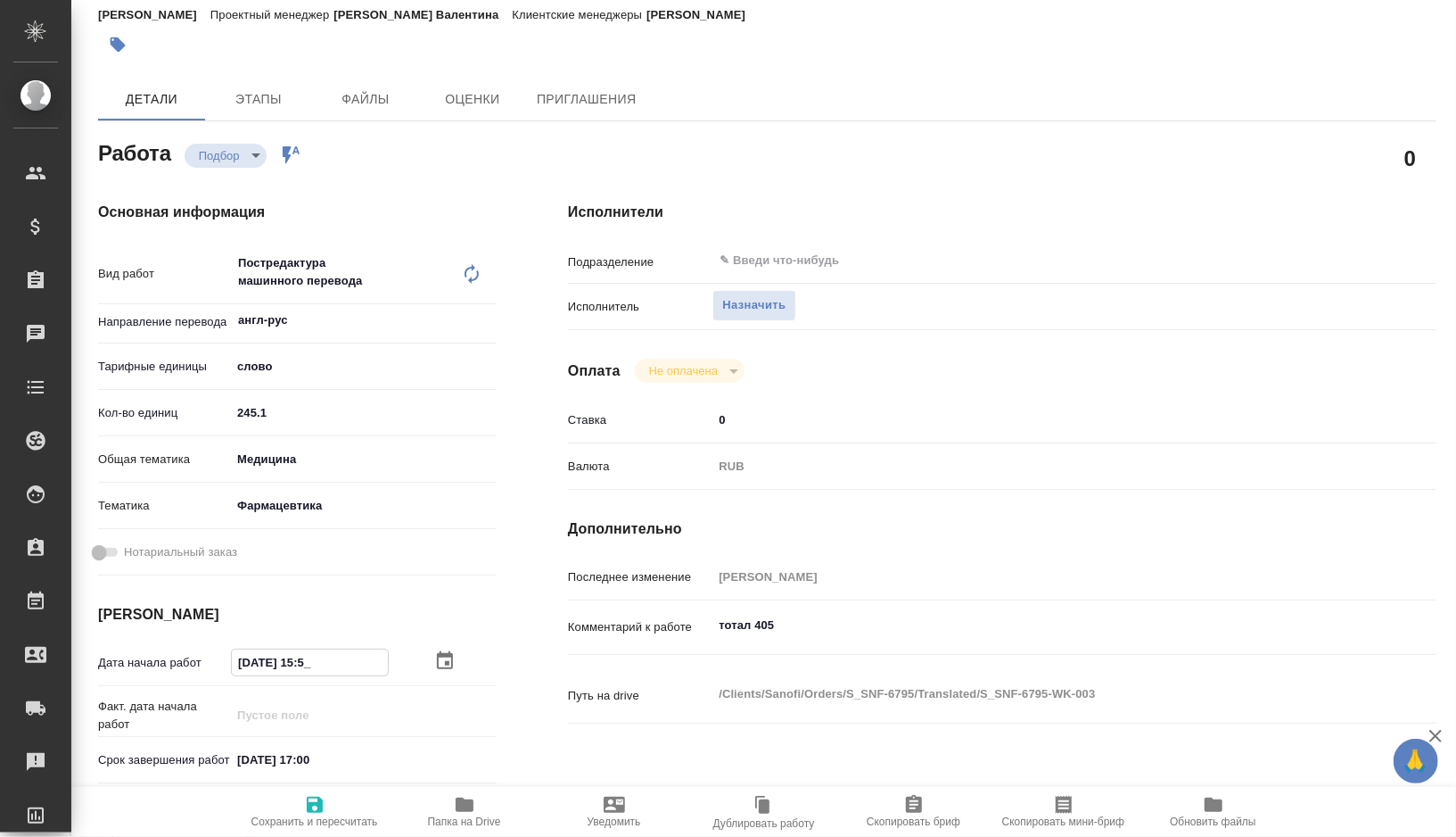
type input "11.08.2025 15:__"
type textarea "x"
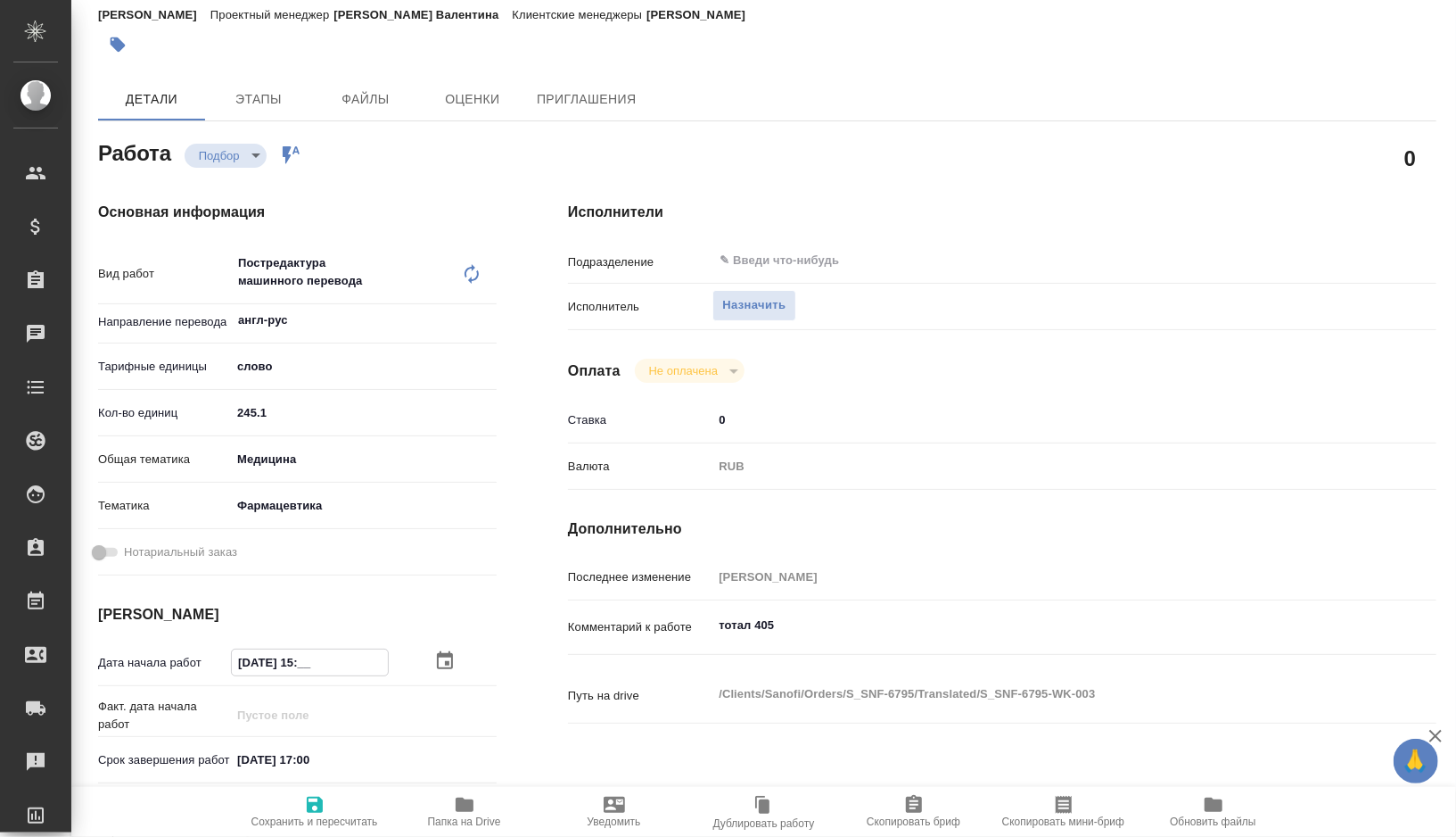
type textarea "x"
type input "11.08.2025 1_:__"
type textarea "x"
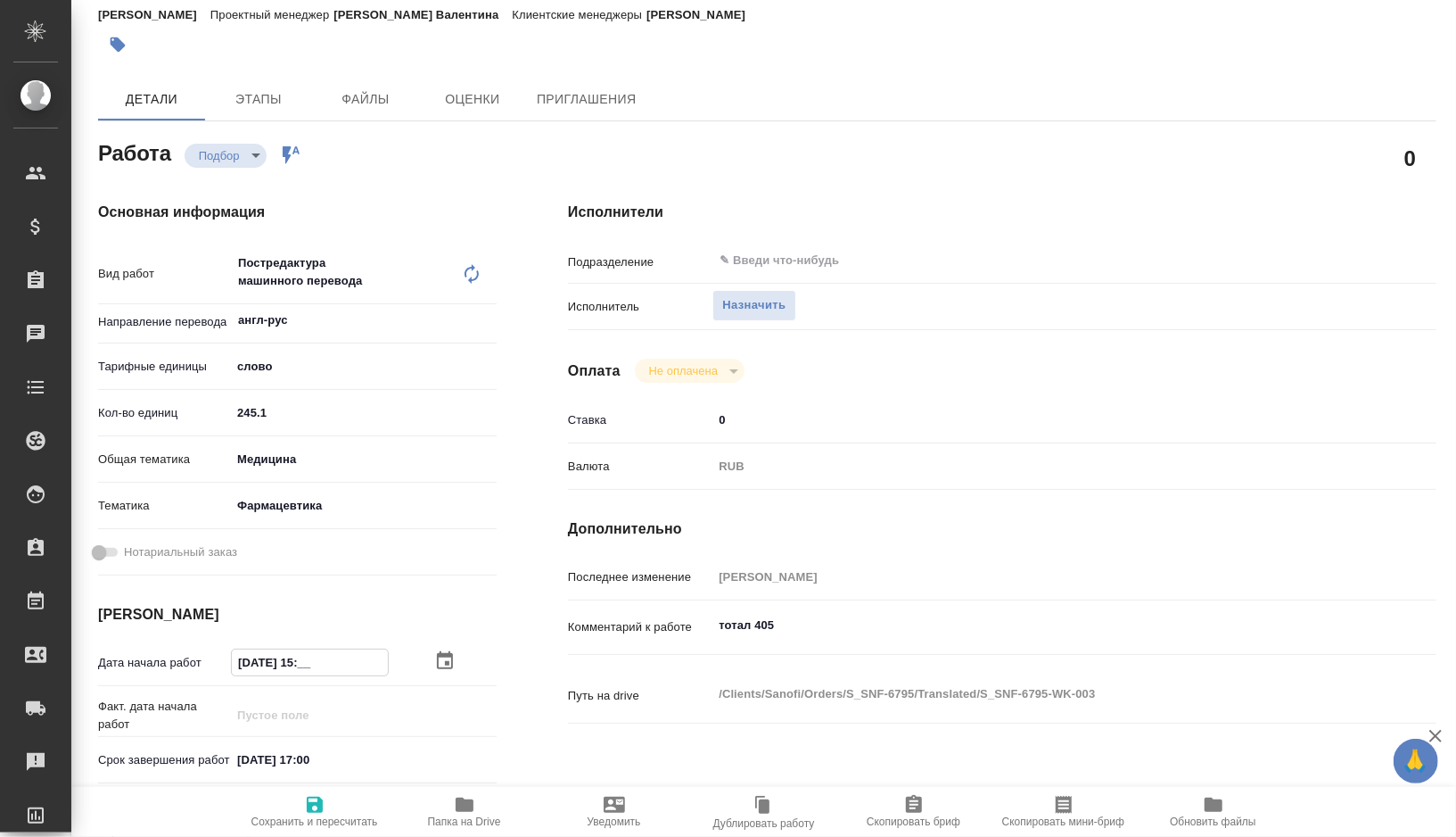
type textarea "x"
type input "11.08.2025 __:__"
type textarea "x"
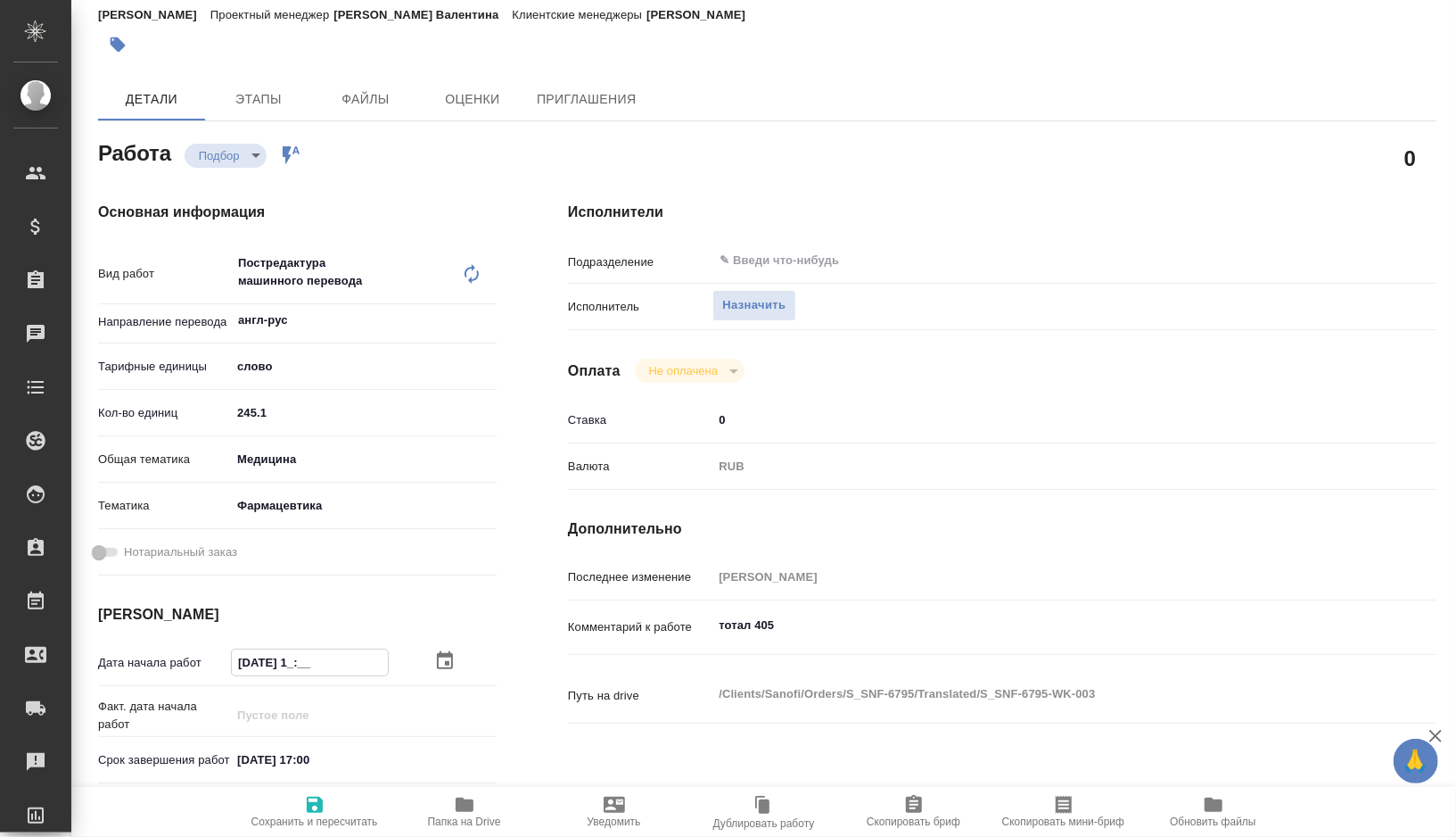
type textarea "x"
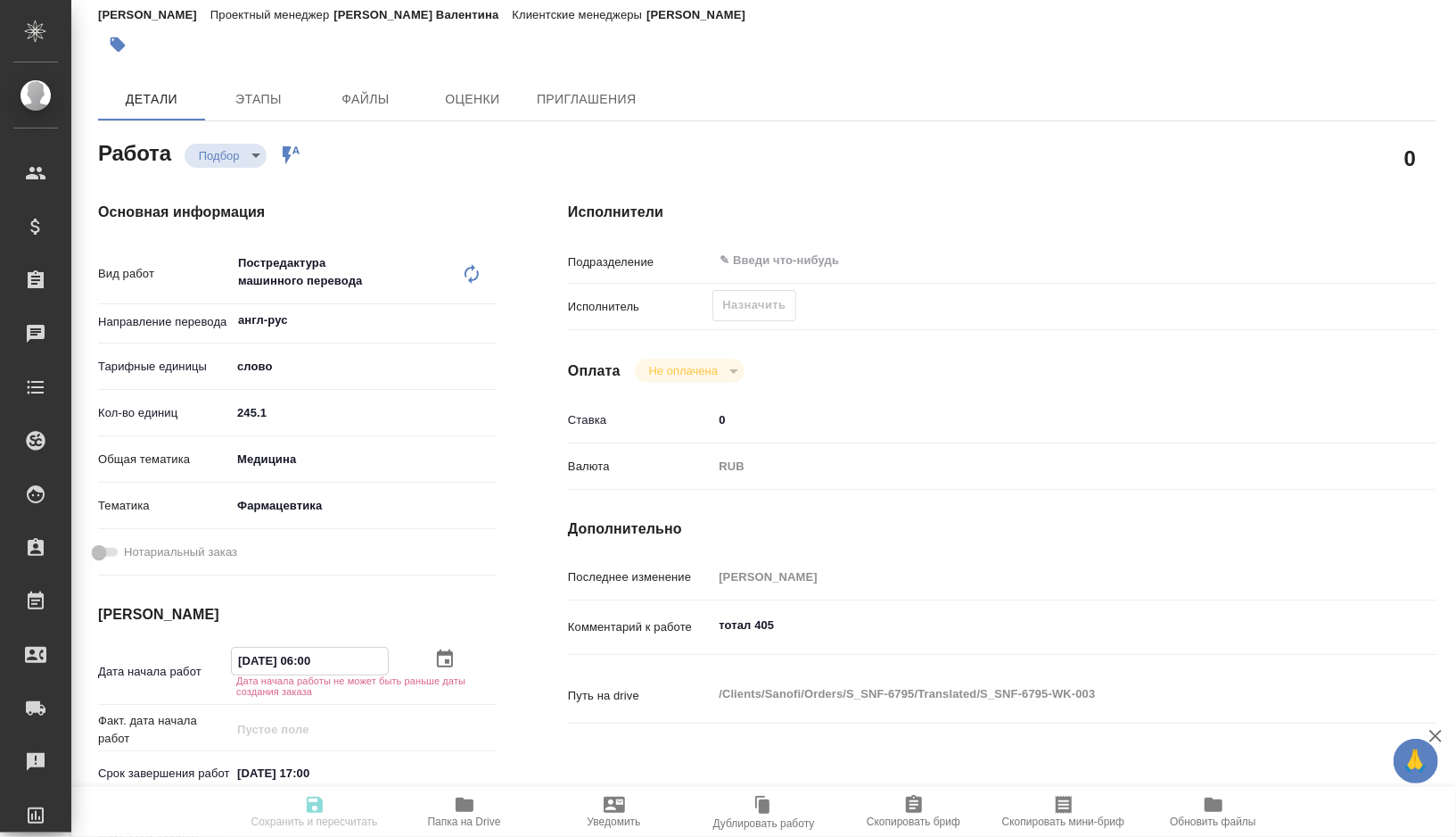
click at [248, 658] on input "11.08.2025 06:00" at bounding box center [310, 660] width 156 height 26
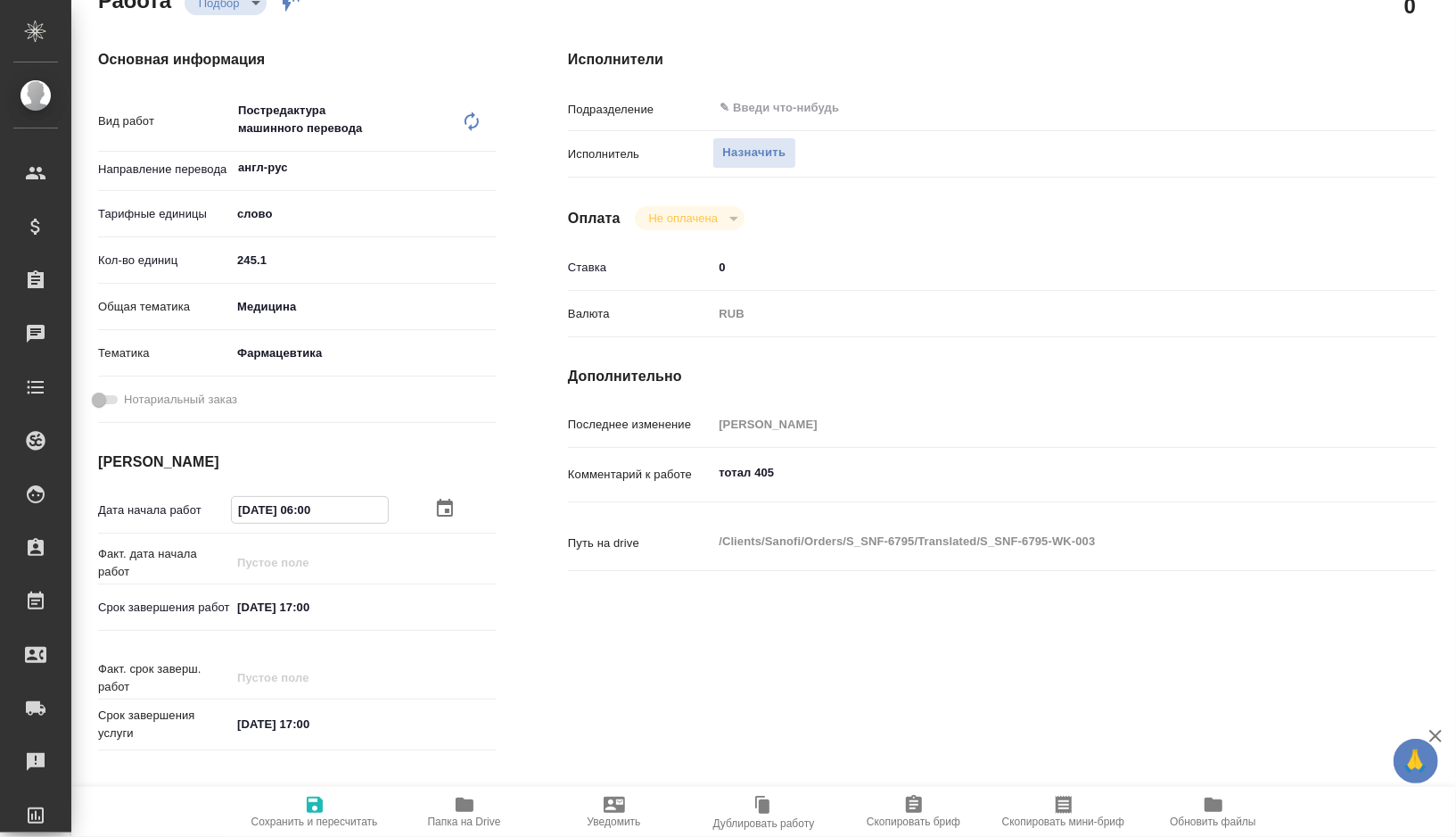
scroll to position [232, 0]
click at [311, 609] on input "[DATE] 17:00" at bounding box center [310, 604] width 156 height 26
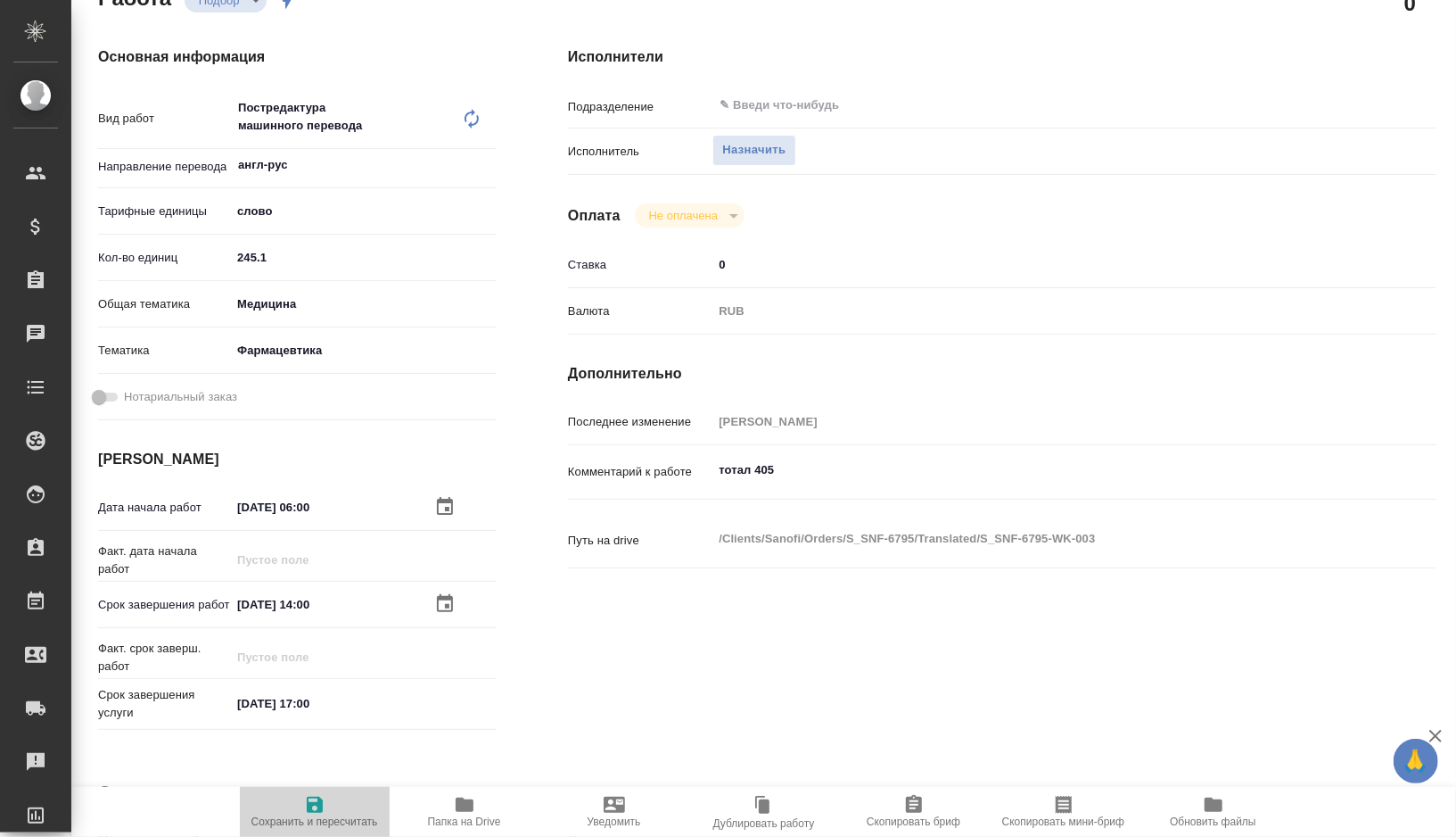
click at [319, 816] on span "Сохранить и пересчитать" at bounding box center [314, 821] width 126 height 12
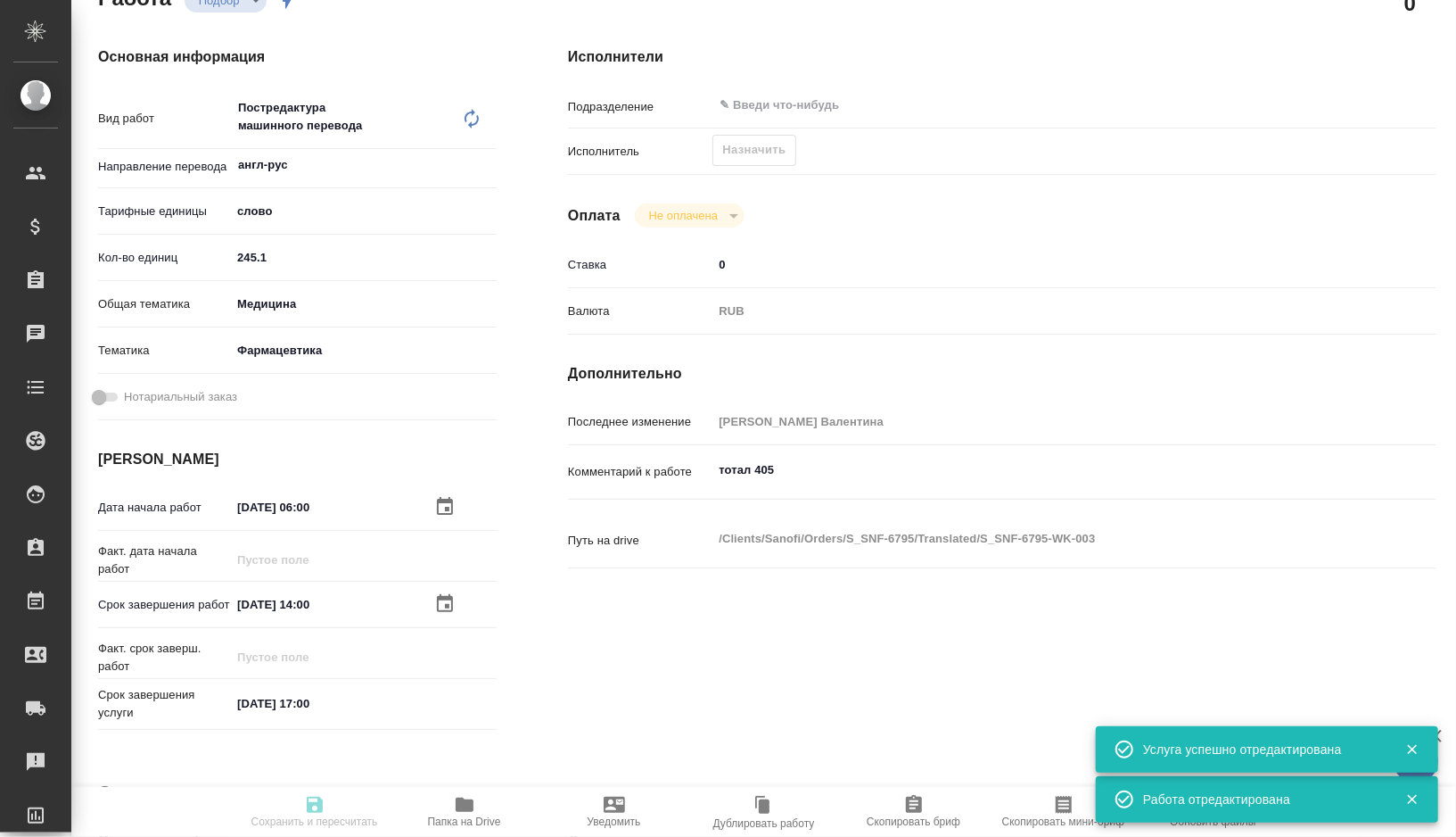
click at [1055, 805] on icon "button" at bounding box center [1064, 804] width 21 height 21
